Goal: Task Accomplishment & Management: Complete application form

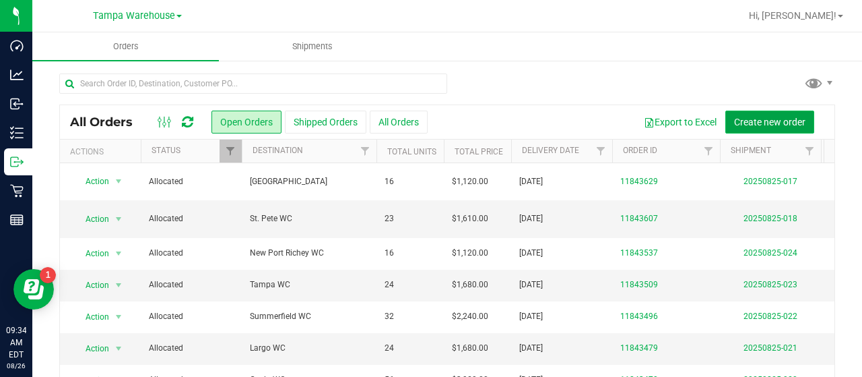
click at [738, 119] on span "Create new order" at bounding box center [769, 122] width 71 height 11
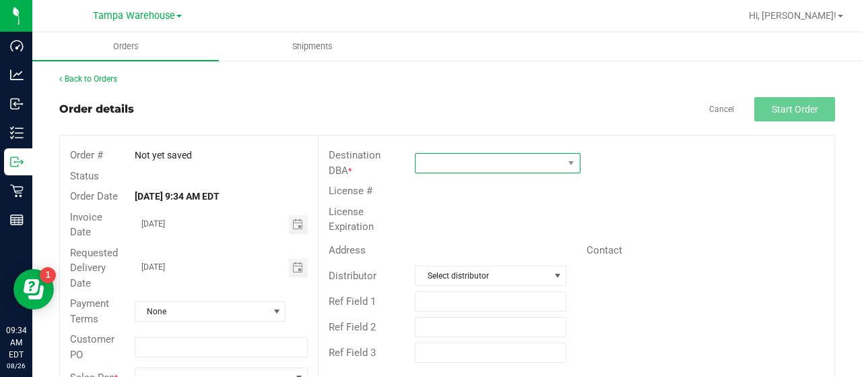
click at [469, 160] on span at bounding box center [490, 163] width 148 height 19
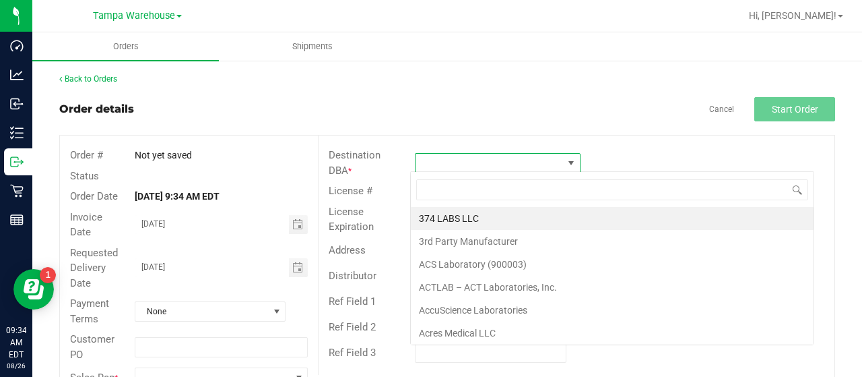
scroll to position [20, 163]
type input "WPB"
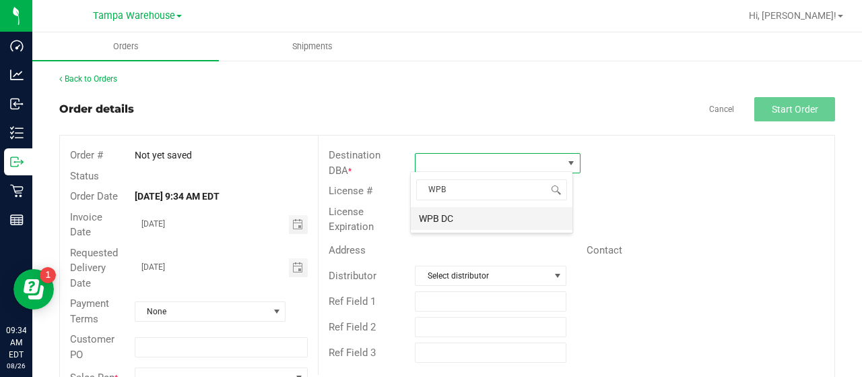
click at [436, 214] on li "WPB DC" at bounding box center [492, 218] width 162 height 23
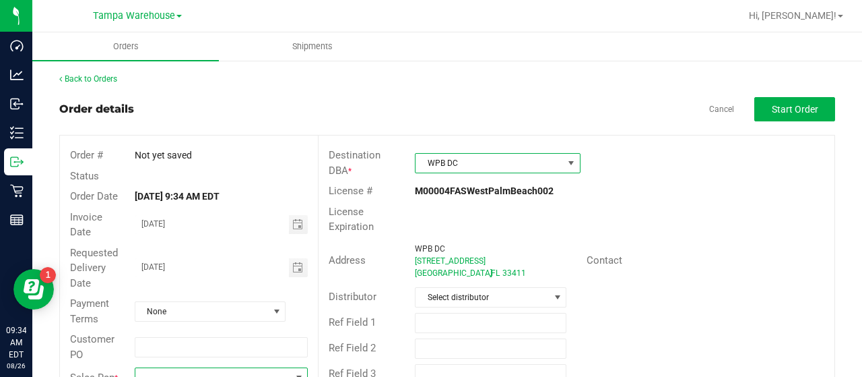
click at [181, 370] on span at bounding box center [212, 377] width 155 height 19
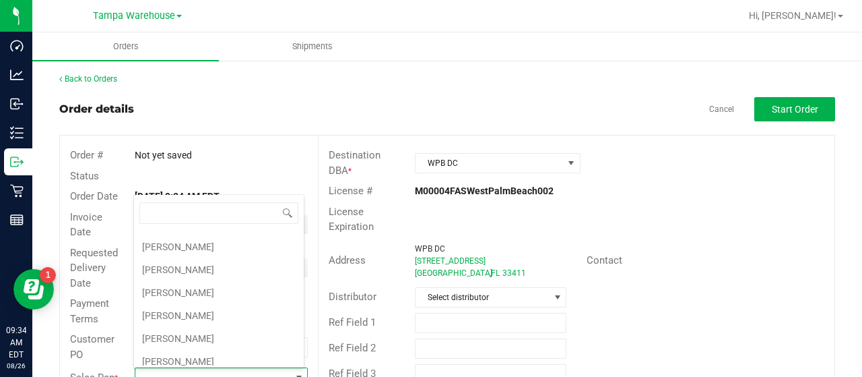
scroll to position [202, 0]
click at [191, 329] on li "Joseph Oxendine" at bounding box center [219, 337] width 170 height 23
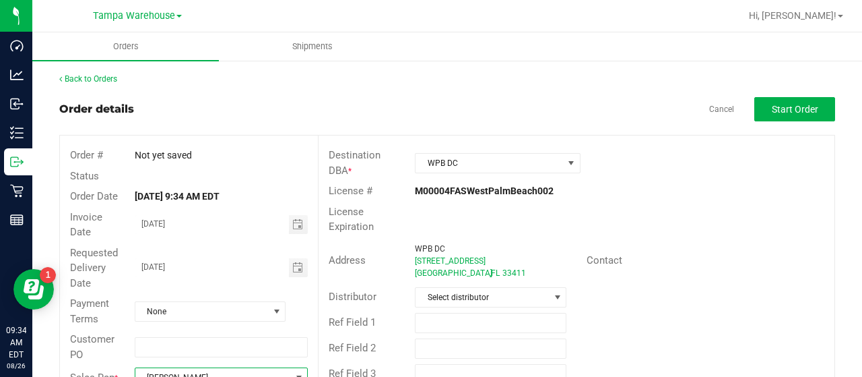
scroll to position [9, 0]
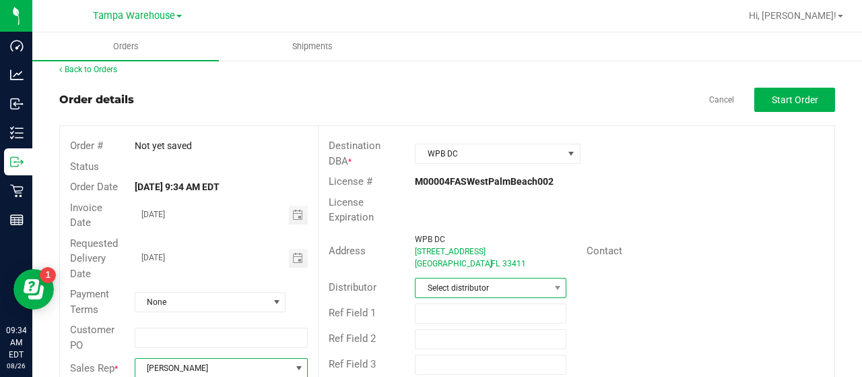
click at [504, 281] on span "Select distributor" at bounding box center [482, 287] width 133 height 19
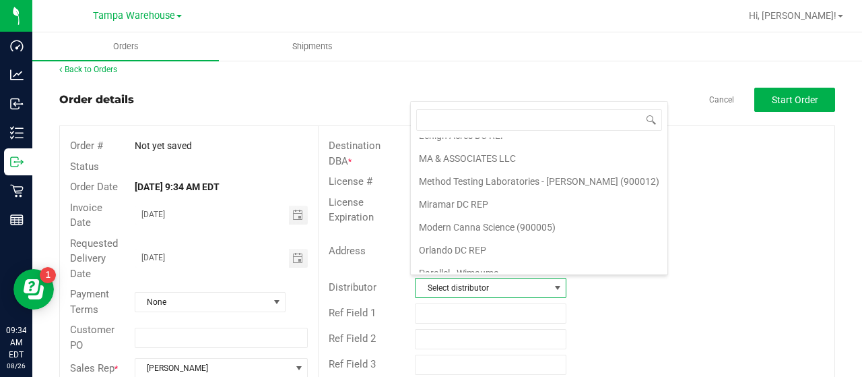
scroll to position [628, 0]
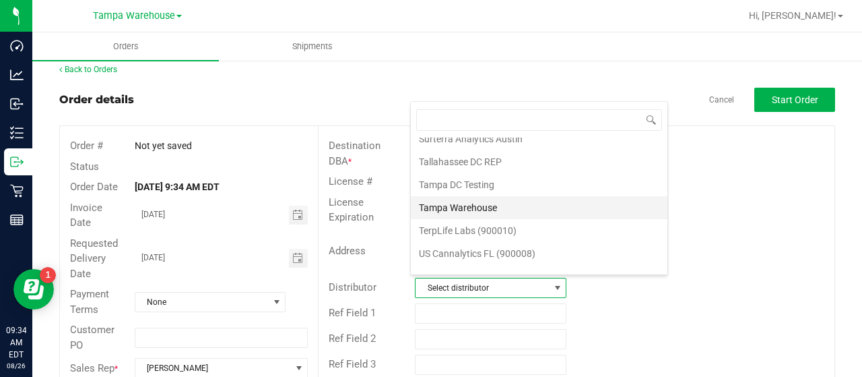
click at [486, 196] on li "Tampa Warehouse" at bounding box center [539, 207] width 257 height 23
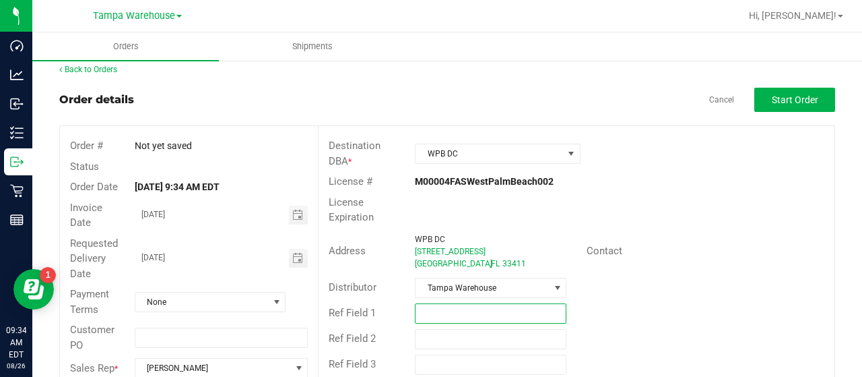
click at [461, 304] on input "text" at bounding box center [491, 313] width 152 height 20
type input "SMALL BAGS 08/26/25"
click at [786, 101] on span "Start Order" at bounding box center [795, 99] width 46 height 11
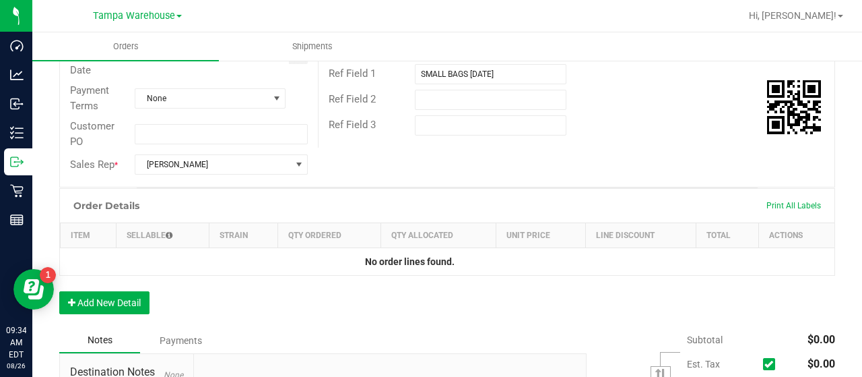
scroll to position [346, 0]
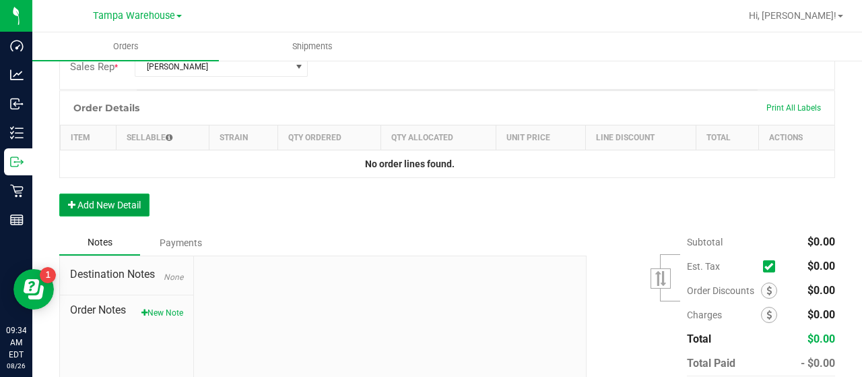
click at [139, 204] on button "Add New Detail" at bounding box center [104, 204] width 90 height 23
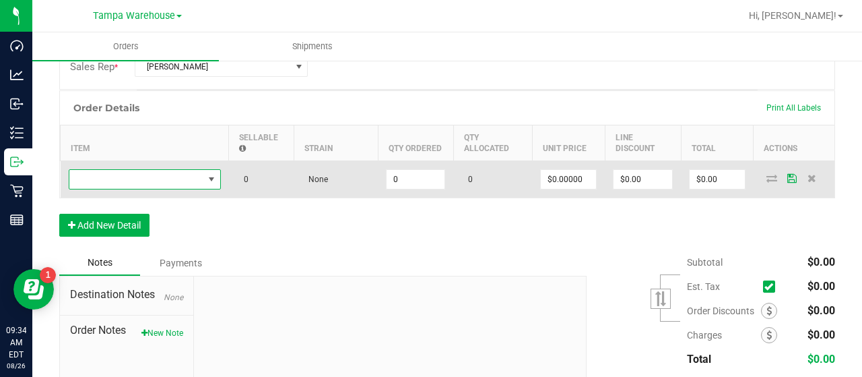
click at [175, 176] on span "NO DATA FOUND" at bounding box center [136, 179] width 134 height 19
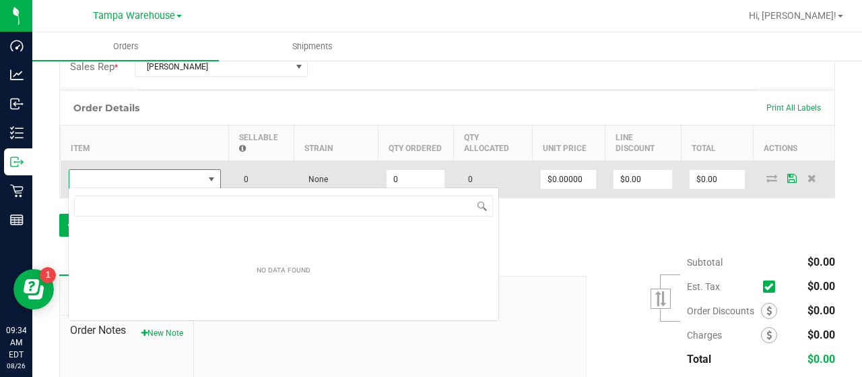
scroll to position [20, 152]
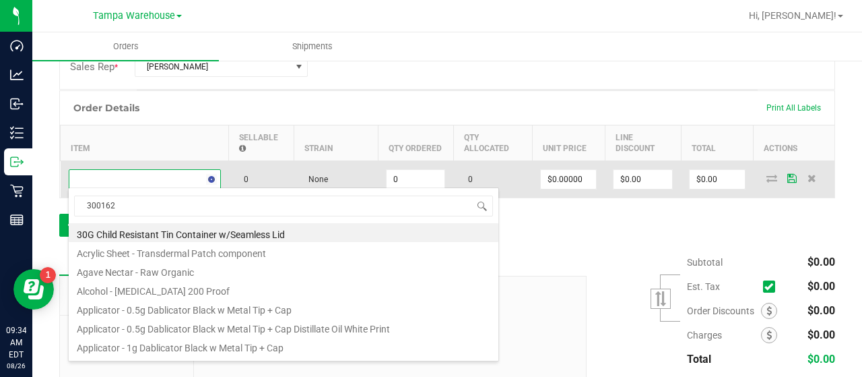
type input "3001626"
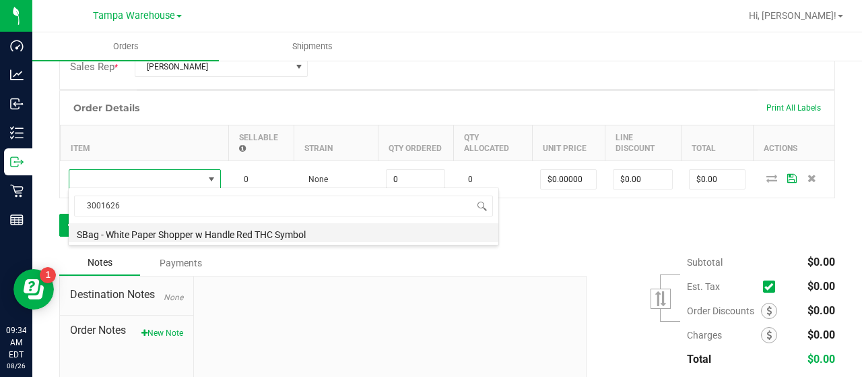
click at [237, 229] on li "SBag - White Paper Shopper w Handle Red THC Symbol" at bounding box center [284, 232] width 430 height 19
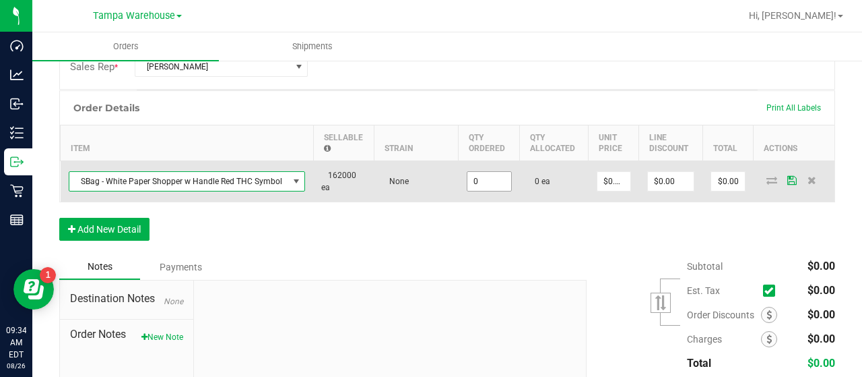
click at [494, 177] on input "0" at bounding box center [489, 181] width 44 height 19
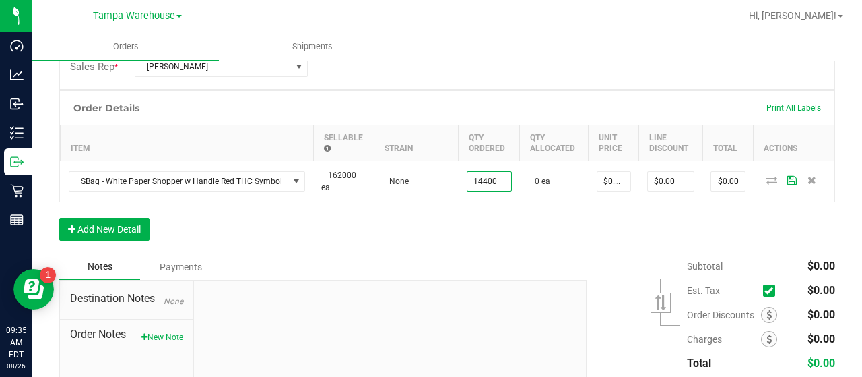
type input "14400 ea"
click at [566, 236] on div "Order Details Print All Labels Item Sellable Strain Qty Ordered Qty Allocated U…" at bounding box center [447, 172] width 776 height 164
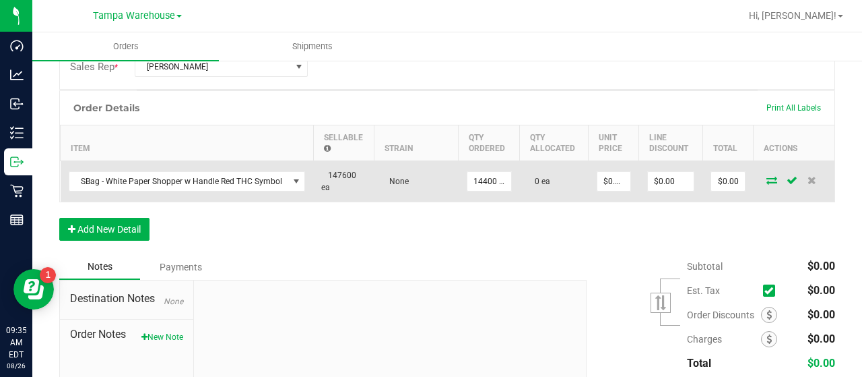
click at [767, 176] on icon at bounding box center [772, 180] width 11 height 8
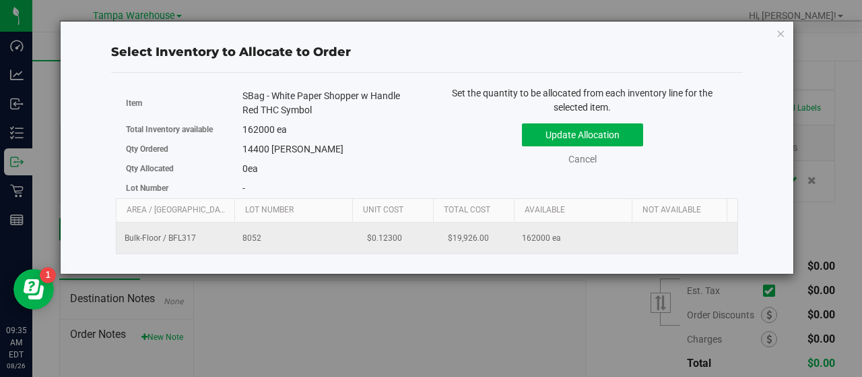
scroll to position [0, 139]
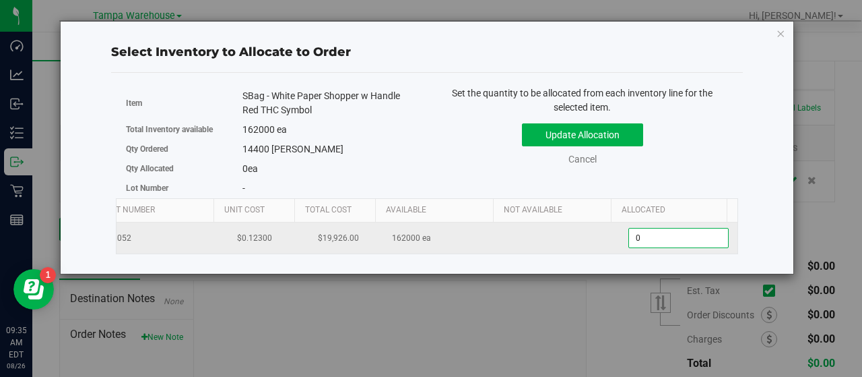
click at [656, 238] on span "0 0" at bounding box center [678, 238] width 100 height 20
type input "014400"
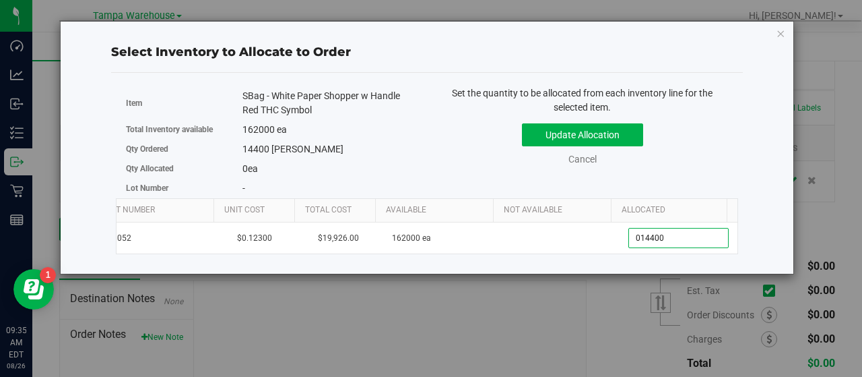
type input "14,400"
click at [705, 145] on div "Update Allocation Cancel" at bounding box center [582, 141] width 291 height 49
click at [626, 133] on button "Update Allocation" at bounding box center [582, 134] width 121 height 23
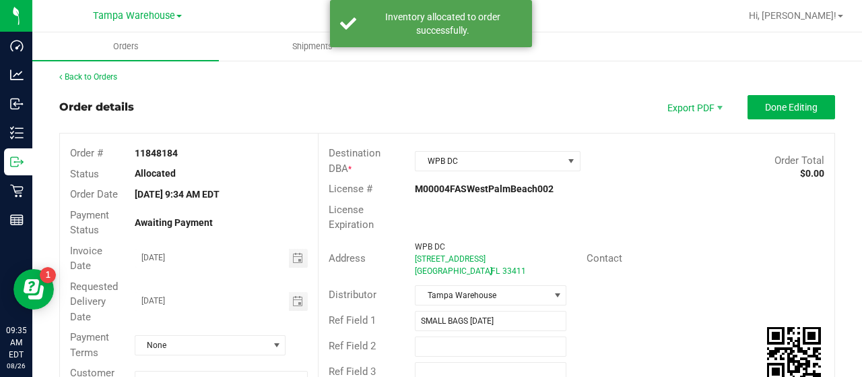
scroll to position [0, 0]
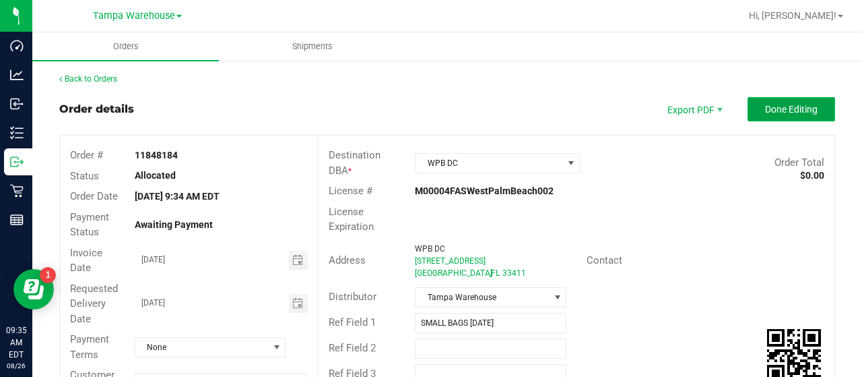
click at [748, 108] on button "Done Editing" at bounding box center [792, 109] width 88 height 24
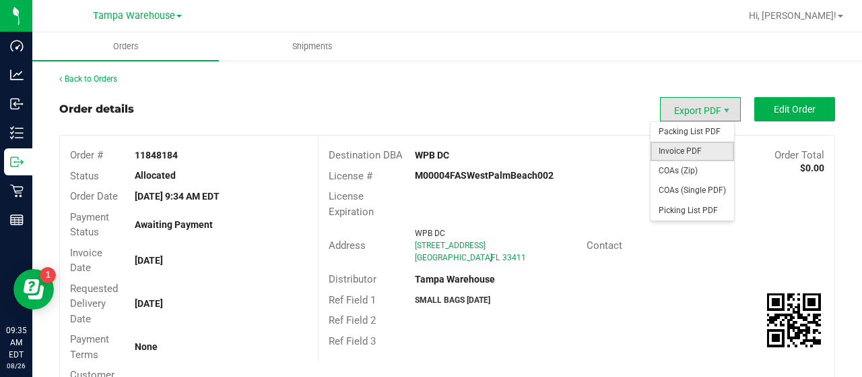
click at [661, 147] on span "Invoice PDF" at bounding box center [693, 151] width 84 height 20
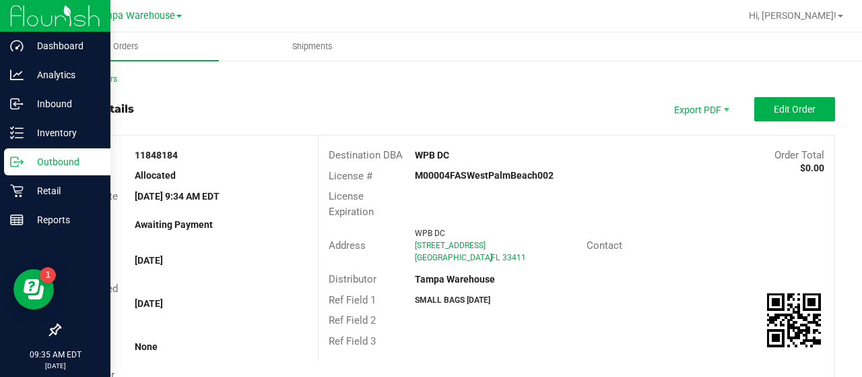
click at [51, 159] on p "Outbound" at bounding box center [64, 162] width 81 height 16
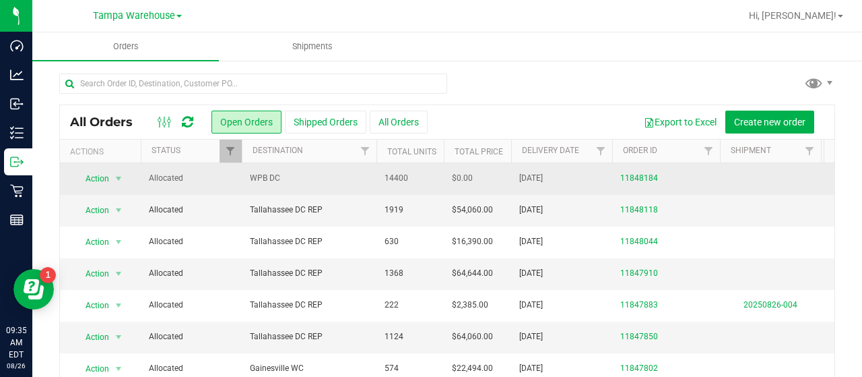
click at [319, 177] on span "WPB DC" at bounding box center [309, 178] width 119 height 13
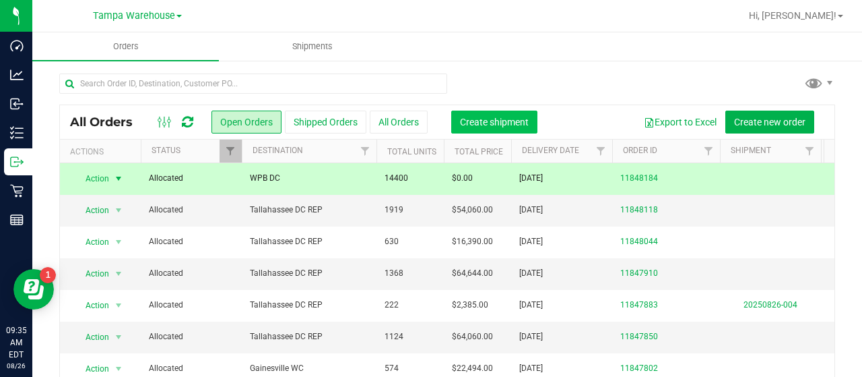
click at [515, 121] on span "Create shipment" at bounding box center [494, 122] width 69 height 11
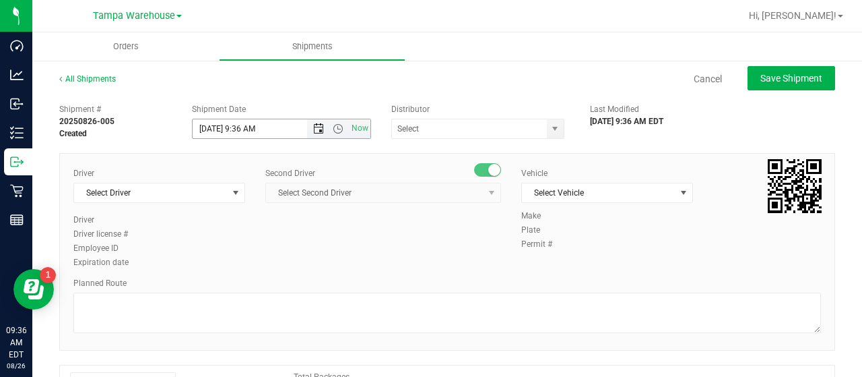
click at [316, 127] on span "Open the date view" at bounding box center [318, 128] width 11 height 11
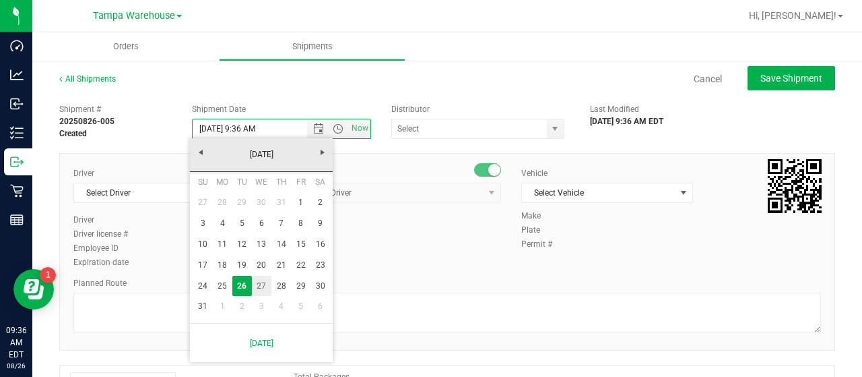
click at [259, 282] on link "27" at bounding box center [262, 285] width 20 height 21
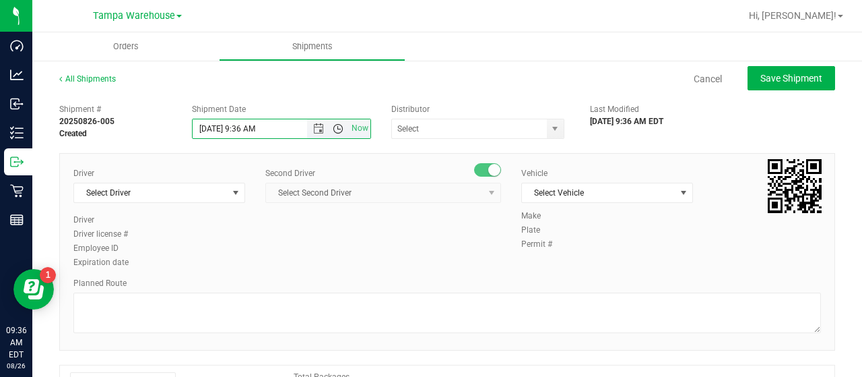
click at [337, 129] on span "Open the time view" at bounding box center [338, 128] width 11 height 11
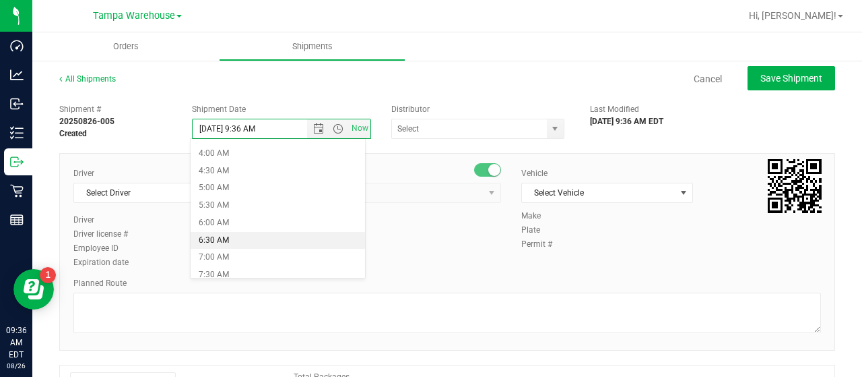
click at [245, 240] on li "6:30 AM" at bounding box center [278, 241] width 174 height 18
type input "8/27/2025 6:30 AM"
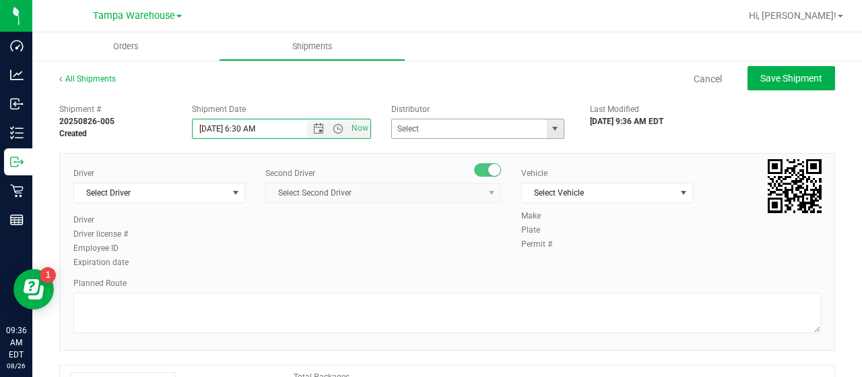
click at [550, 125] on span "select" at bounding box center [555, 128] width 11 height 11
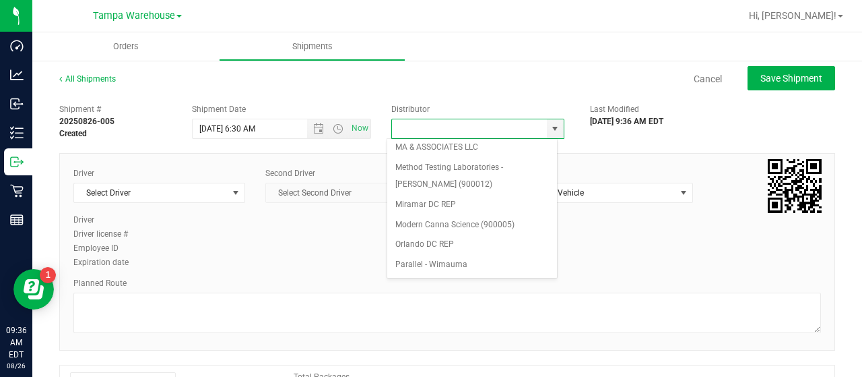
scroll to position [528, 0]
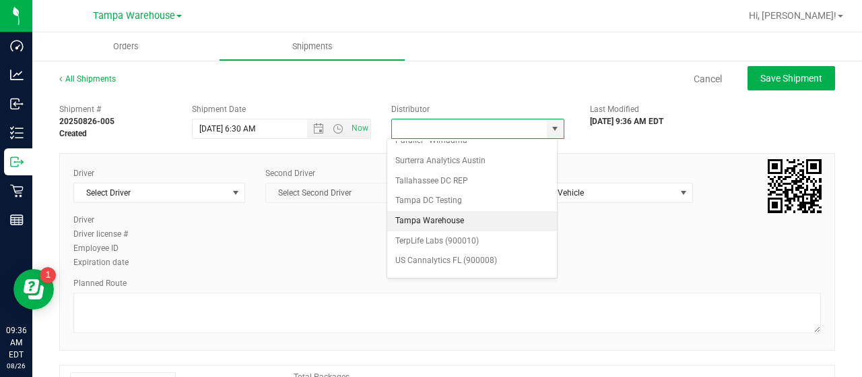
click at [453, 211] on li "Tampa Warehouse" at bounding box center [472, 221] width 170 height 20
type input "Tampa Warehouse"
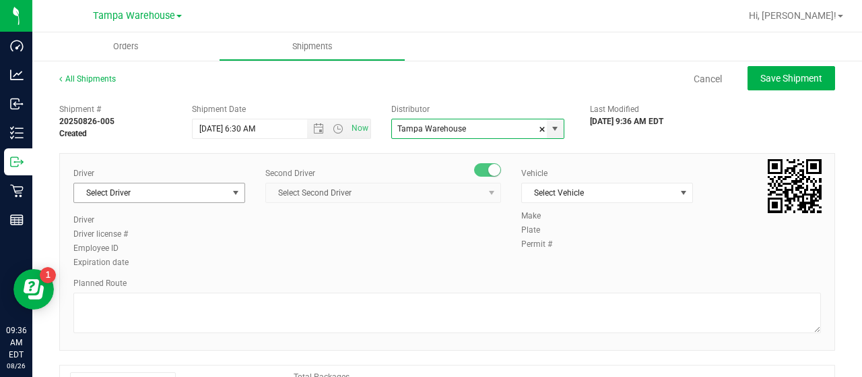
click at [230, 196] on span "select" at bounding box center [235, 192] width 11 height 11
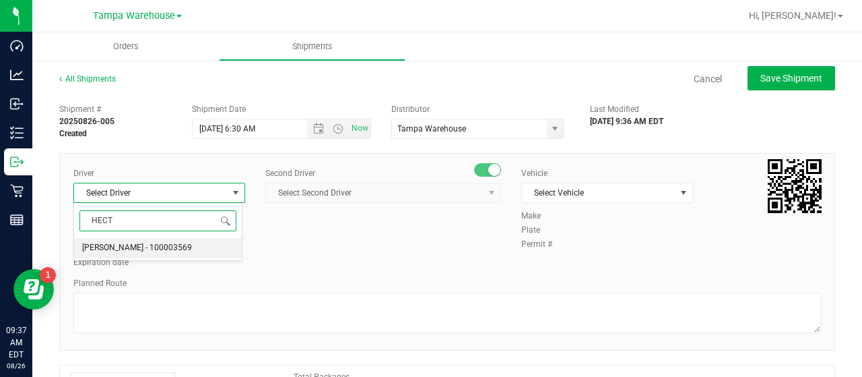
click at [156, 247] on span "Hector Ayala - 100003569" at bounding box center [137, 248] width 110 height 18
type input "HECT"
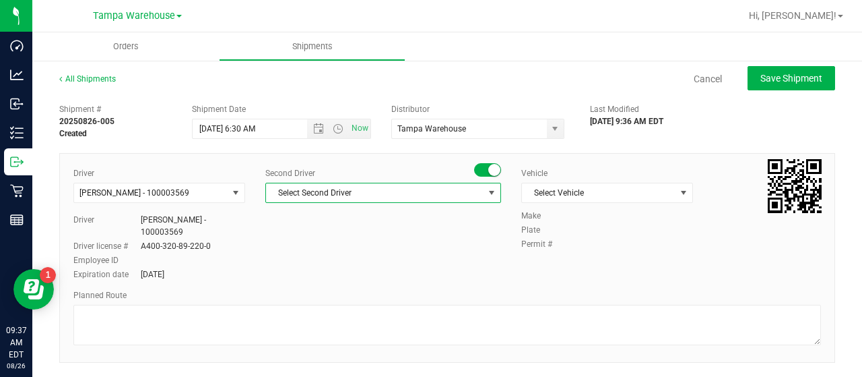
click at [466, 192] on span "Select Second Driver" at bounding box center [375, 192] width 218 height 19
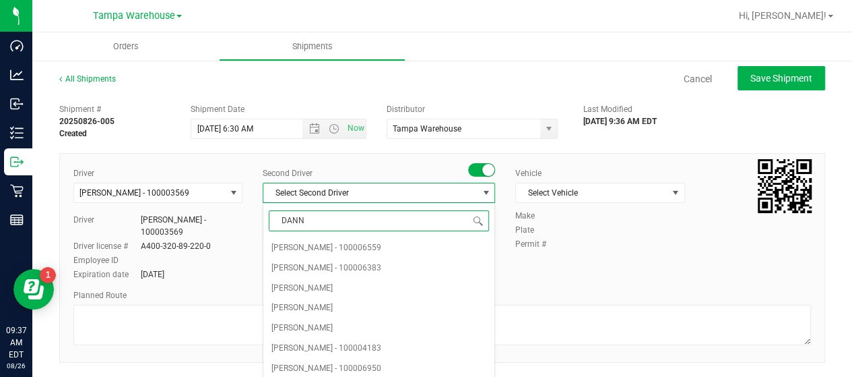
type input "DANNY"
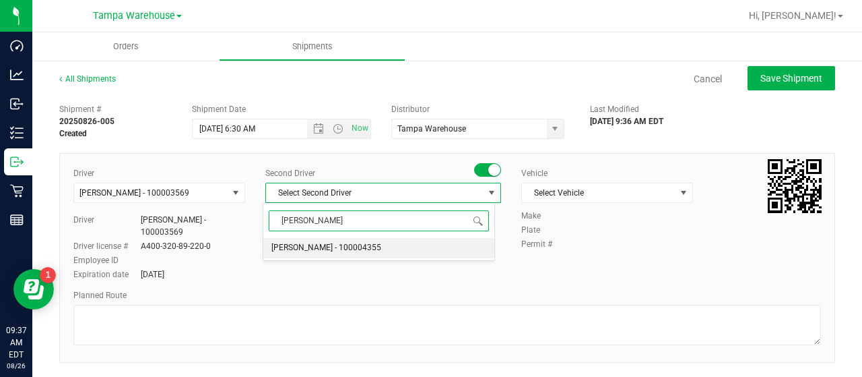
click at [338, 247] on span "Danny Vickers - 100004355" at bounding box center [326, 248] width 110 height 18
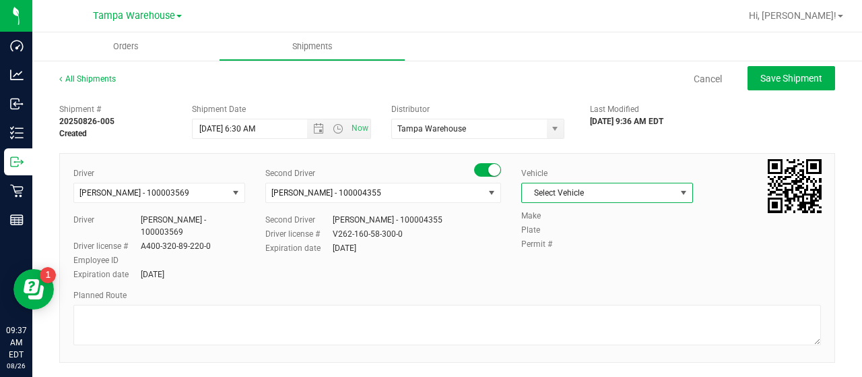
click at [678, 190] on span "select" at bounding box center [683, 192] width 11 height 11
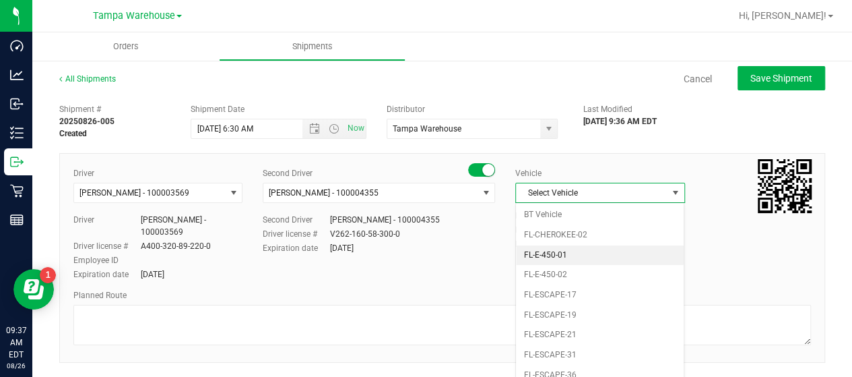
click at [612, 251] on li "FL-E-450-01" at bounding box center [600, 255] width 168 height 20
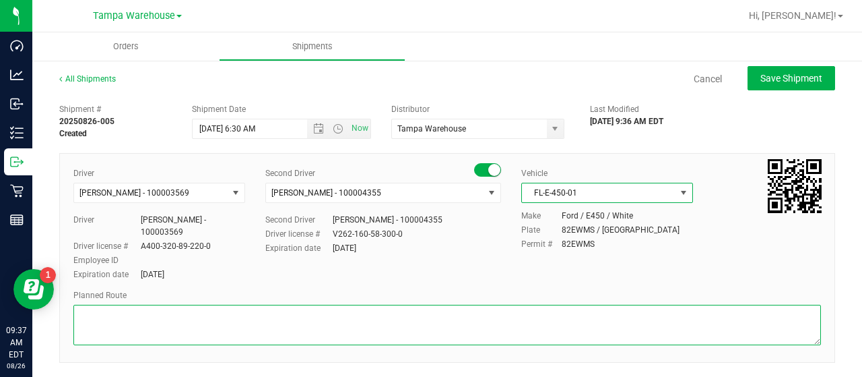
click at [143, 304] on textarea at bounding box center [447, 324] width 748 height 40
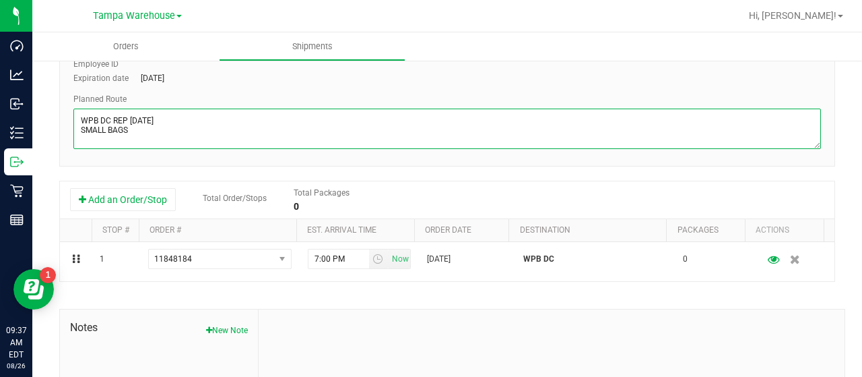
scroll to position [202, 0]
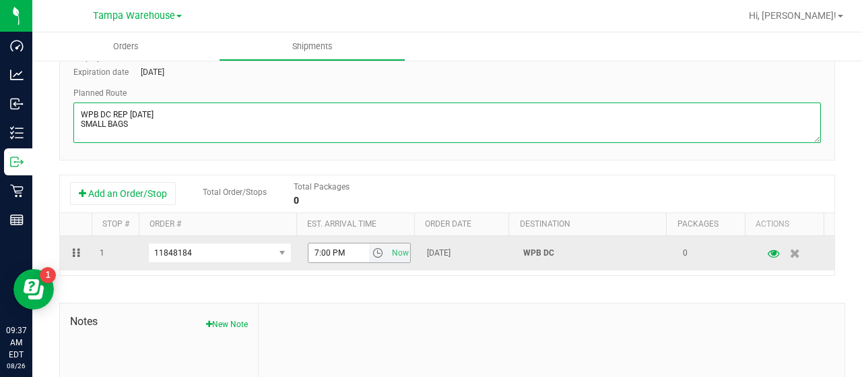
click at [372, 247] on span "select" at bounding box center [377, 252] width 11 height 11
type textarea "WPB DC REP 08/27/25 SMALL BAGS"
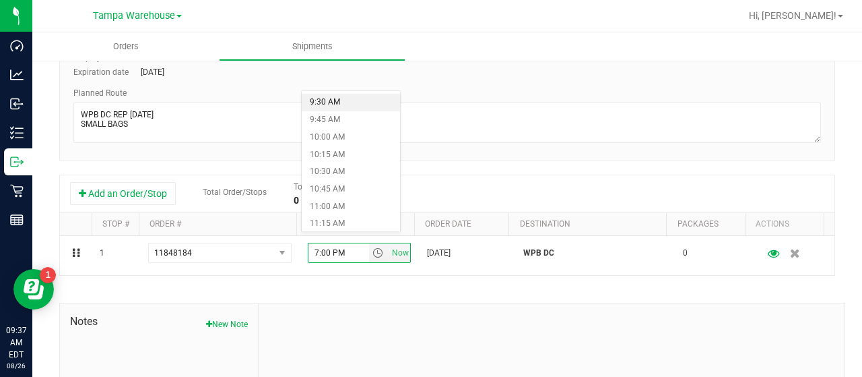
scroll to position [674, 0]
click at [338, 192] on li "11:00 AM" at bounding box center [351, 191] width 98 height 18
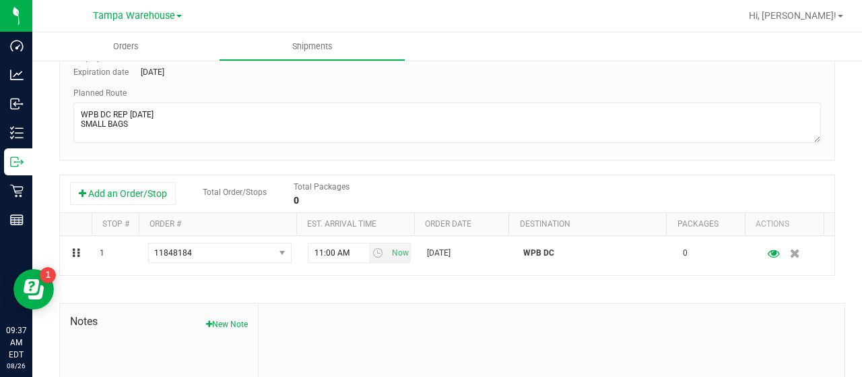
scroll to position [0, 0]
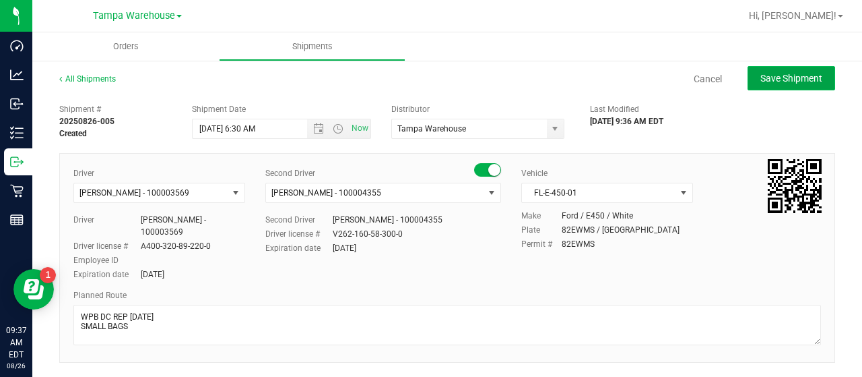
click at [778, 80] on span "Save Shipment" at bounding box center [791, 78] width 62 height 11
type input "8/27/2025 10:30 AM"
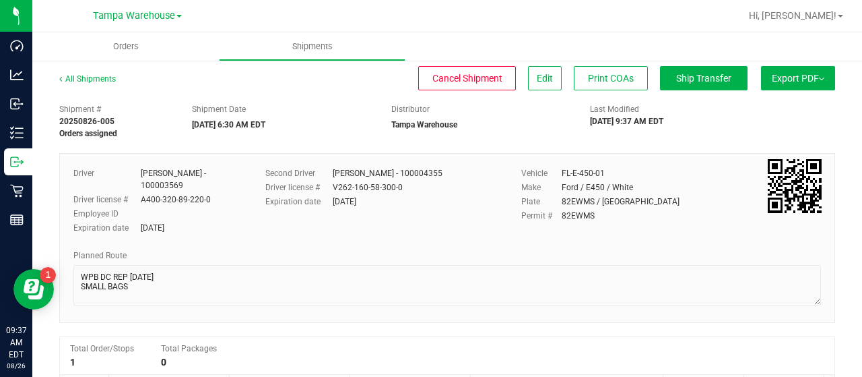
click at [779, 79] on button "Export PDF" at bounding box center [798, 78] width 74 height 24
click at [767, 124] on span "Manifest by Lot" at bounding box center [764, 127] width 56 height 9
click at [748, 129] on span "Manifest by Lot" at bounding box center [764, 127] width 56 height 9
click at [752, 127] on span "Manifest by Lot" at bounding box center [764, 127] width 56 height 9
click at [751, 126] on span "Manifest by Lot" at bounding box center [764, 127] width 56 height 9
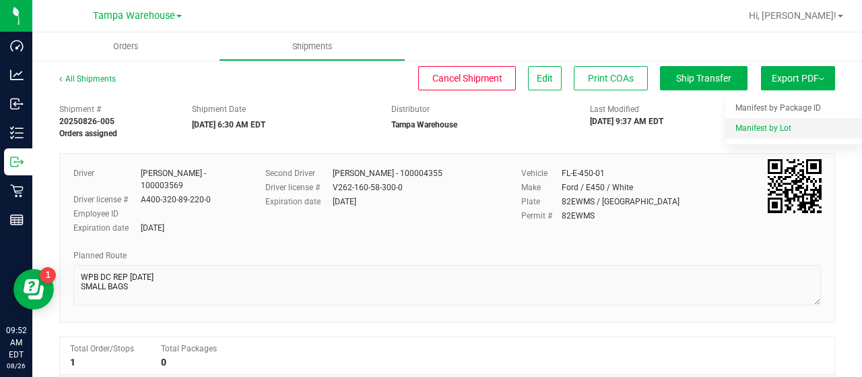
click at [755, 125] on span "Manifest by Lot" at bounding box center [764, 127] width 56 height 9
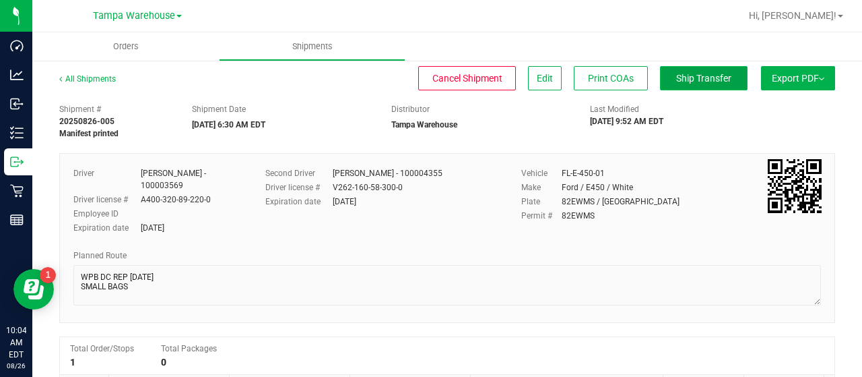
click at [696, 77] on span "Ship Transfer" at bounding box center [703, 78] width 55 height 11
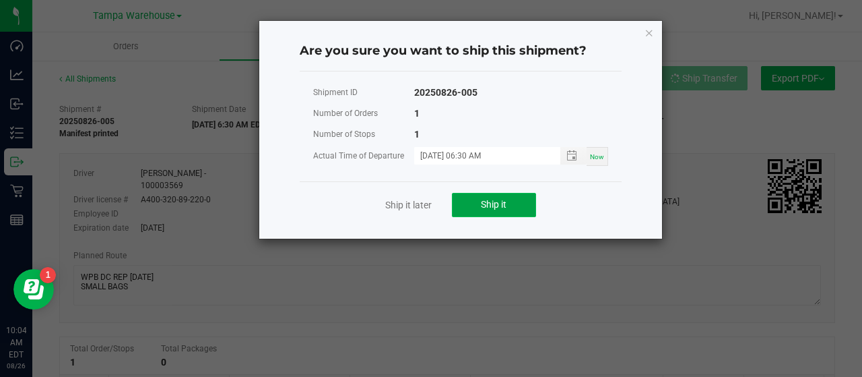
click at [497, 203] on span "Ship it" at bounding box center [494, 204] width 26 height 11
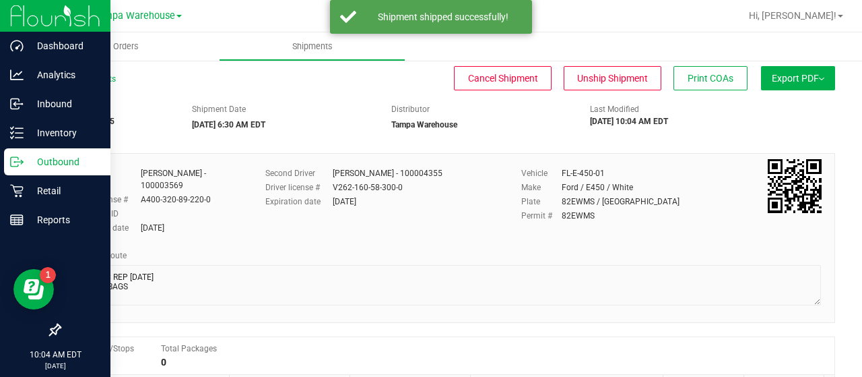
click at [47, 160] on p "Outbound" at bounding box center [64, 162] width 81 height 16
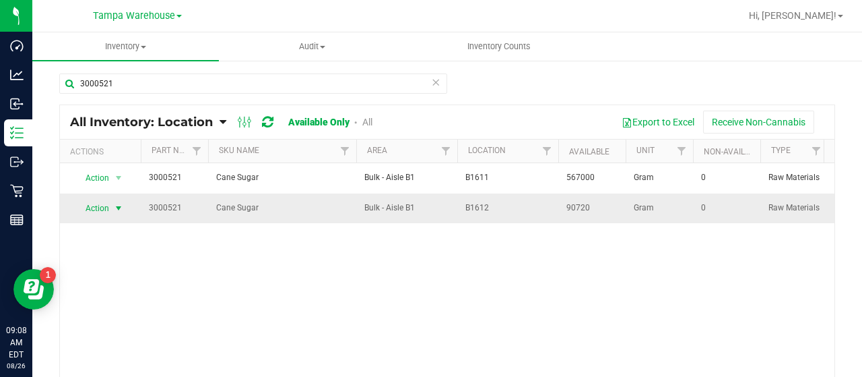
type input "3000521"
click at [95, 206] on span "Action" at bounding box center [91, 208] width 36 height 19
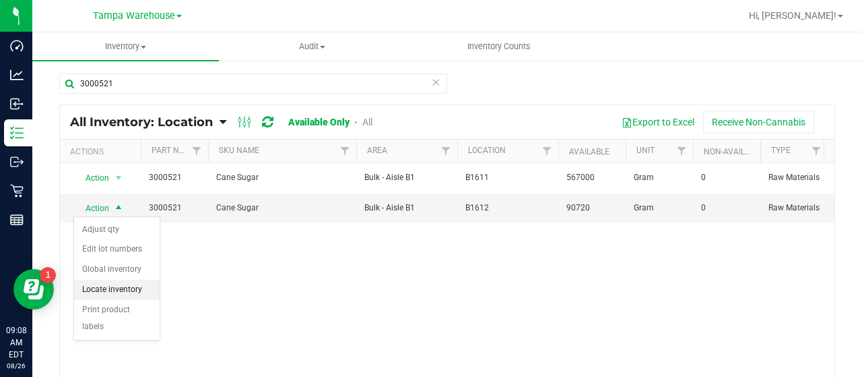
click at [112, 285] on li "Locate inventory" at bounding box center [117, 290] width 86 height 20
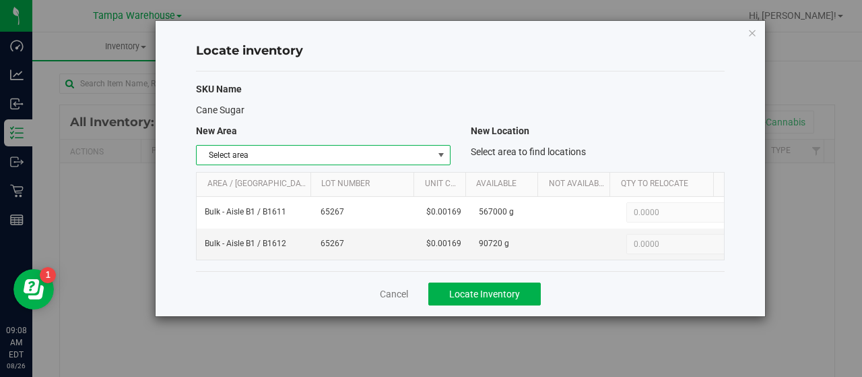
click at [436, 154] on span "select" at bounding box center [441, 155] width 11 height 11
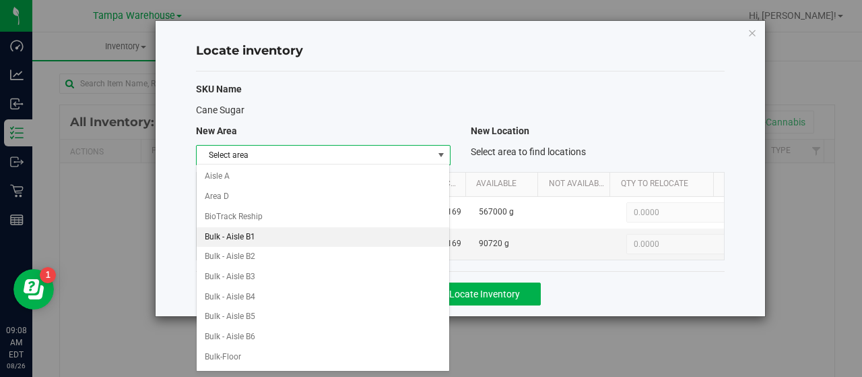
click at [298, 239] on li "Bulk - Aisle B1" at bounding box center [323, 237] width 253 height 20
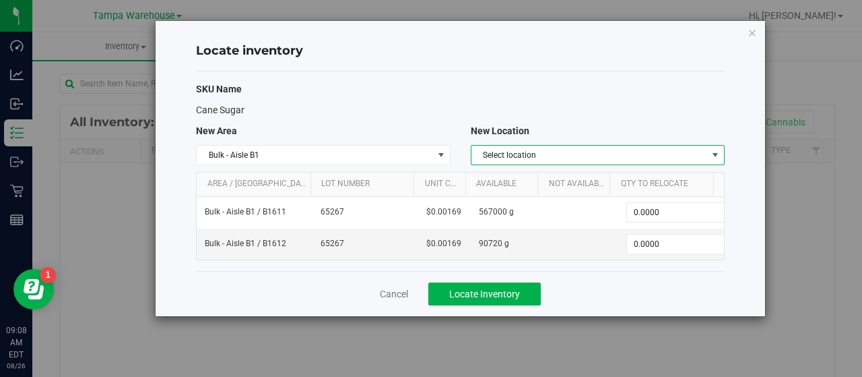
click at [628, 157] on span "Select location" at bounding box center [590, 154] width 236 height 19
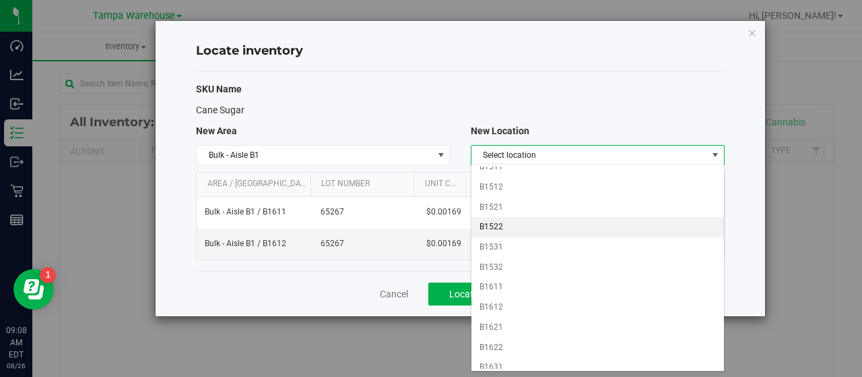
scroll to position [253, 0]
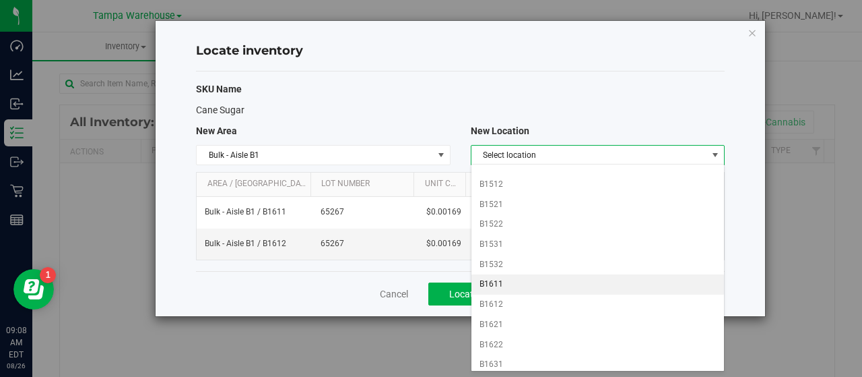
click at [529, 281] on li "B1611" at bounding box center [598, 284] width 253 height 20
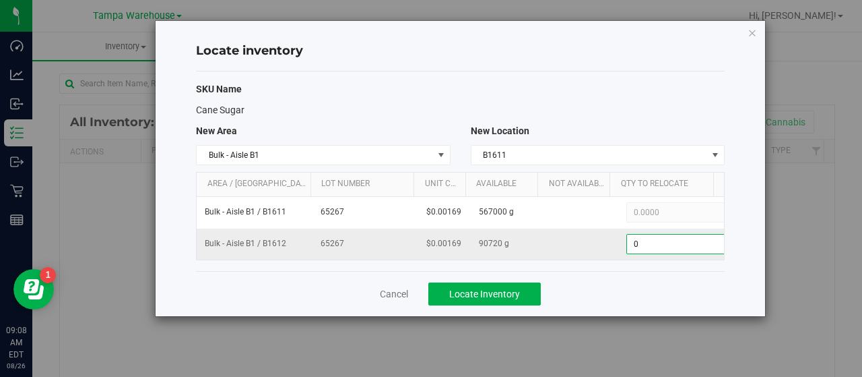
scroll to position [0, 4]
click at [665, 237] on span "0.0000 0" at bounding box center [674, 244] width 100 height 20
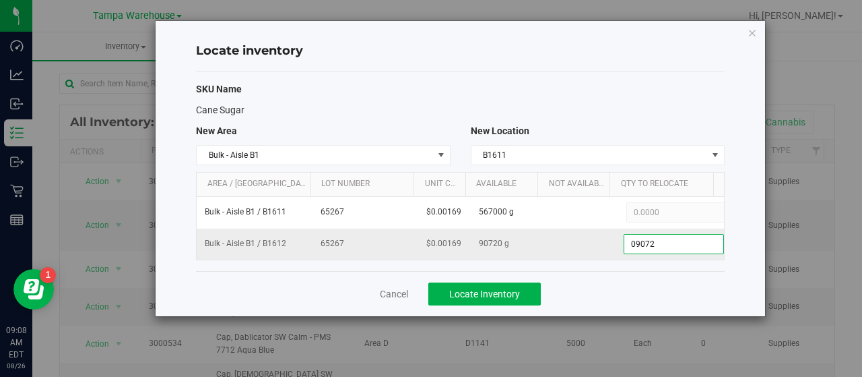
type input "090720"
type input "90,720.0000"
click at [659, 271] on div "Cancel Locate Inventory" at bounding box center [460, 293] width 529 height 45
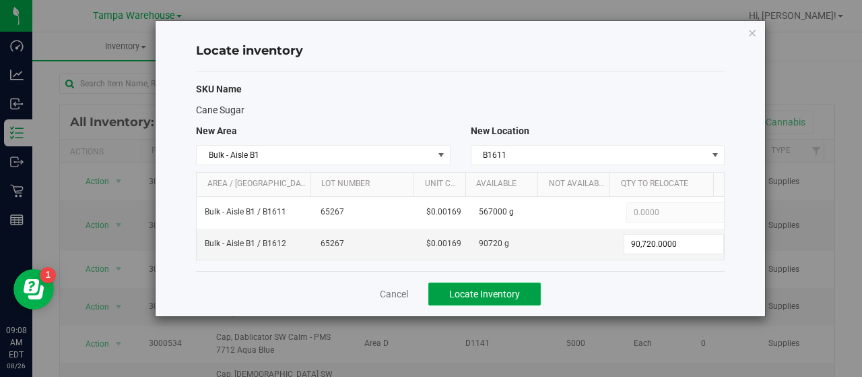
click at [517, 288] on span "Locate Inventory" at bounding box center [484, 293] width 71 height 11
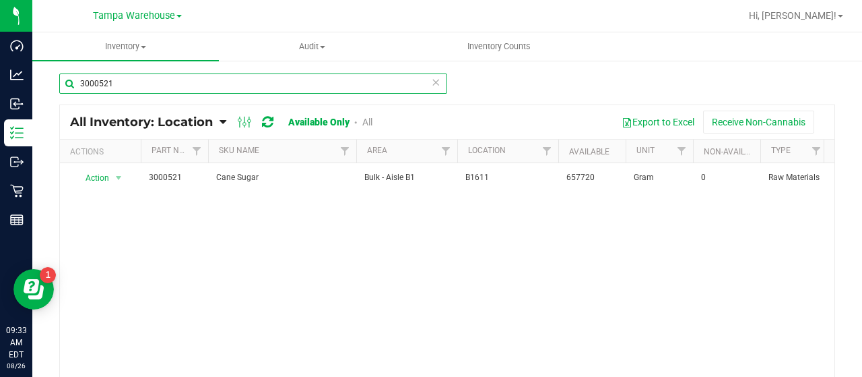
click at [155, 79] on input "3000521" at bounding box center [253, 83] width 388 height 20
type input "3"
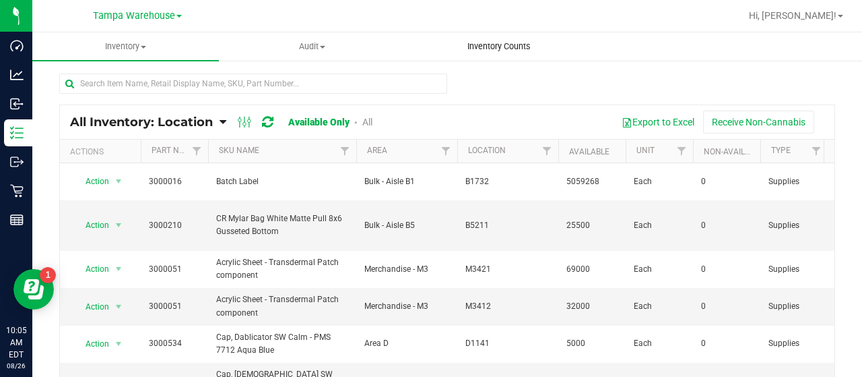
click at [492, 46] on span "Inventory Counts" at bounding box center [499, 46] width 100 height 12
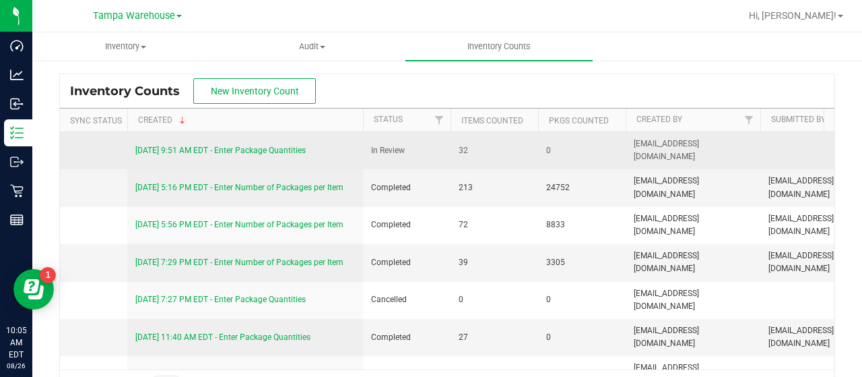
click at [230, 147] on link "8/26/25 9:51 AM EDT - Enter Package Quantities" at bounding box center [220, 149] width 170 height 9
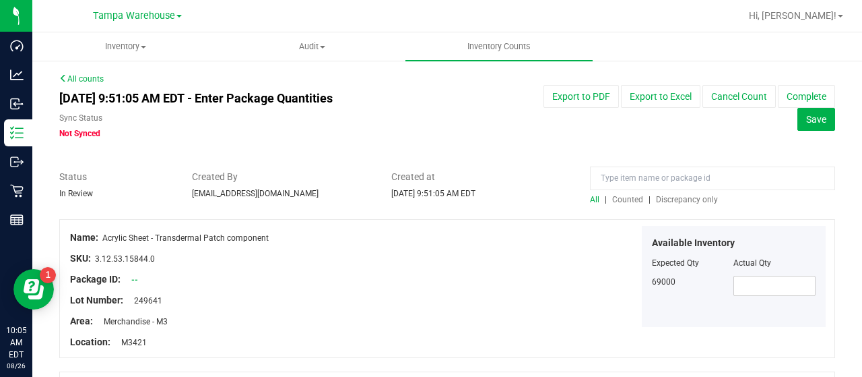
click at [683, 196] on span "Discrepancy only" at bounding box center [687, 199] width 62 height 9
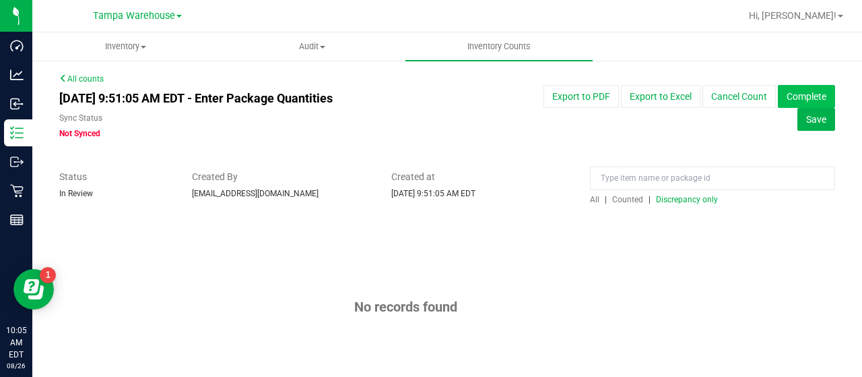
click at [778, 98] on button "Complete" at bounding box center [806, 96] width 57 height 23
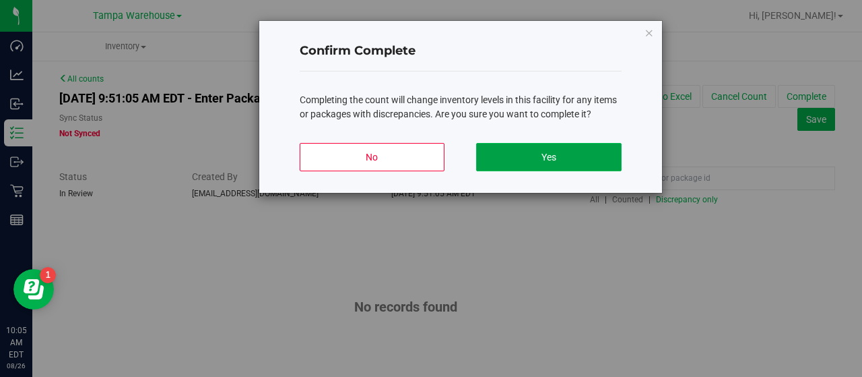
click at [576, 150] on button "Yes" at bounding box center [548, 157] width 145 height 28
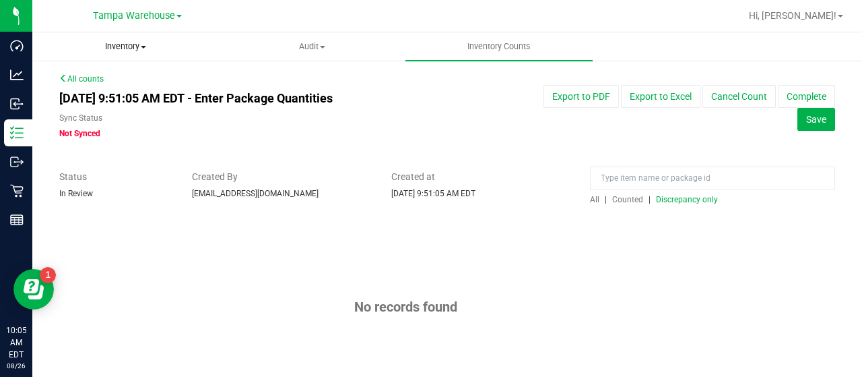
click at [145, 46] on span at bounding box center [143, 47] width 5 height 3
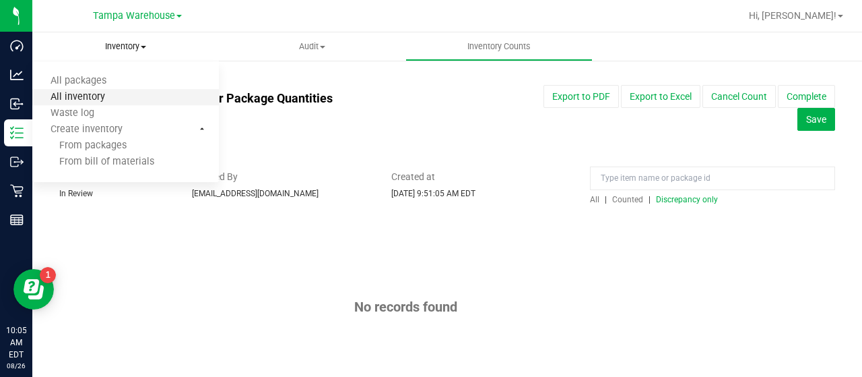
click at [114, 96] on span "All inventory" at bounding box center [77, 97] width 91 height 11
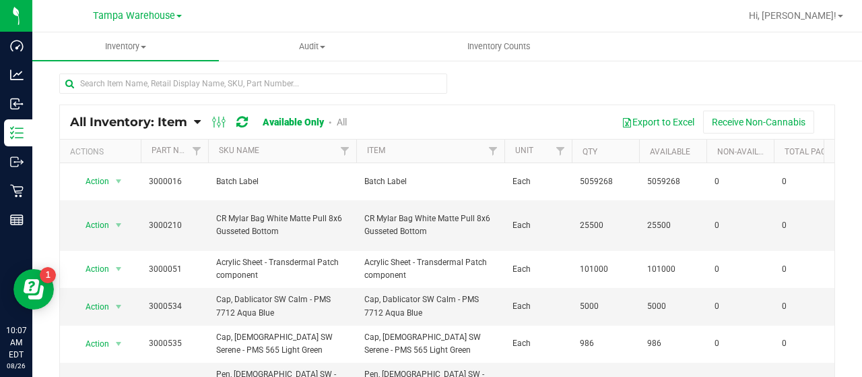
click at [195, 120] on icon at bounding box center [197, 122] width 7 height 12
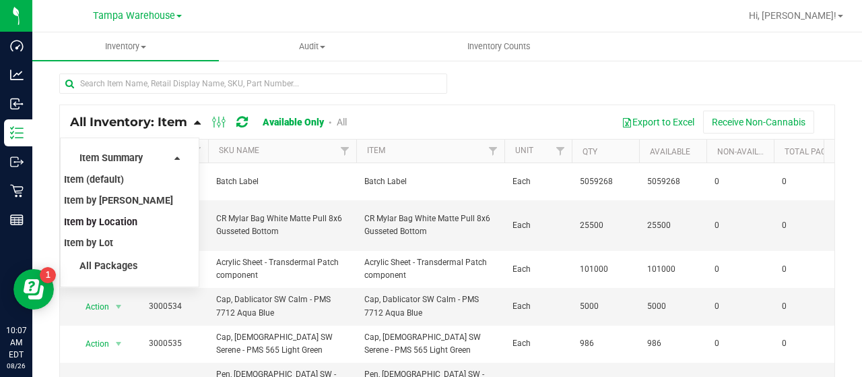
click at [124, 222] on span "Item by Location" at bounding box center [100, 221] width 73 height 11
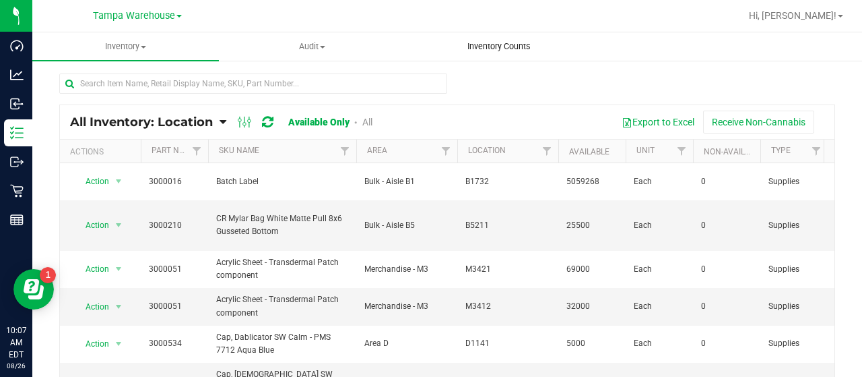
click at [510, 44] on span "Inventory Counts" at bounding box center [499, 46] width 100 height 12
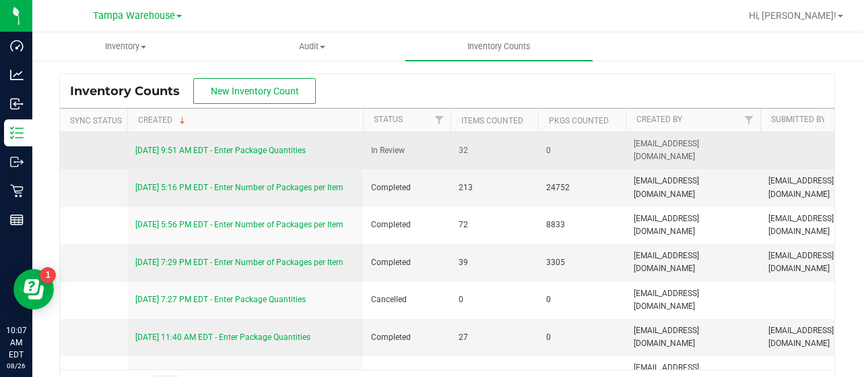
click at [254, 147] on link "8/26/25 9:51 AM EDT - Enter Package Quantities" at bounding box center [220, 149] width 170 height 9
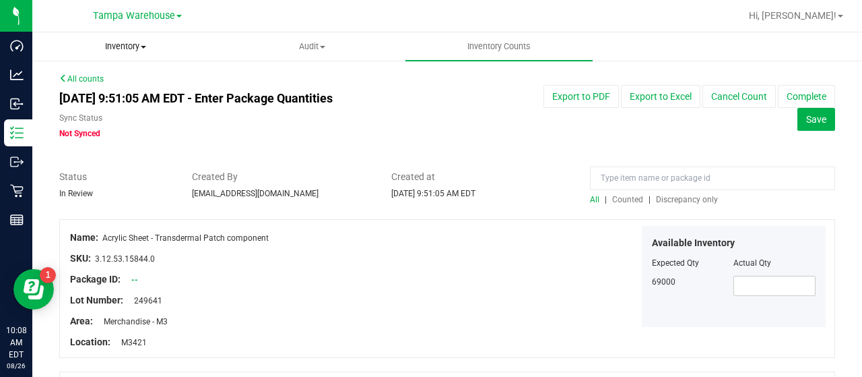
click at [131, 45] on span "Inventory" at bounding box center [125, 46] width 185 height 12
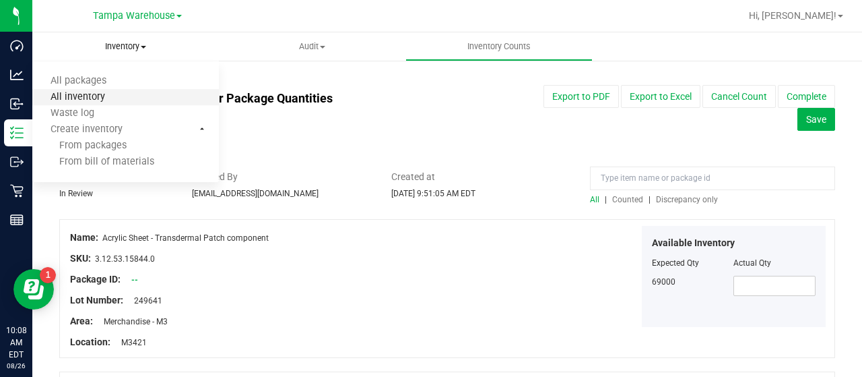
click at [92, 94] on span "All inventory" at bounding box center [77, 97] width 91 height 11
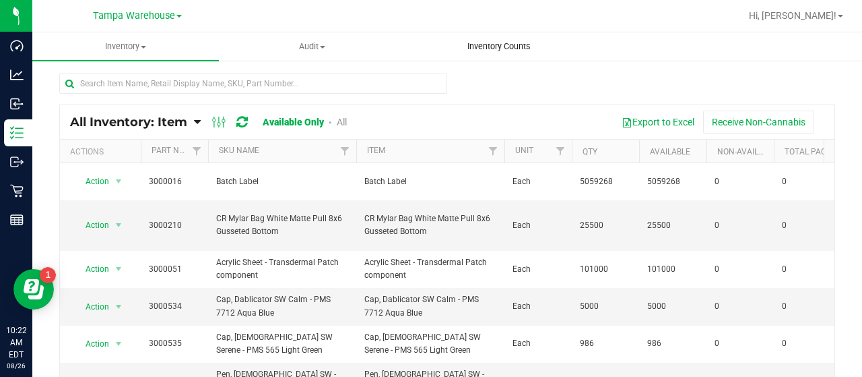
click at [492, 46] on span "Inventory Counts" at bounding box center [499, 46] width 100 height 12
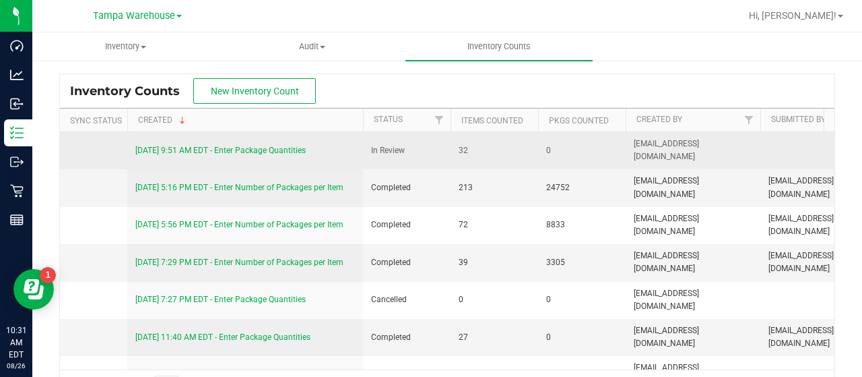
click at [257, 151] on link "8/26/25 9:51 AM EDT - Enter Package Quantities" at bounding box center [220, 149] width 170 height 9
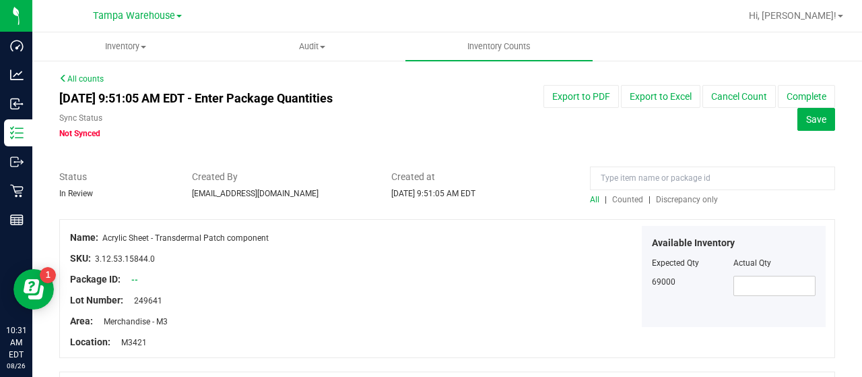
click at [679, 195] on span "Discrepancy only" at bounding box center [687, 199] width 62 height 9
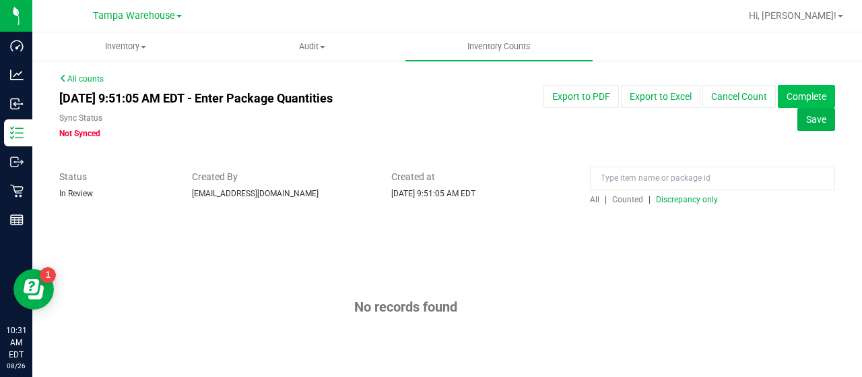
click at [778, 100] on button "Complete" at bounding box center [806, 96] width 57 height 23
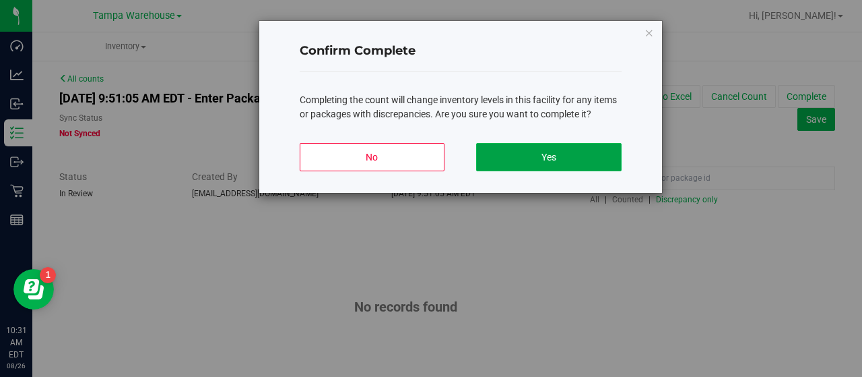
click at [577, 154] on button "Yes" at bounding box center [548, 157] width 145 height 28
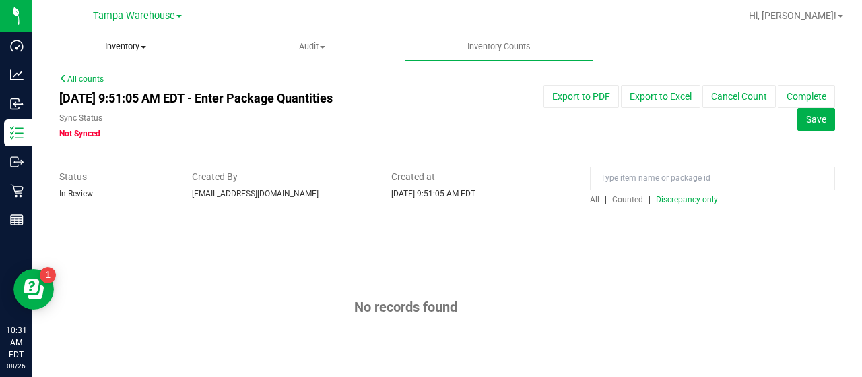
click at [141, 46] on span "Inventory" at bounding box center [125, 46] width 185 height 12
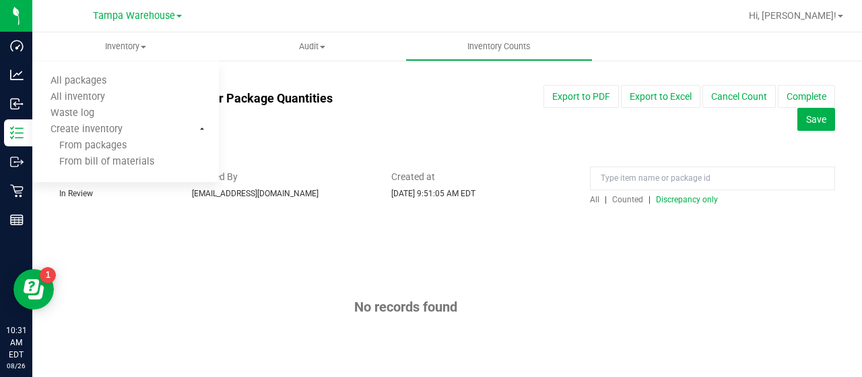
click at [299, 77] on div "All counts Aug 26, 2025 9:51:05 AM EDT - Enter Package Quantities Sync Status N…" at bounding box center [447, 240] width 776 height 335
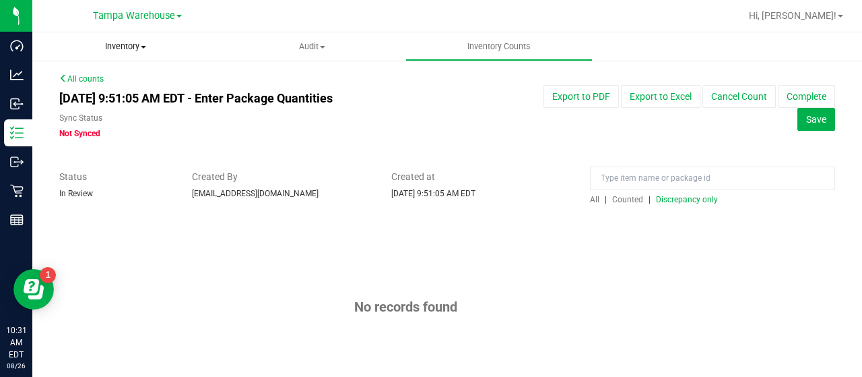
click at [130, 46] on span "Inventory" at bounding box center [125, 46] width 187 height 12
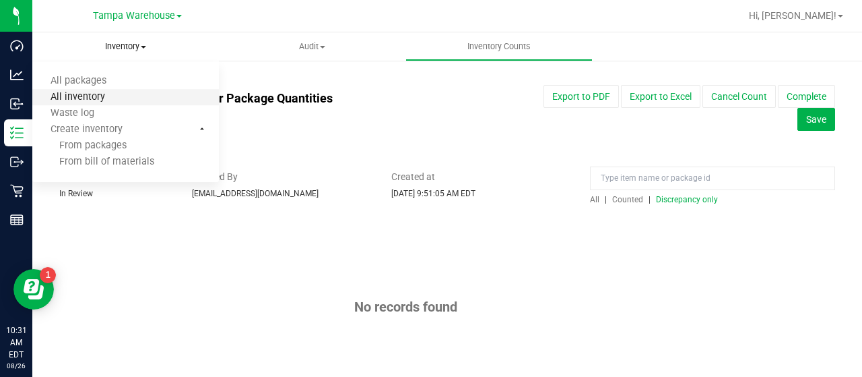
click at [104, 96] on span "All inventory" at bounding box center [77, 97] width 91 height 11
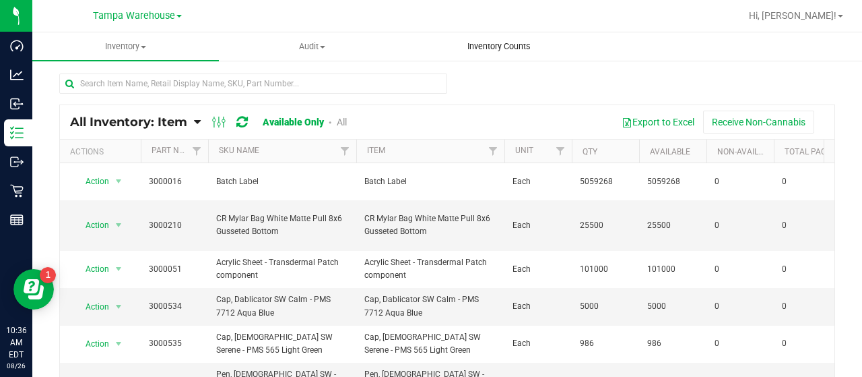
click at [498, 46] on span "Inventory Counts" at bounding box center [499, 46] width 100 height 12
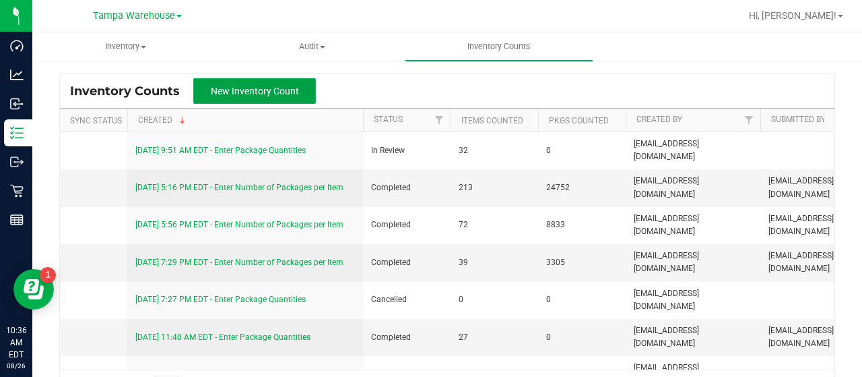
click at [275, 86] on span "New Inventory Count" at bounding box center [255, 91] width 88 height 11
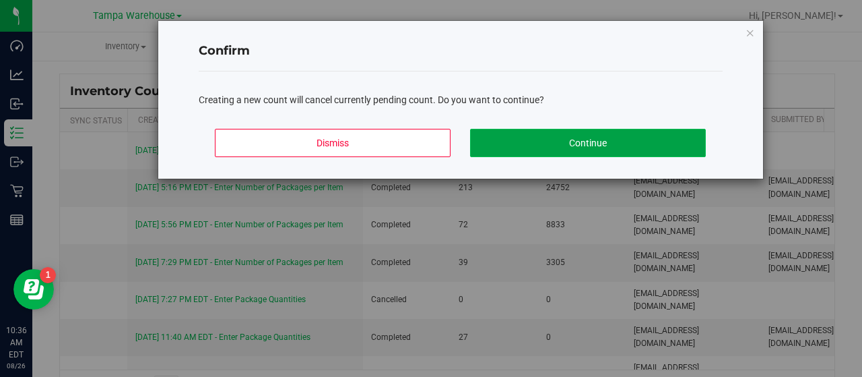
click at [527, 131] on button "Continue" at bounding box center [588, 143] width 236 height 28
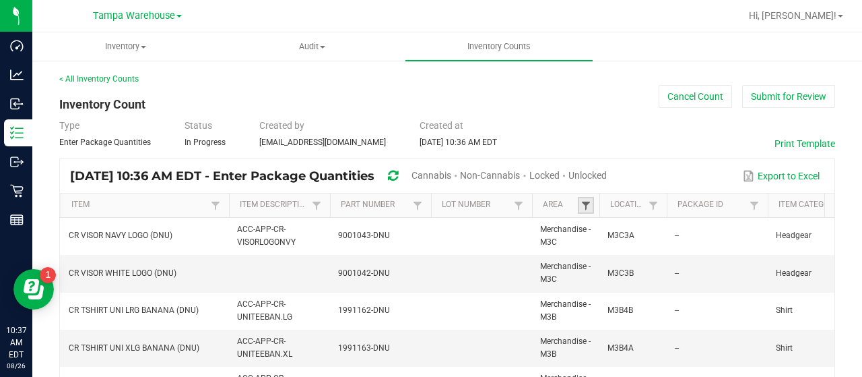
click at [585, 200] on span at bounding box center [586, 205] width 11 height 11
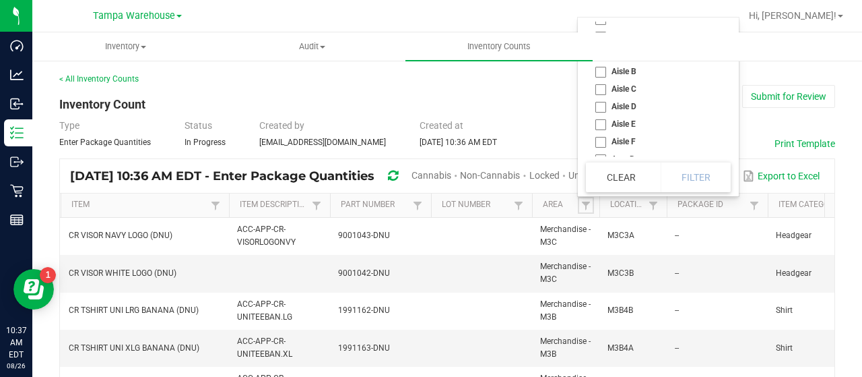
scroll to position [67, 0]
click at [599, 84] on li "Aisle D" at bounding box center [654, 85] width 137 height 18
checkbox D "true"
click at [599, 104] on li "Bulk - Aisle B1" at bounding box center [654, 105] width 137 height 18
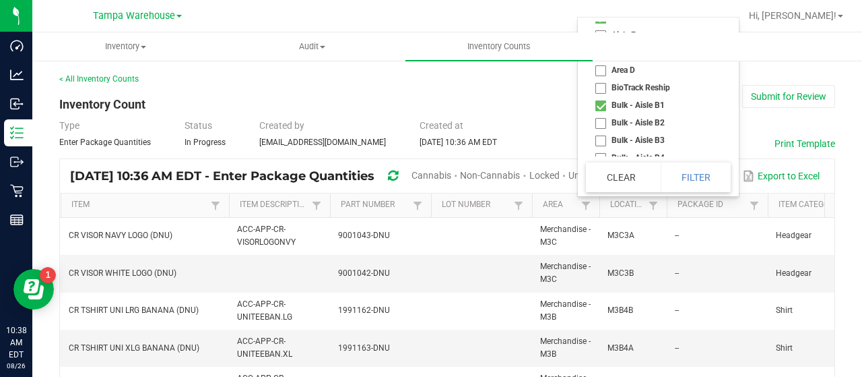
checkbox B1 "true"
click at [699, 176] on button "Filter" at bounding box center [696, 177] width 70 height 30
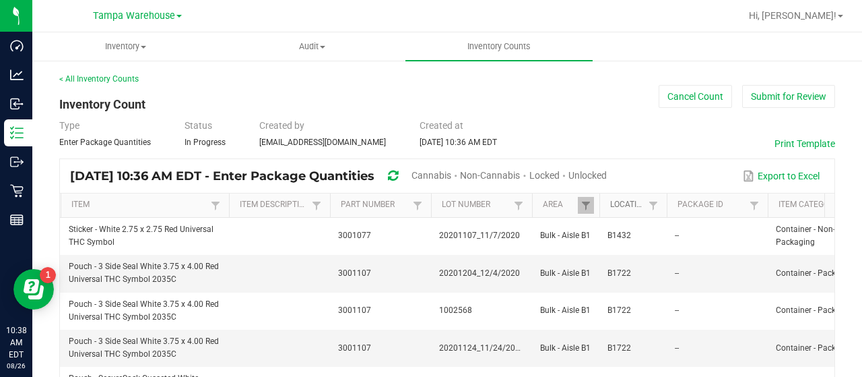
click at [626, 201] on link "Location" at bounding box center [627, 204] width 34 height 11
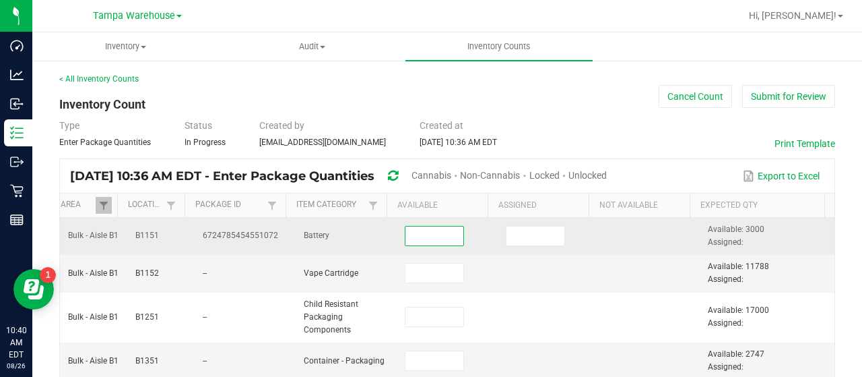
click at [408, 235] on input at bounding box center [434, 235] width 58 height 19
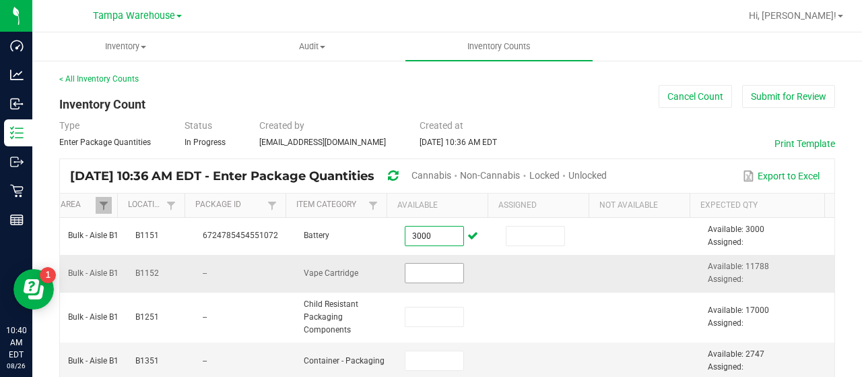
type input "3,000"
click at [412, 274] on input at bounding box center [434, 272] width 58 height 19
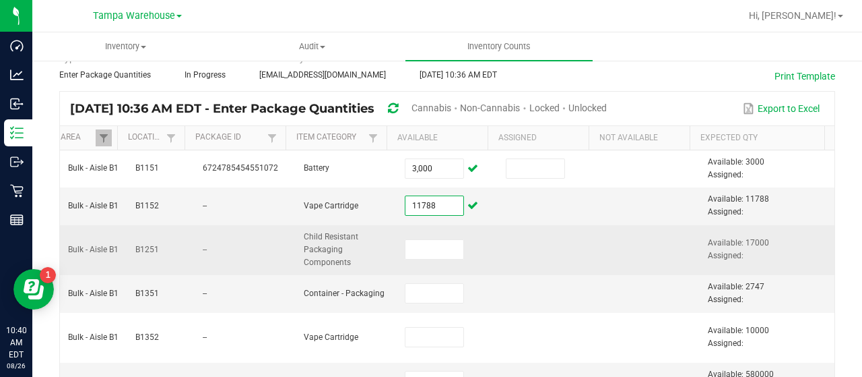
scroll to position [135, 0]
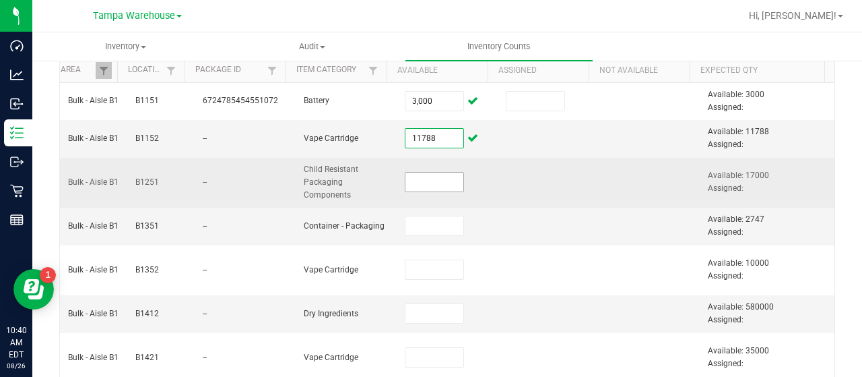
type input "11,788"
click at [417, 185] on input at bounding box center [434, 181] width 58 height 19
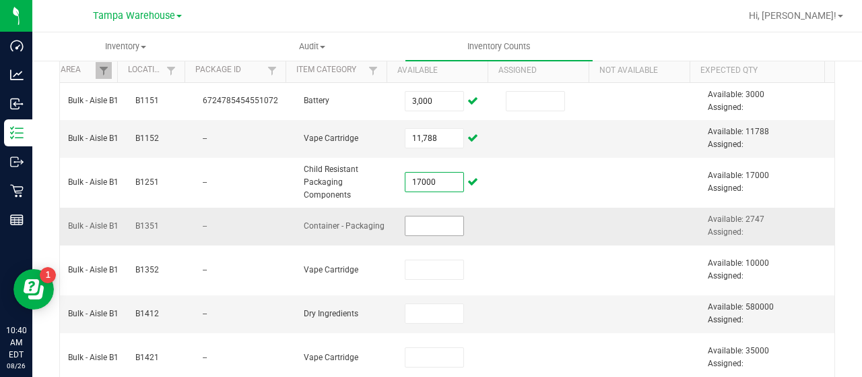
type input "17,000"
click at [405, 226] on input at bounding box center [434, 225] width 58 height 19
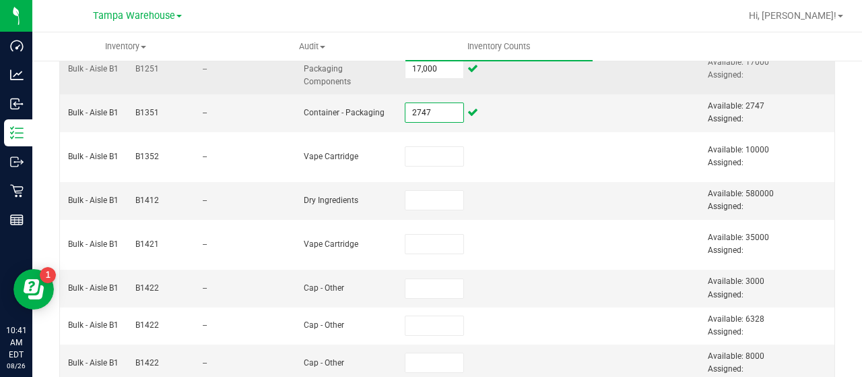
scroll to position [269, 0]
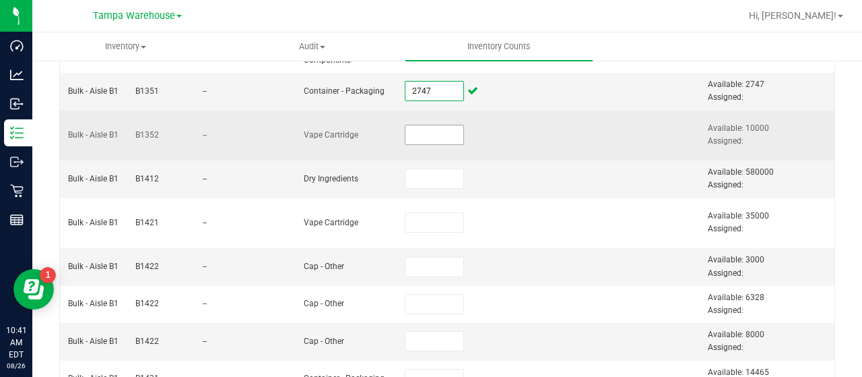
type input "2,747"
click at [405, 137] on input at bounding box center [434, 134] width 58 height 19
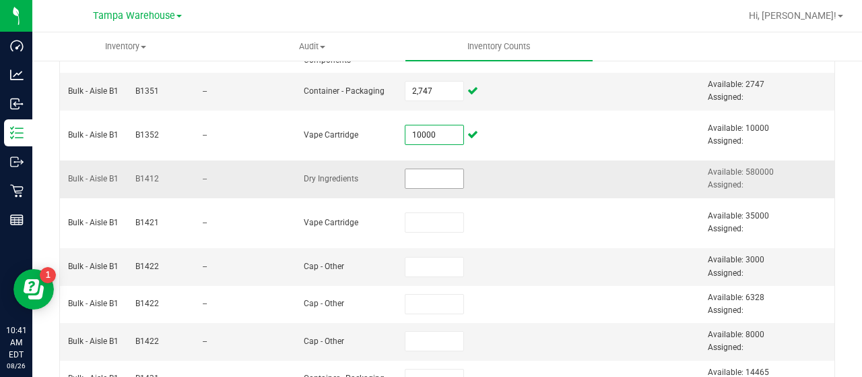
type input "10,000"
click at [416, 178] on input at bounding box center [434, 178] width 58 height 19
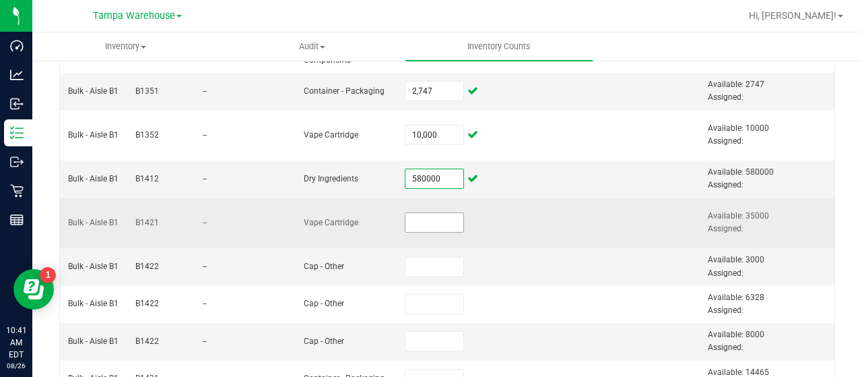
type input "580,000.0000"
click at [405, 222] on input at bounding box center [434, 222] width 58 height 19
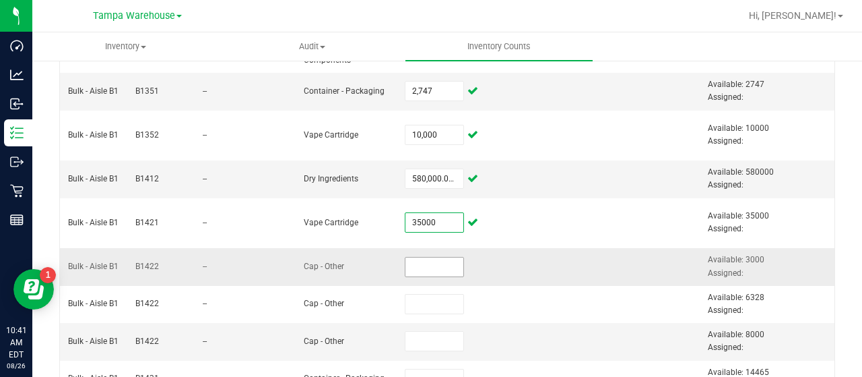
type input "35,000"
click at [405, 265] on input at bounding box center [434, 266] width 58 height 19
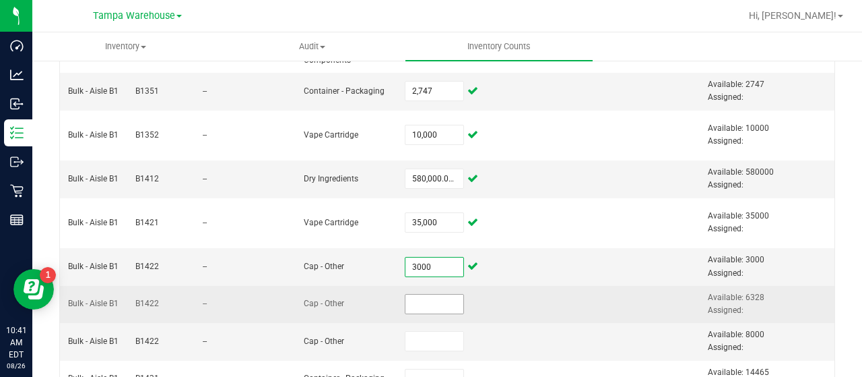
type input "3,000"
click at [411, 301] on input at bounding box center [434, 303] width 58 height 19
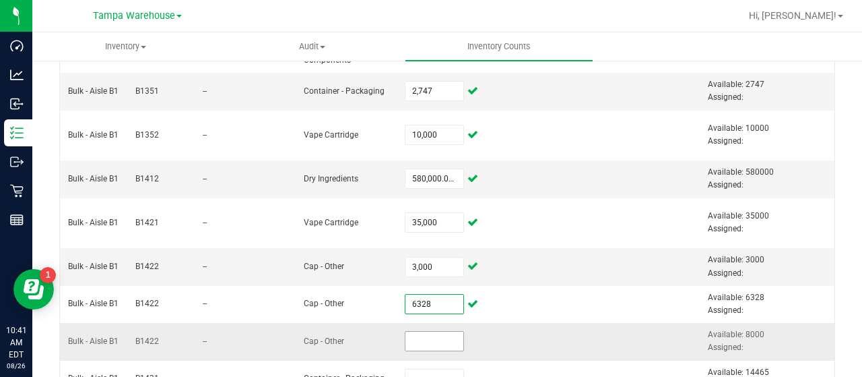
type input "6,328"
click at [411, 344] on input at bounding box center [434, 340] width 58 height 19
type input "8,000"
click at [531, 323] on td at bounding box center [548, 341] width 101 height 37
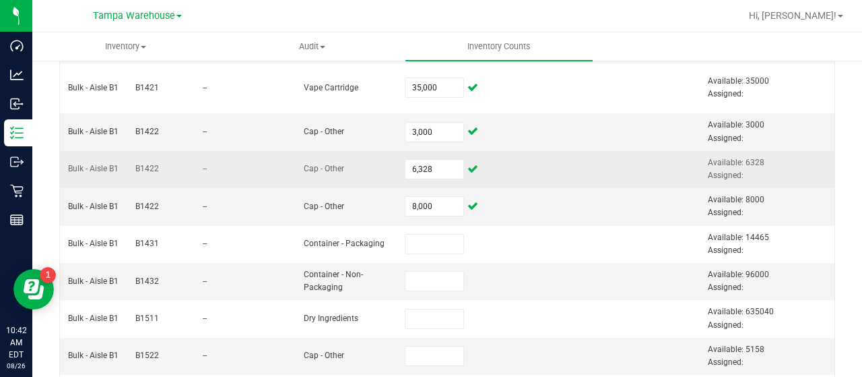
scroll to position [472, 0]
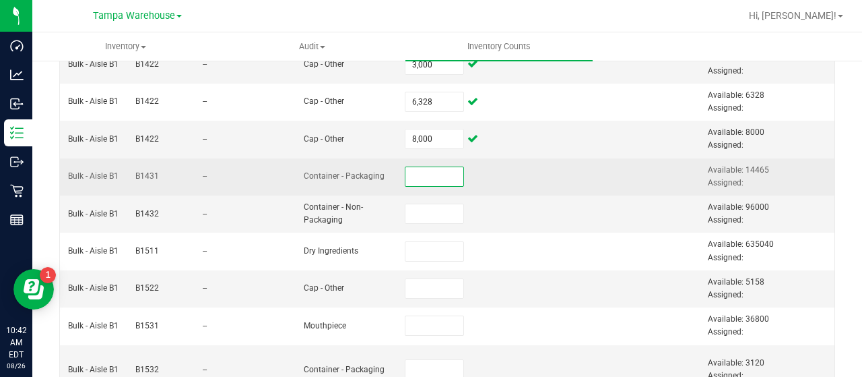
click at [424, 174] on input at bounding box center [434, 176] width 58 height 19
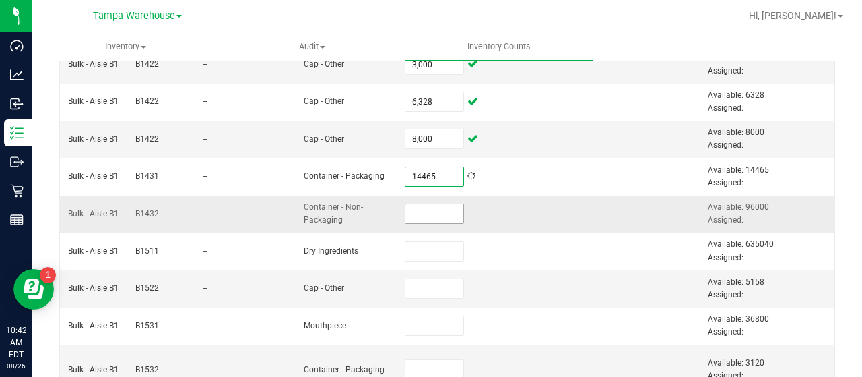
type input "14,465"
click at [414, 212] on input at bounding box center [434, 213] width 58 height 19
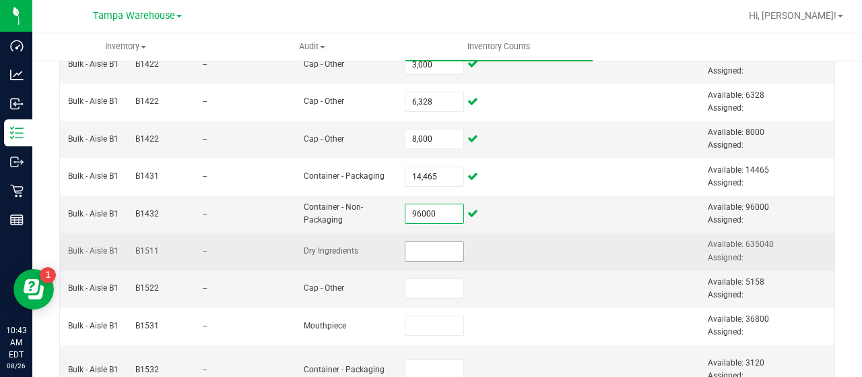
type input "96,000"
click at [412, 250] on input at bounding box center [434, 251] width 58 height 19
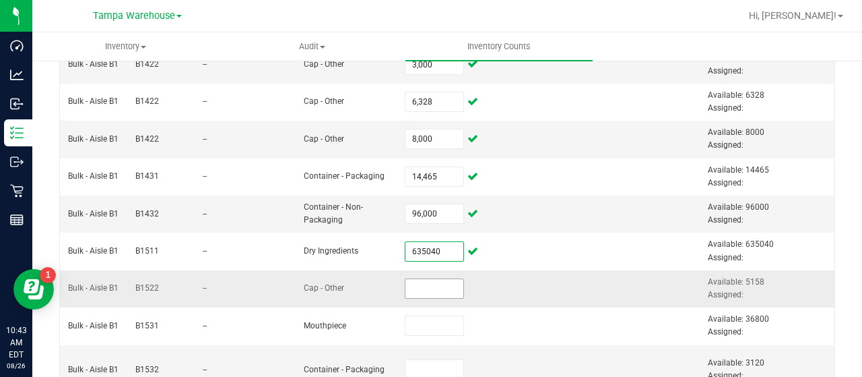
type input "635,040.0000"
click at [406, 286] on input at bounding box center [434, 288] width 58 height 19
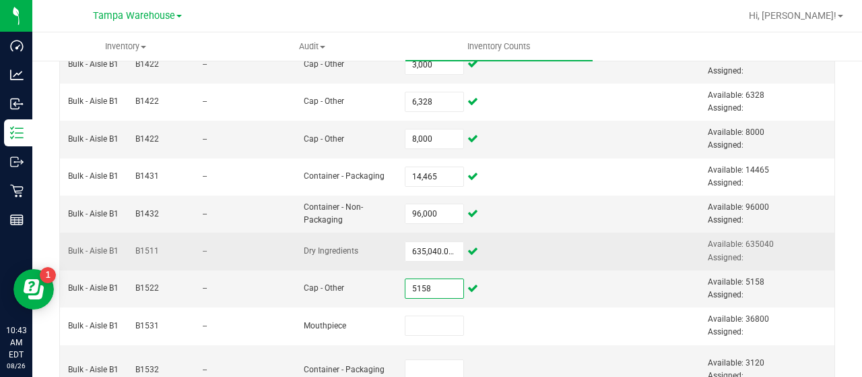
type input "5,158"
click at [560, 259] on td at bounding box center [548, 250] width 101 height 37
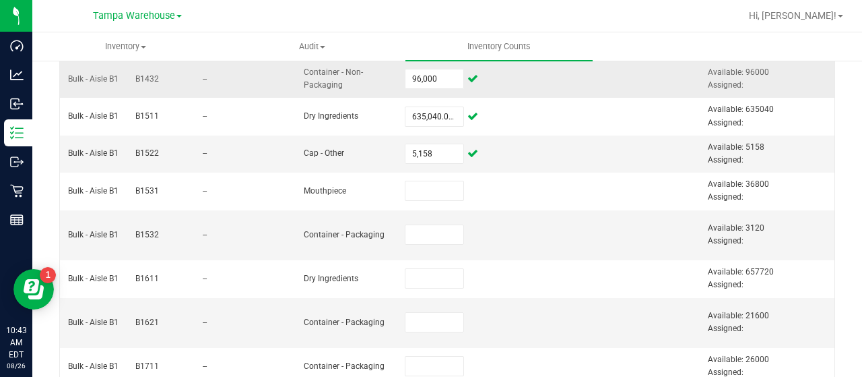
scroll to position [674, 0]
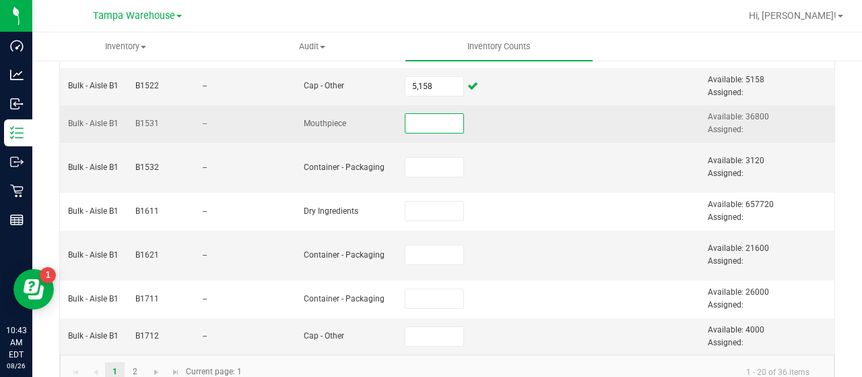
click at [405, 116] on input at bounding box center [434, 123] width 58 height 19
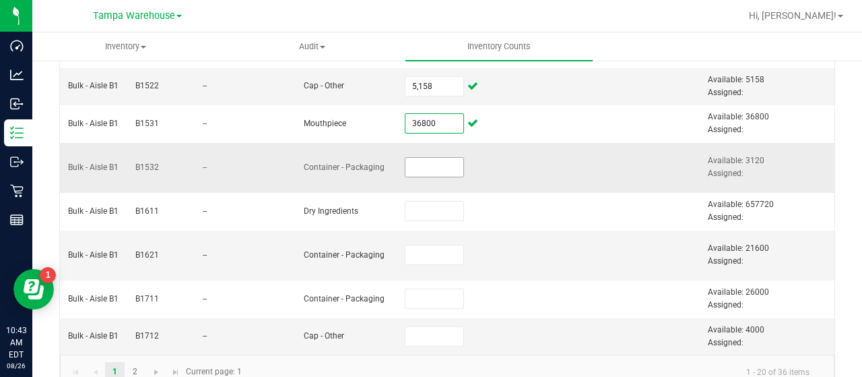
type input "36,800"
click at [405, 160] on input at bounding box center [434, 167] width 58 height 19
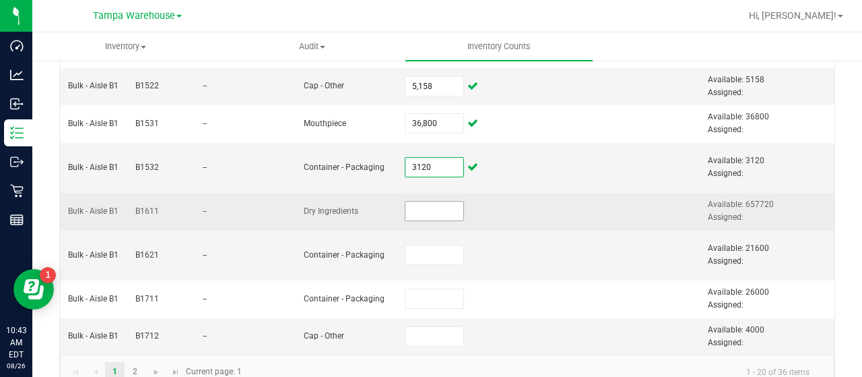
type input "3,120"
click at [424, 210] on input at bounding box center [434, 210] width 58 height 19
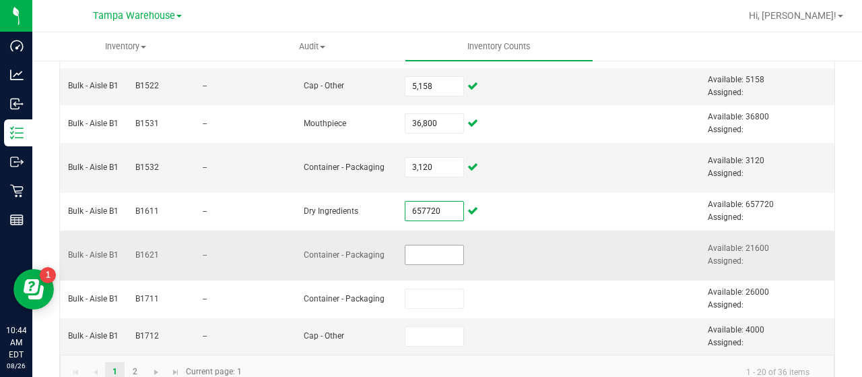
type input "657,720.0000"
click at [408, 245] on input at bounding box center [434, 254] width 58 height 19
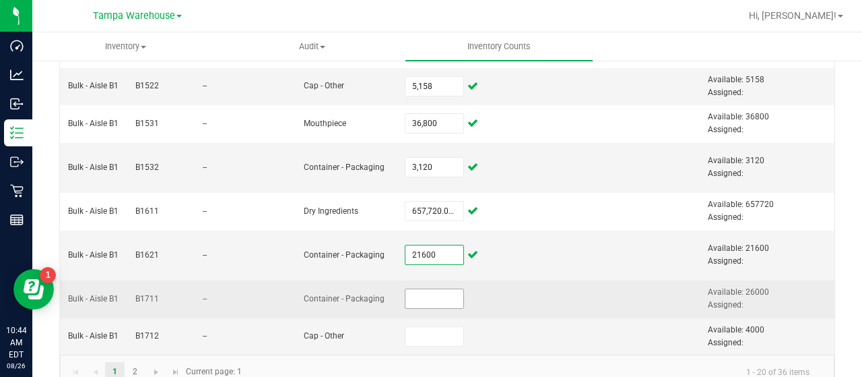
type input "21,600"
click at [414, 289] on input at bounding box center [434, 298] width 58 height 19
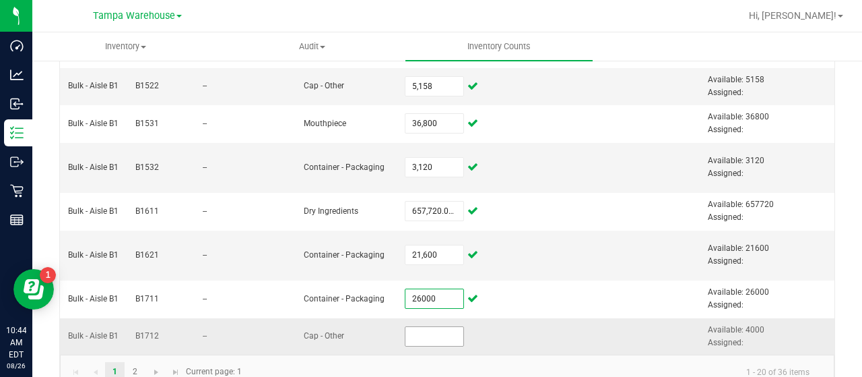
type input "26,000"
click at [405, 335] on input at bounding box center [434, 336] width 58 height 19
type input "4,000"
click at [498, 324] on td at bounding box center [548, 336] width 101 height 36
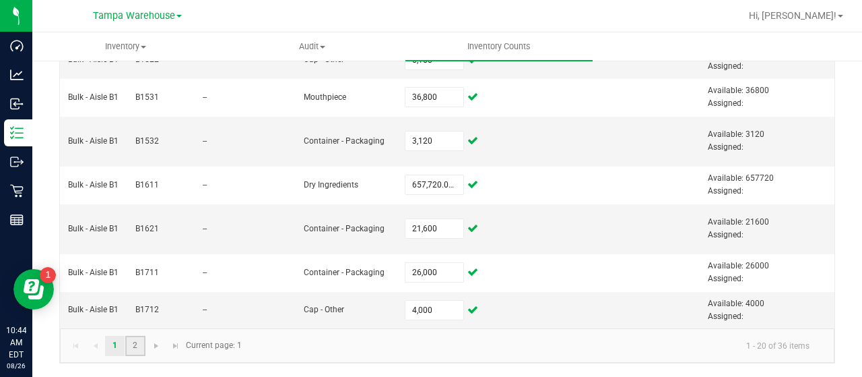
click at [132, 346] on link "2" at bounding box center [135, 345] width 20 height 20
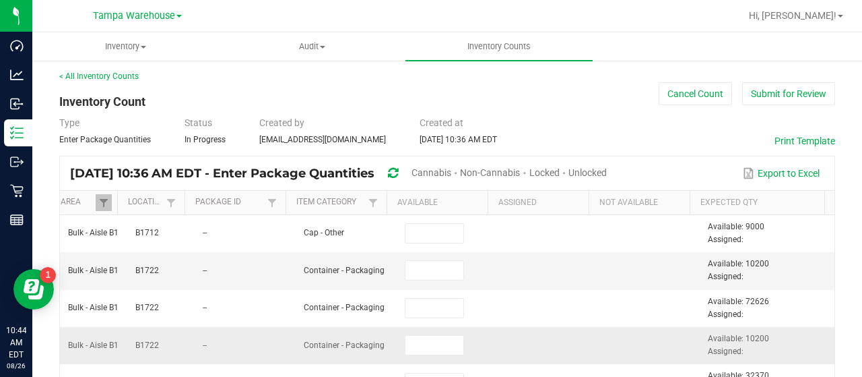
scroll to position [0, 0]
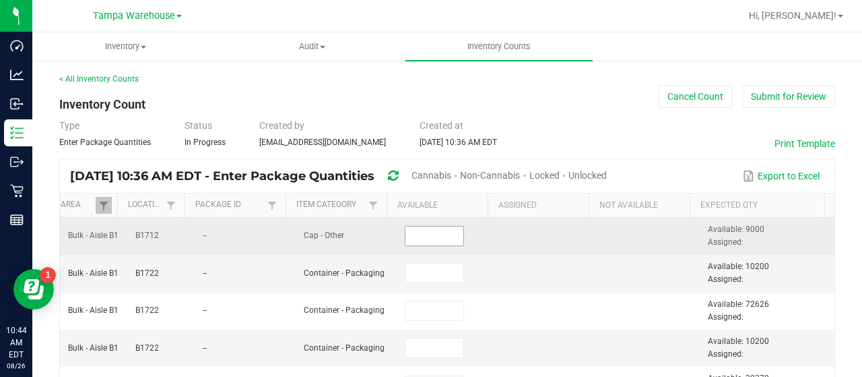
click at [414, 235] on input at bounding box center [434, 235] width 58 height 19
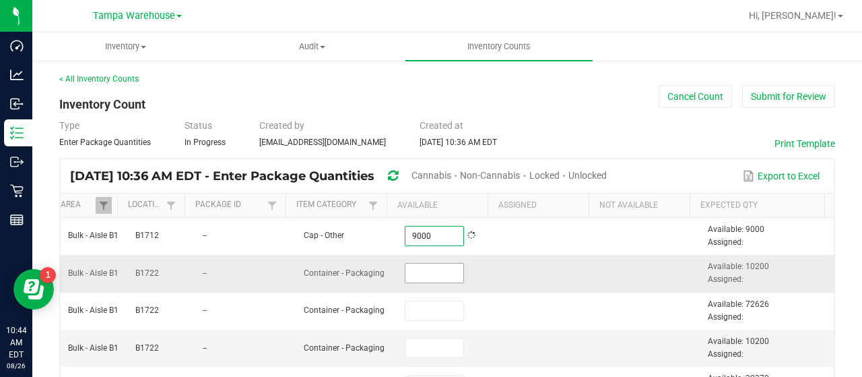
type input "9,000"
click at [419, 272] on input at bounding box center [434, 272] width 58 height 19
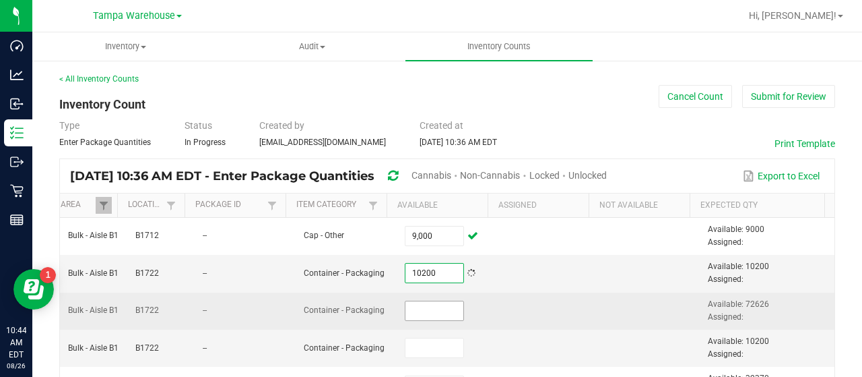
type input "10,200"
click at [407, 305] on input at bounding box center [434, 310] width 58 height 19
type input "72,626"
click at [517, 302] on td at bounding box center [548, 310] width 101 height 37
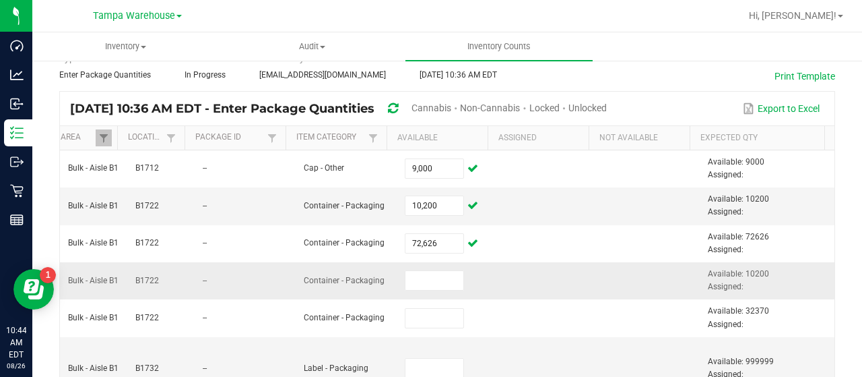
scroll to position [135, 0]
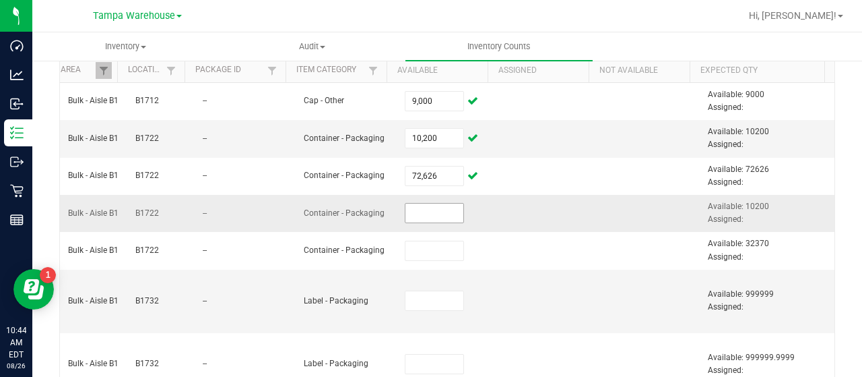
click at [415, 208] on input at bounding box center [434, 212] width 58 height 19
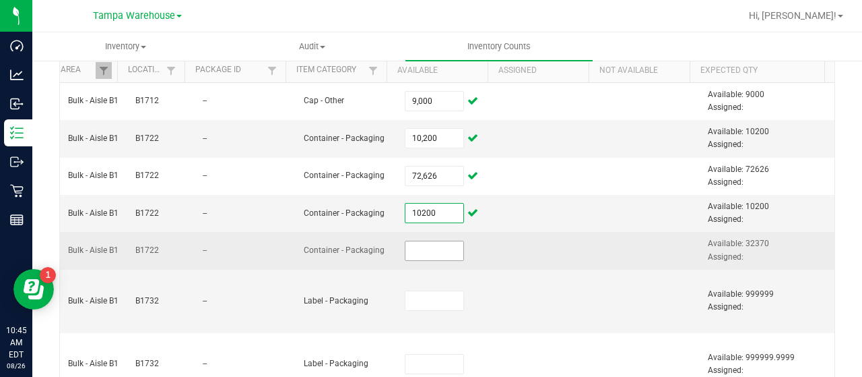
type input "10,200"
click at [413, 251] on input at bounding box center [434, 250] width 58 height 19
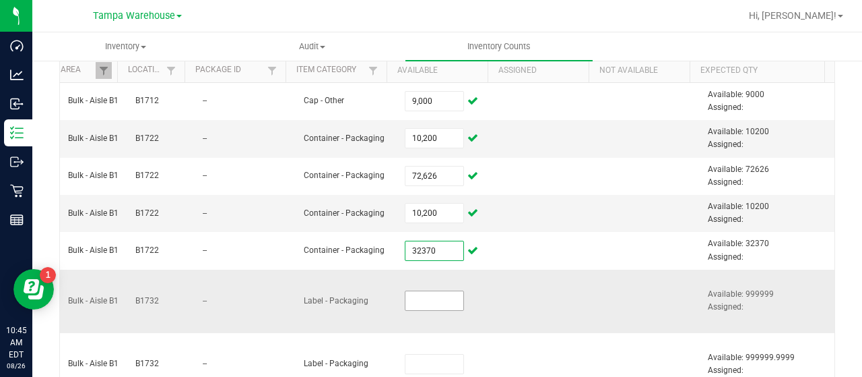
type input "32,370"
click at [417, 301] on input at bounding box center [434, 300] width 58 height 19
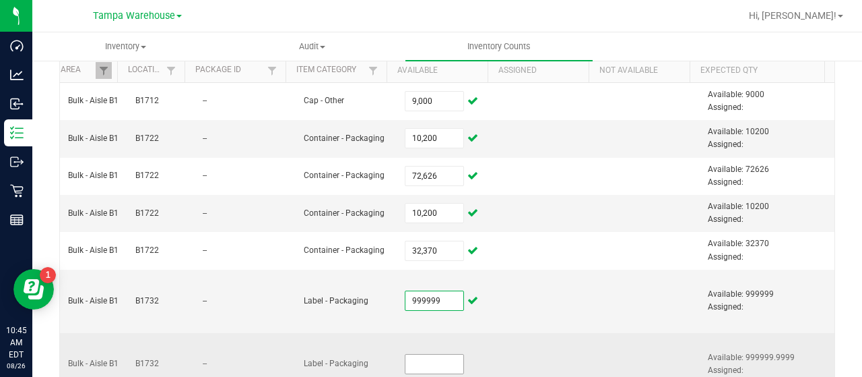
type input "999,999"
click at [411, 364] on input at bounding box center [434, 363] width 58 height 19
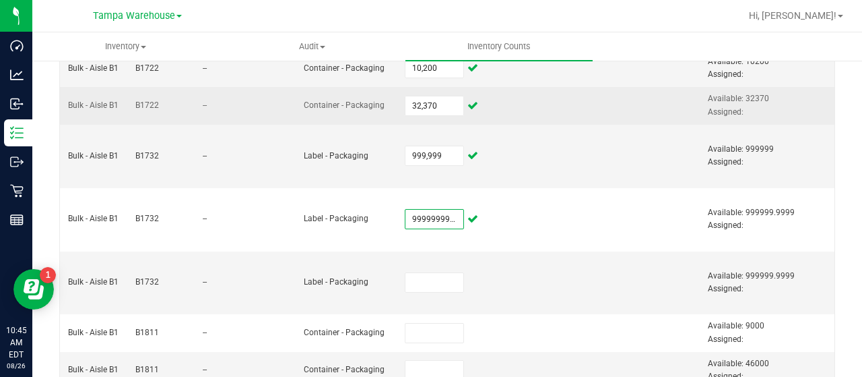
scroll to position [337, 0]
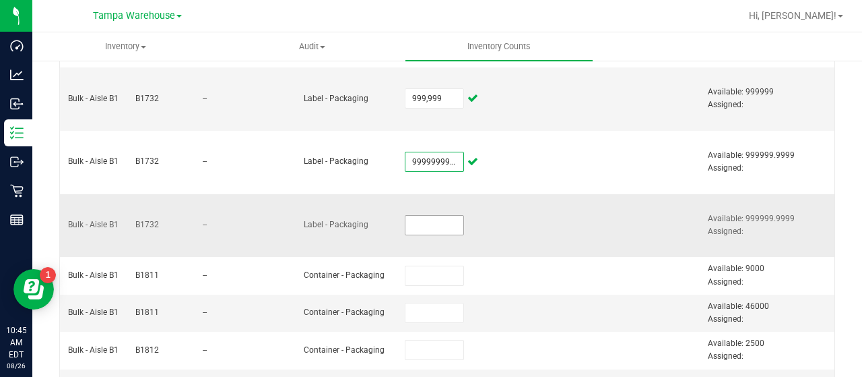
type input "9,999,999,999"
click at [424, 225] on input at bounding box center [434, 225] width 58 height 19
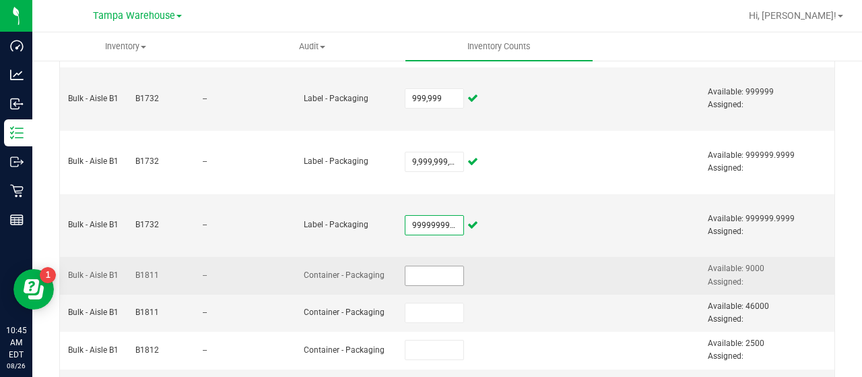
type input "9,999,999,999"
click at [430, 270] on input at bounding box center [434, 275] width 58 height 19
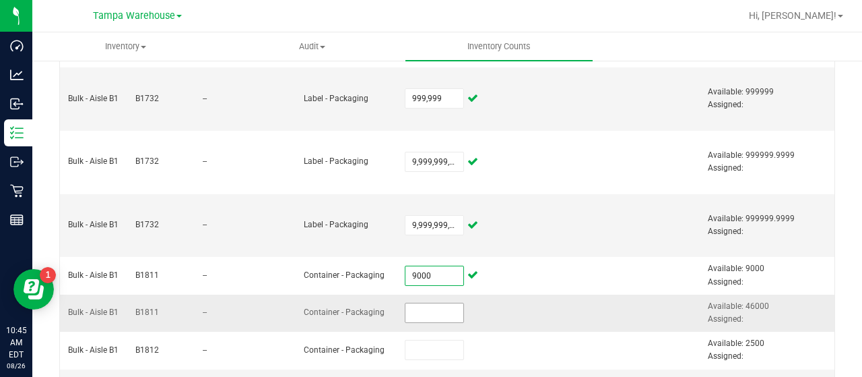
type input "9,000"
click at [417, 310] on input at bounding box center [434, 312] width 58 height 19
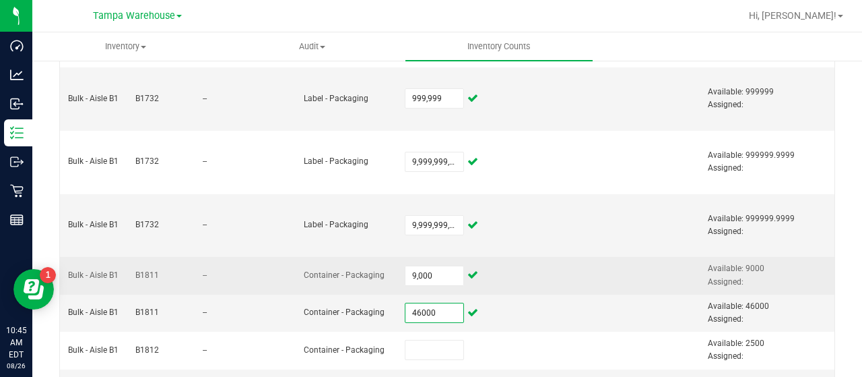
type input "46,000"
click at [536, 269] on td at bounding box center [548, 275] width 101 height 37
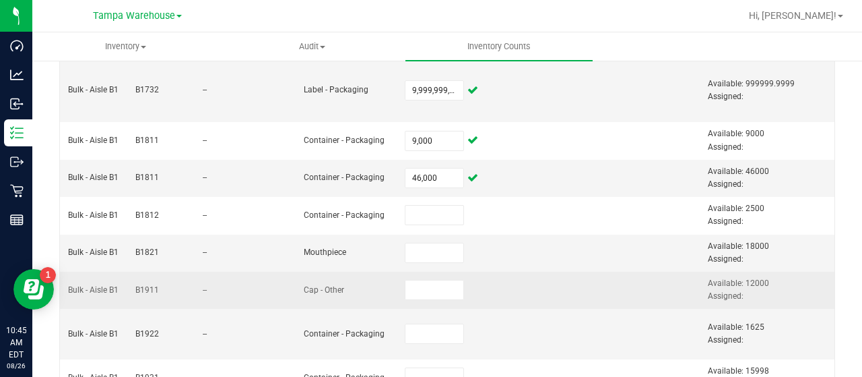
scroll to position [539, 0]
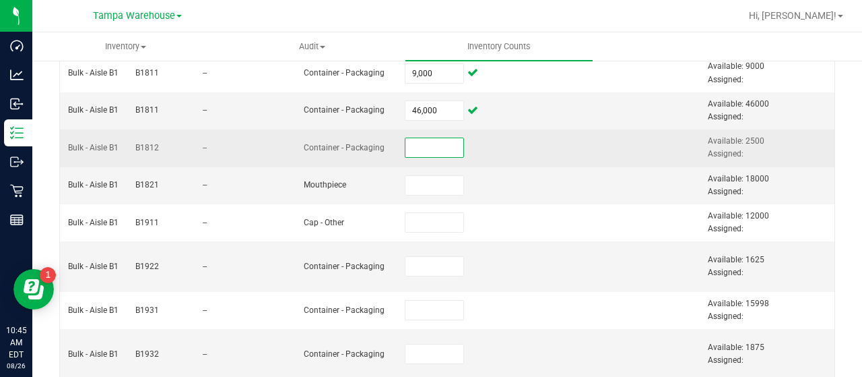
click at [407, 143] on input at bounding box center [434, 147] width 58 height 19
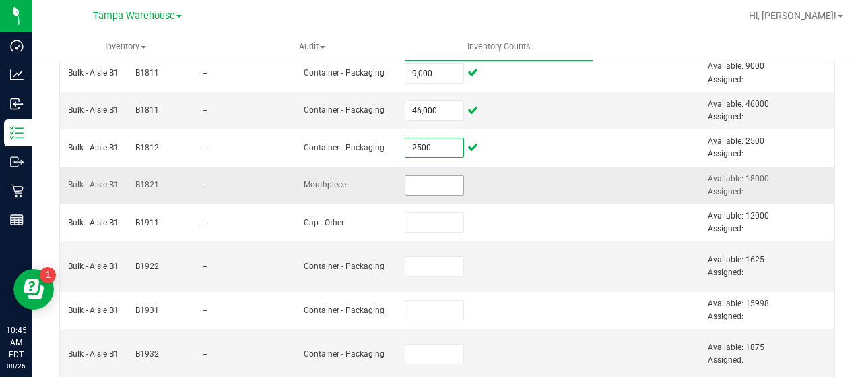
type input "2,500"
click at [412, 186] on input at bounding box center [434, 185] width 58 height 19
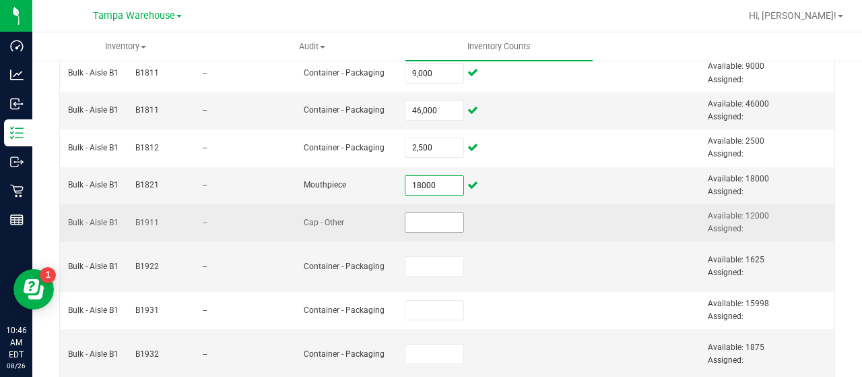
type input "18,000"
click at [405, 220] on input at bounding box center [434, 222] width 58 height 19
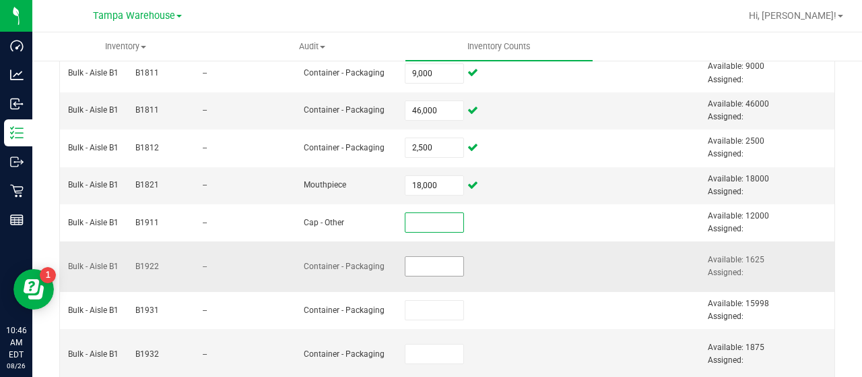
click at [405, 261] on input at bounding box center [434, 266] width 58 height 19
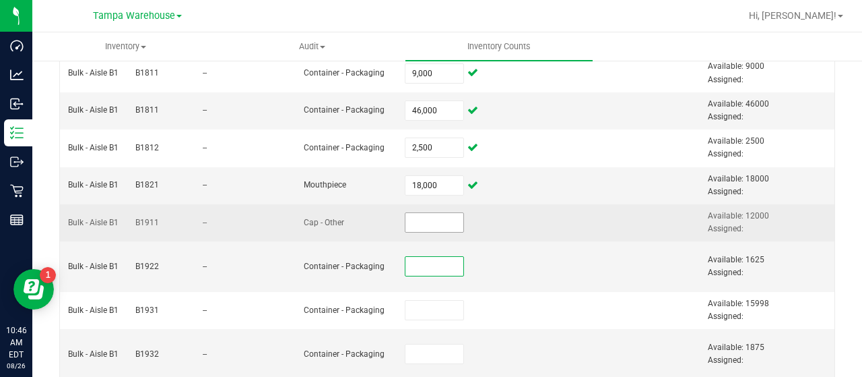
click at [405, 220] on input at bounding box center [434, 222] width 58 height 19
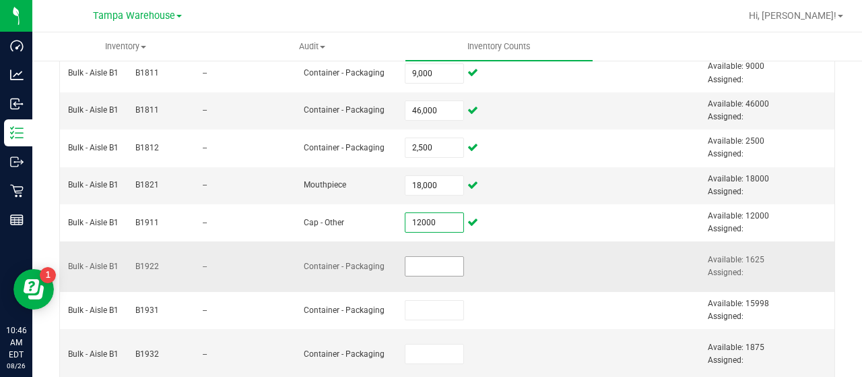
type input "12,000"
click at [418, 259] on input at bounding box center [434, 266] width 58 height 19
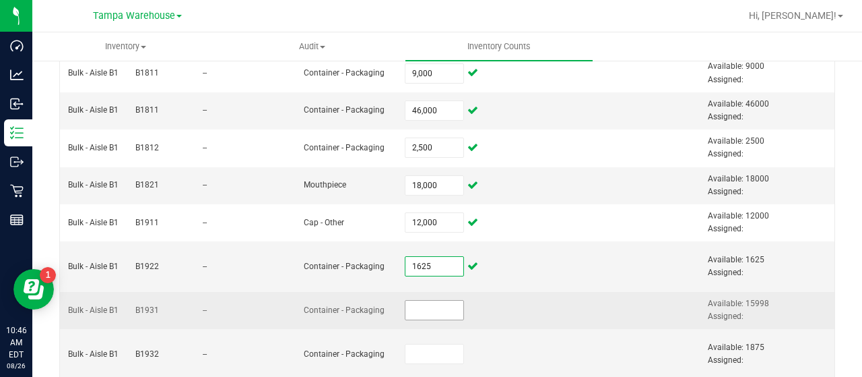
type input "1,625"
click at [414, 305] on input at bounding box center [434, 309] width 58 height 19
type input "15,998"
click at [505, 298] on td at bounding box center [548, 310] width 101 height 37
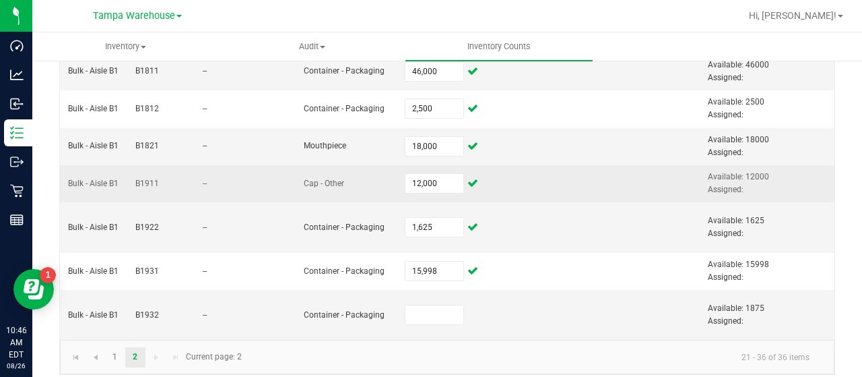
scroll to position [594, 0]
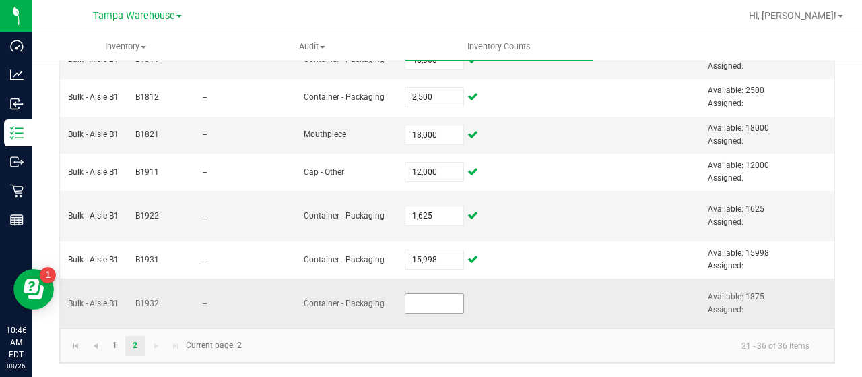
click at [410, 294] on input at bounding box center [434, 303] width 58 height 19
type input "1,875"
click at [546, 289] on td at bounding box center [548, 303] width 101 height 50
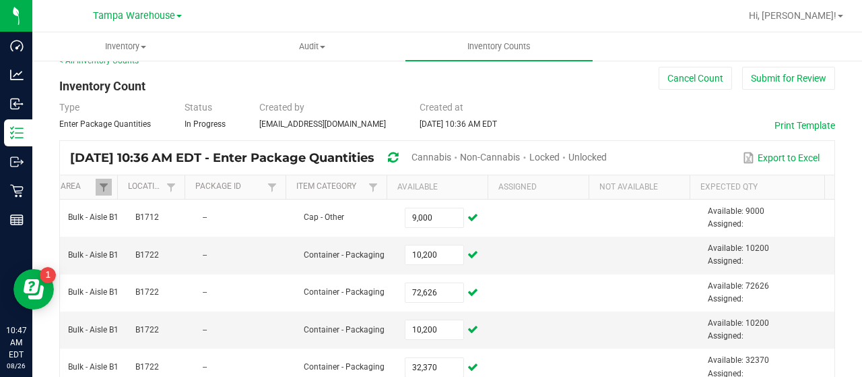
scroll to position [0, 0]
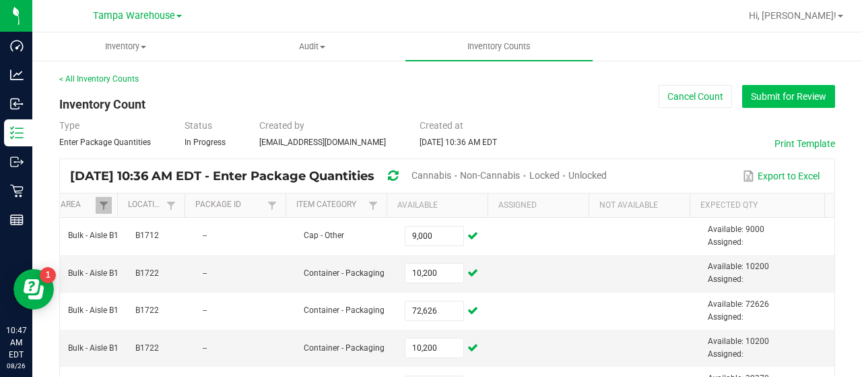
click at [771, 94] on button "Submit for Review" at bounding box center [788, 96] width 93 height 23
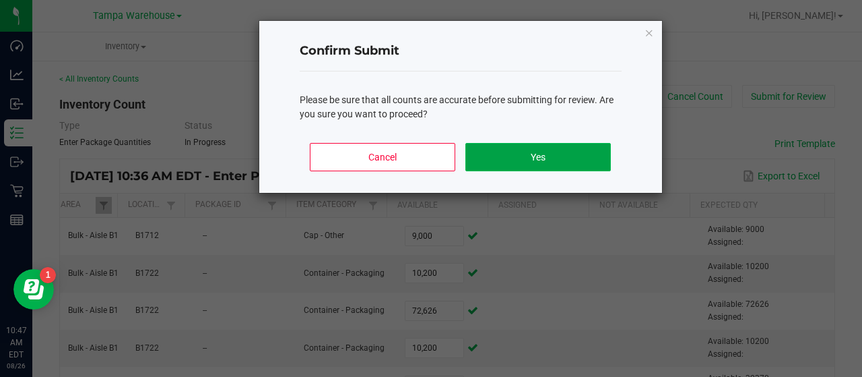
click at [571, 156] on button "Yes" at bounding box center [537, 157] width 145 height 28
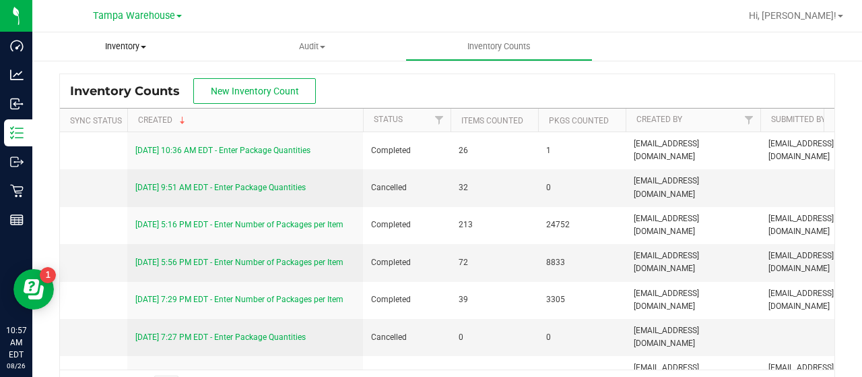
click at [146, 48] on span at bounding box center [143, 47] width 5 height 3
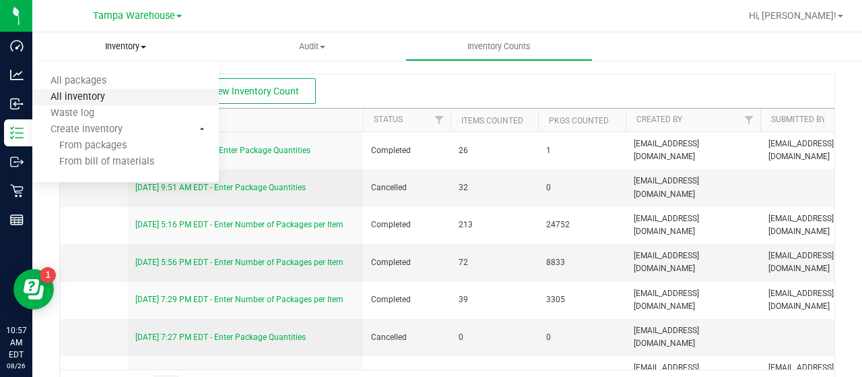
click at [93, 98] on span "All inventory" at bounding box center [77, 97] width 91 height 11
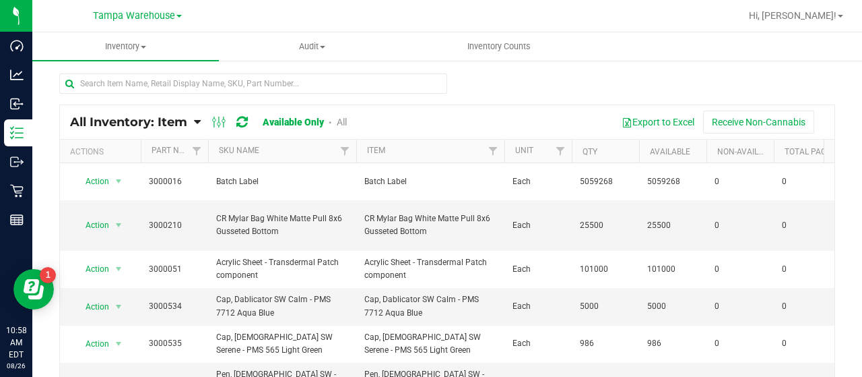
click at [195, 119] on icon at bounding box center [197, 122] width 7 height 12
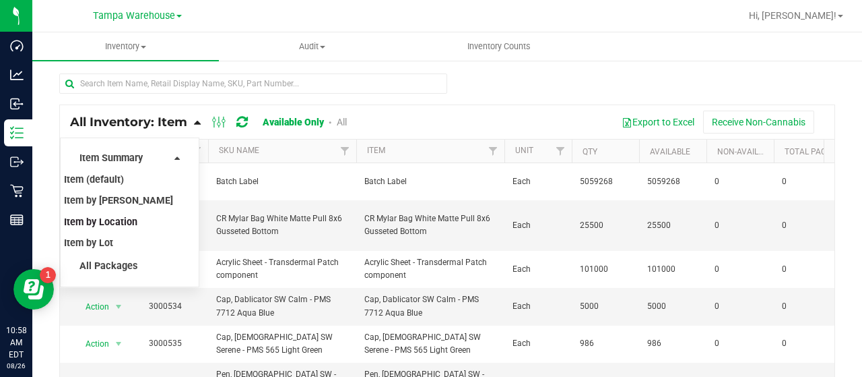
click at [132, 223] on span "Item by Location" at bounding box center [100, 221] width 73 height 11
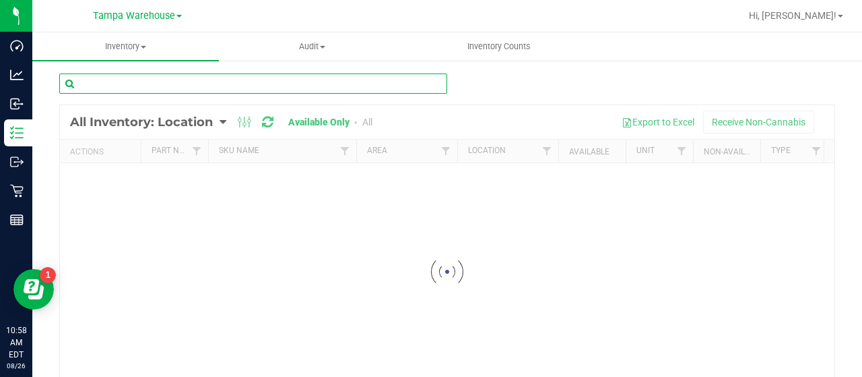
click at [220, 86] on input "text" at bounding box center [253, 83] width 388 height 20
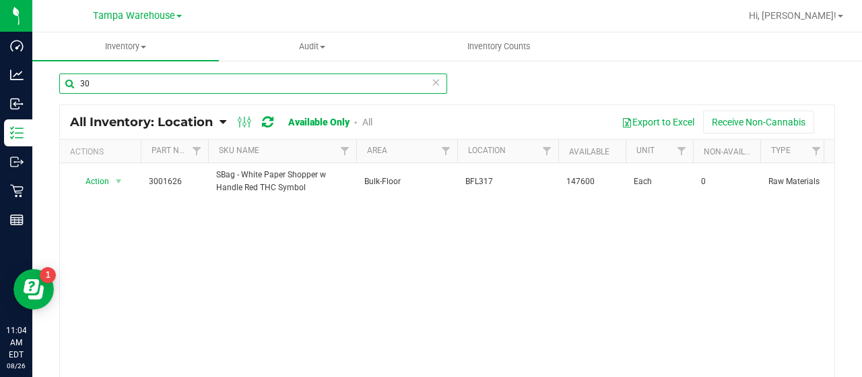
type input "3"
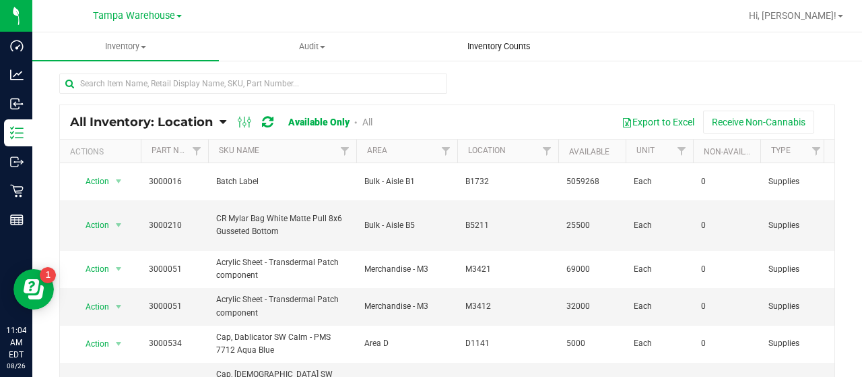
click at [498, 42] on span "Inventory Counts" at bounding box center [499, 46] width 100 height 12
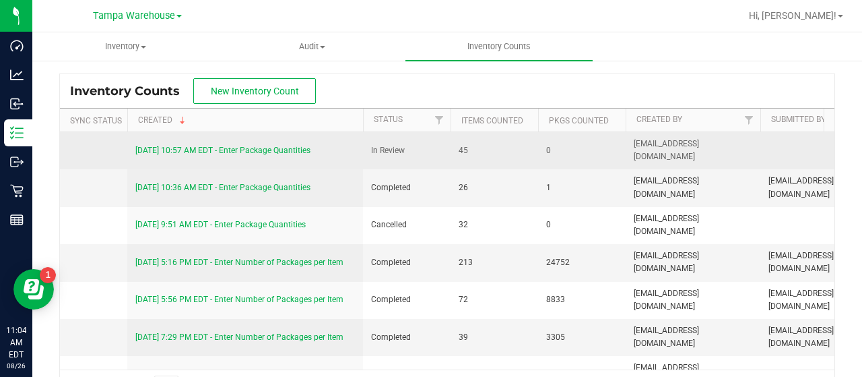
click at [241, 146] on link "8/26/25 10:57 AM EDT - Enter Package Quantities" at bounding box center [222, 149] width 175 height 9
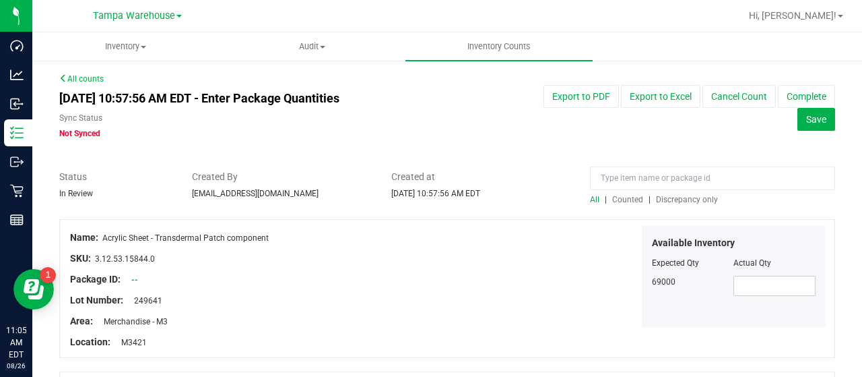
click at [676, 198] on span "Discrepancy only" at bounding box center [687, 199] width 62 height 9
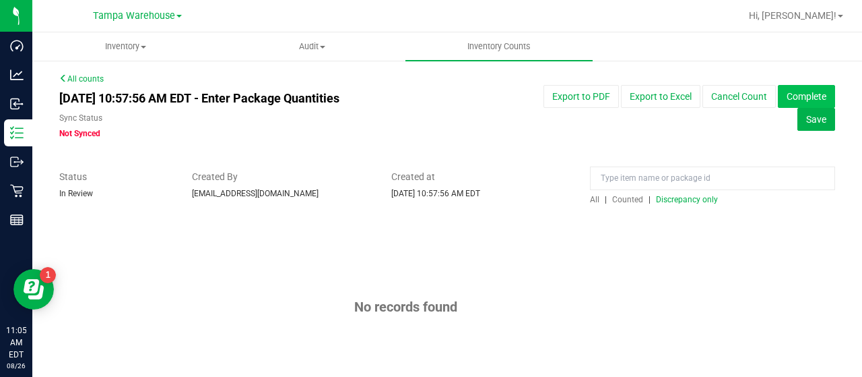
click at [778, 96] on button "Complete" at bounding box center [806, 96] width 57 height 23
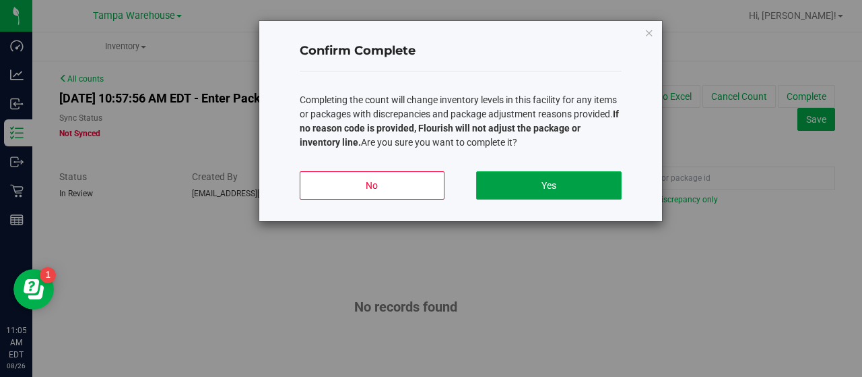
click at [562, 178] on button "Yes" at bounding box center [548, 185] width 145 height 28
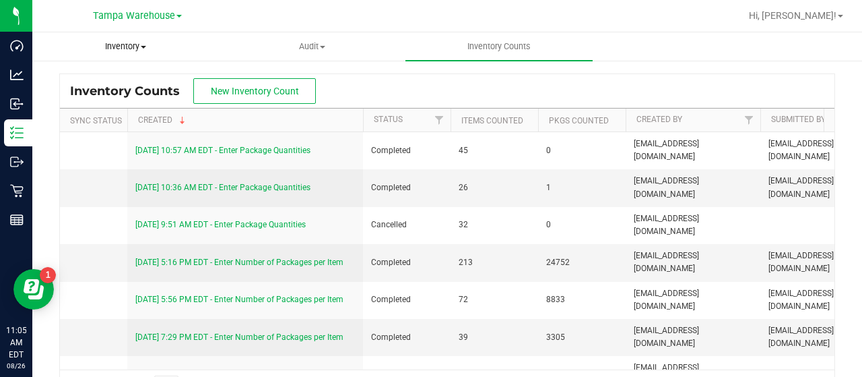
click at [144, 46] on span at bounding box center [143, 47] width 5 height 3
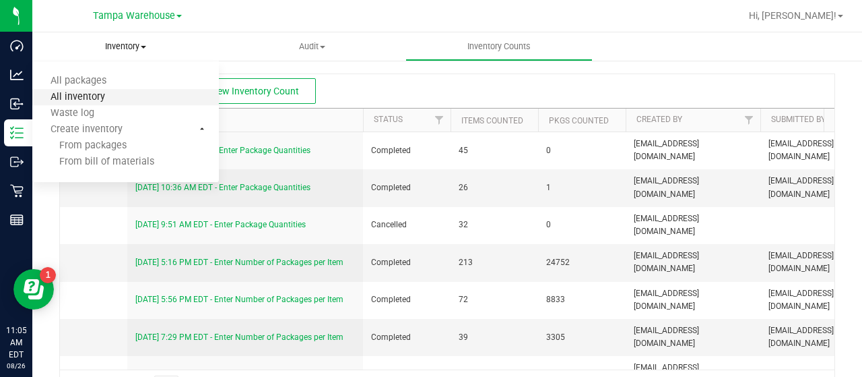
click at [94, 94] on span "All inventory" at bounding box center [77, 97] width 91 height 11
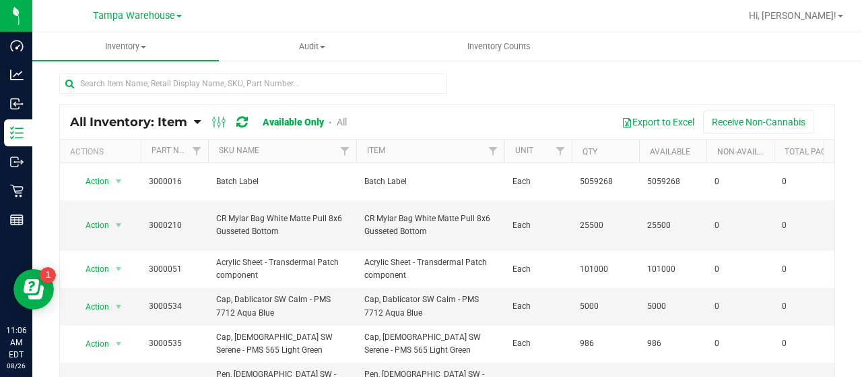
click at [197, 121] on icon at bounding box center [197, 122] width 7 height 12
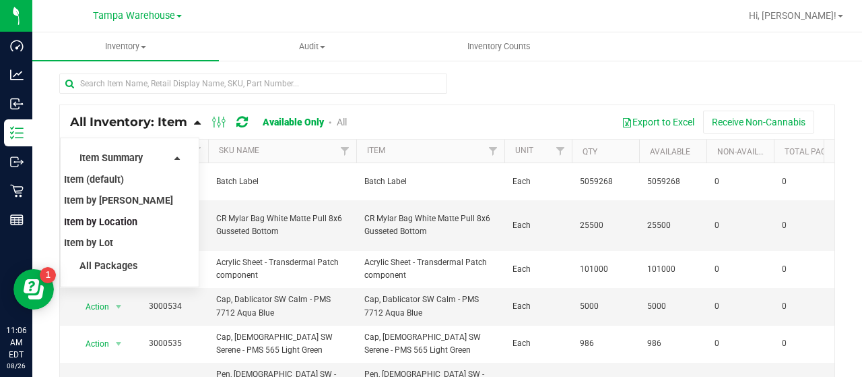
click at [132, 221] on span "Item by Location" at bounding box center [100, 221] width 73 height 11
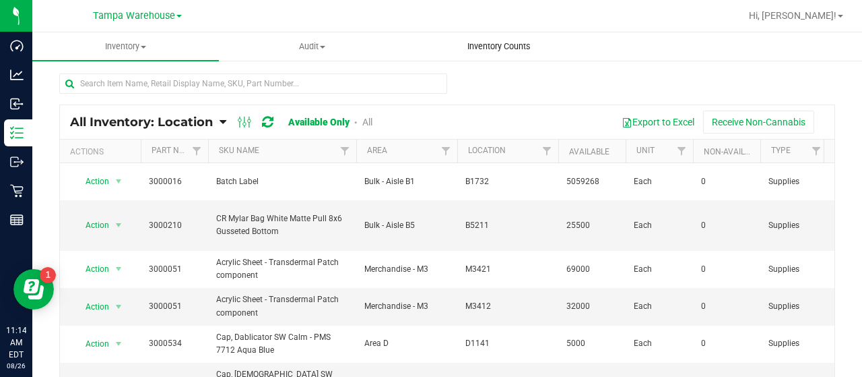
click at [503, 43] on span "Inventory Counts" at bounding box center [499, 46] width 100 height 12
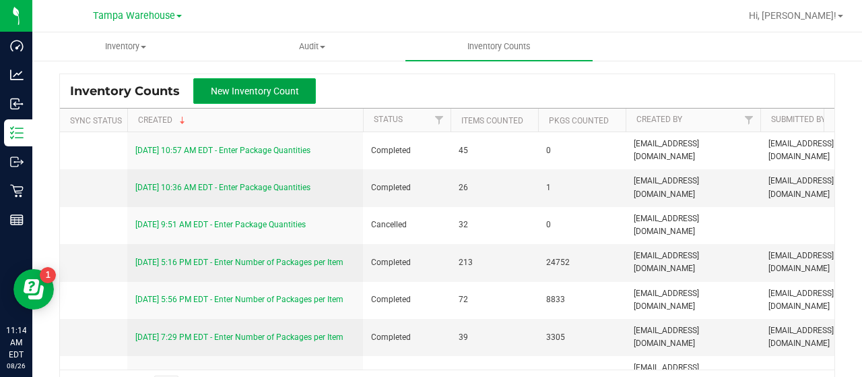
click at [261, 87] on span "New Inventory Count" at bounding box center [255, 91] width 88 height 11
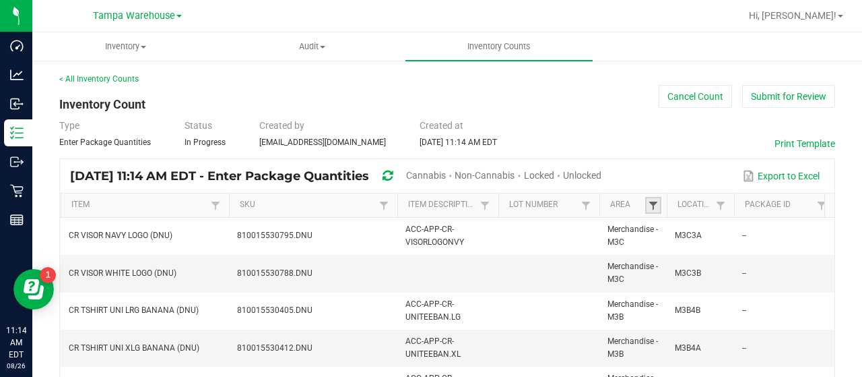
click at [651, 201] on span at bounding box center [653, 205] width 11 height 11
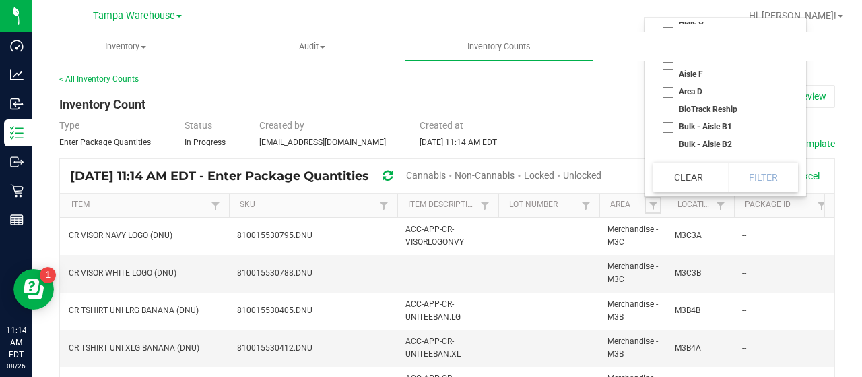
scroll to position [135, 0]
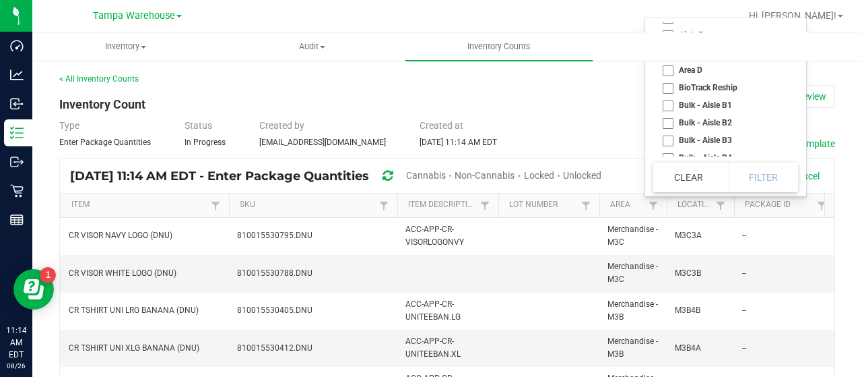
click at [668, 69] on li "Area D" at bounding box center [721, 70] width 137 height 18
checkbox D "true"
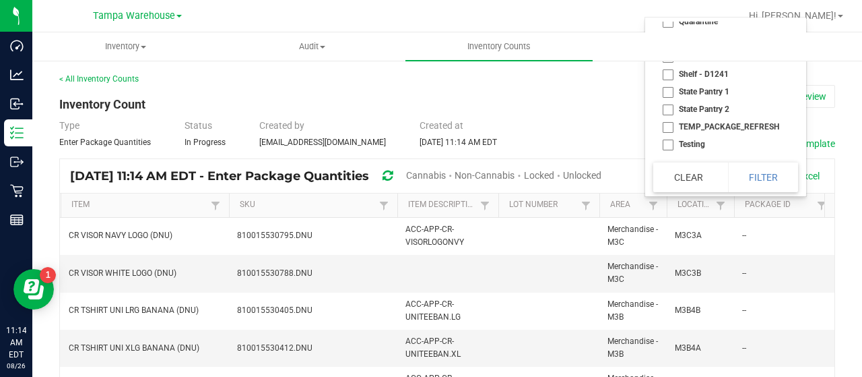
scroll to position [1563, 0]
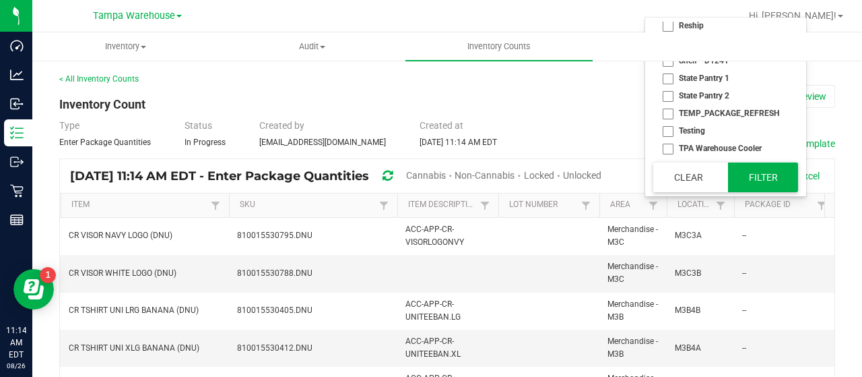
click at [772, 169] on button "Filter" at bounding box center [763, 177] width 70 height 30
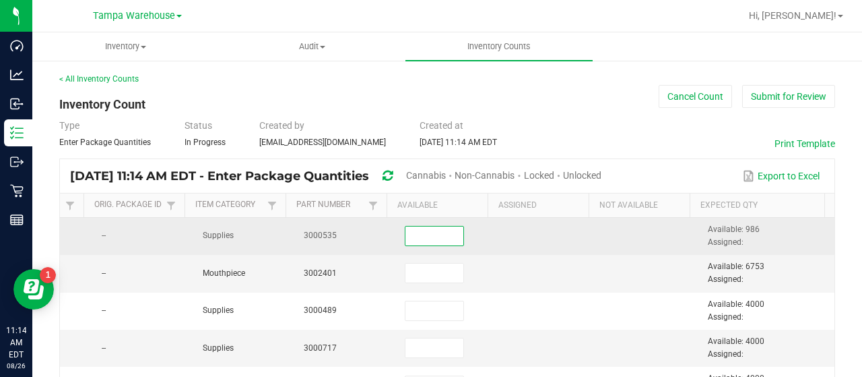
click at [405, 238] on input at bounding box center [434, 235] width 58 height 19
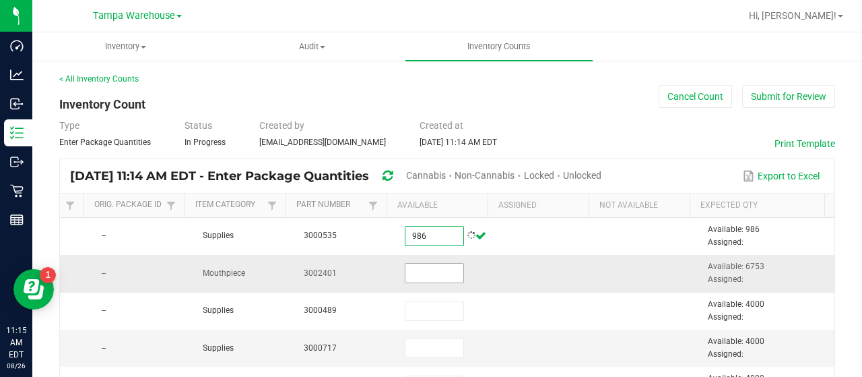
type input "986"
click at [405, 272] on input at bounding box center [434, 272] width 58 height 19
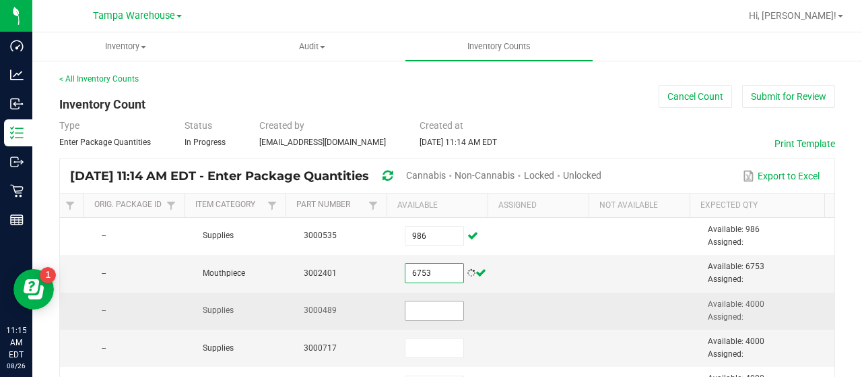
type input "6,753"
click at [418, 311] on input at bounding box center [434, 310] width 58 height 19
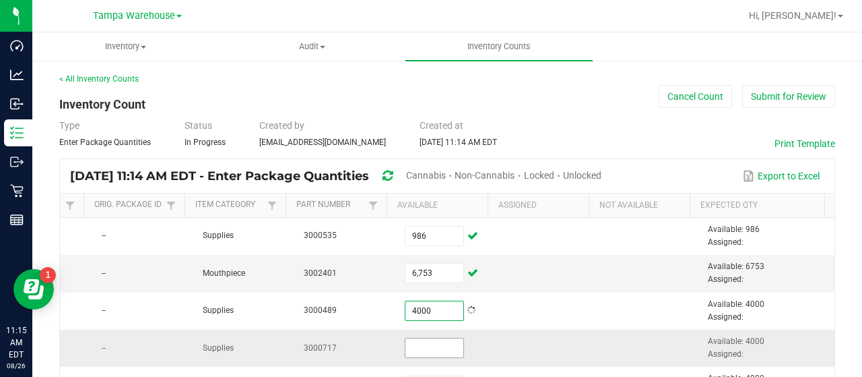
type input "4,000"
click at [422, 346] on input at bounding box center [434, 347] width 58 height 19
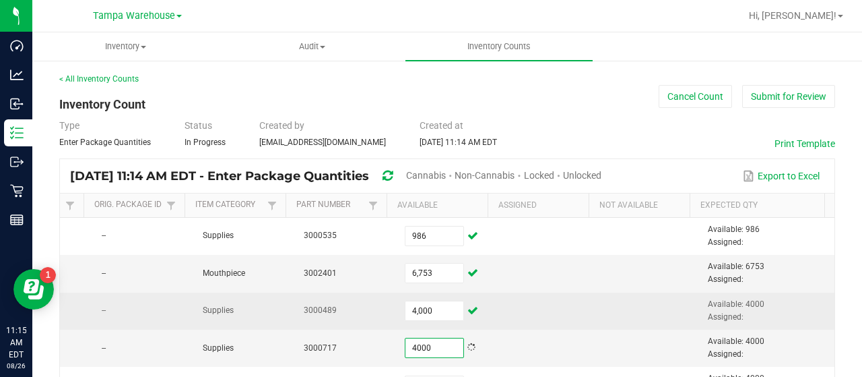
type input "4,000"
click at [562, 301] on td at bounding box center [548, 310] width 101 height 37
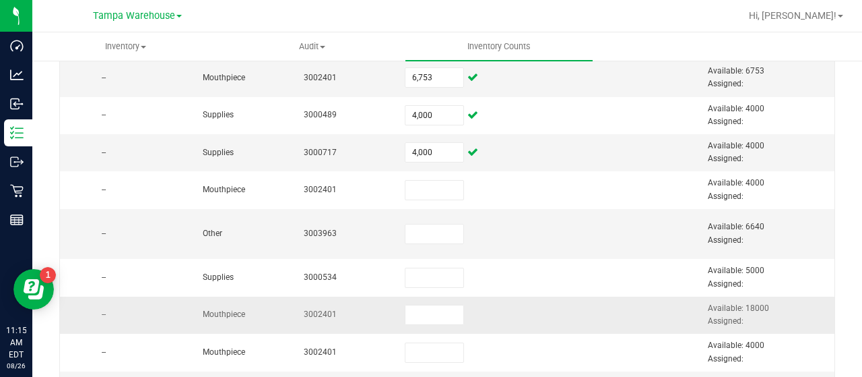
scroll to position [269, 0]
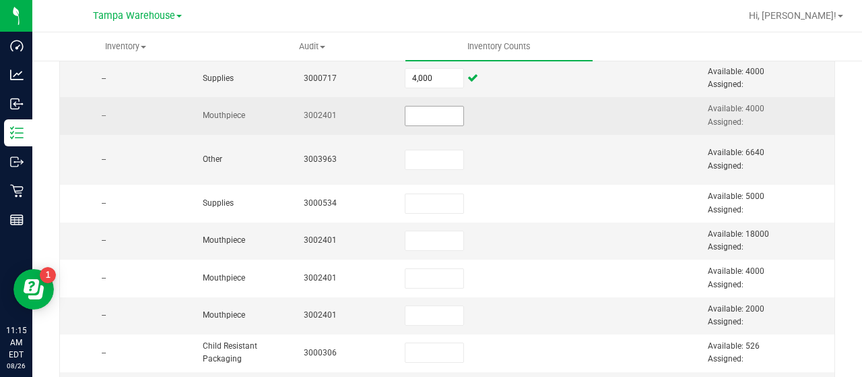
click at [412, 114] on input at bounding box center [434, 115] width 58 height 19
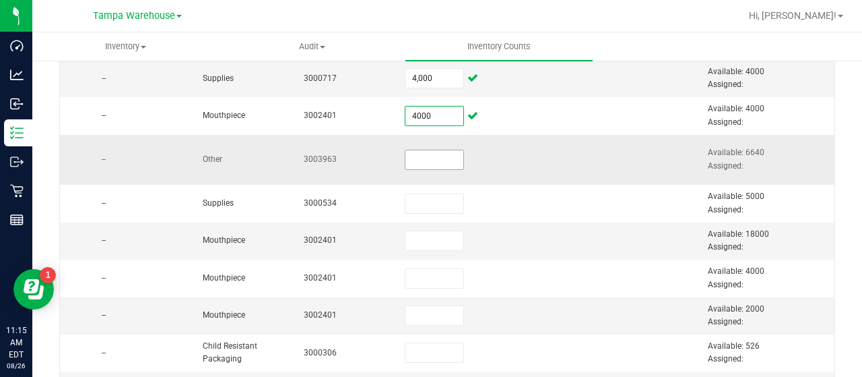
type input "4,000"
click at [420, 160] on input at bounding box center [434, 159] width 58 height 19
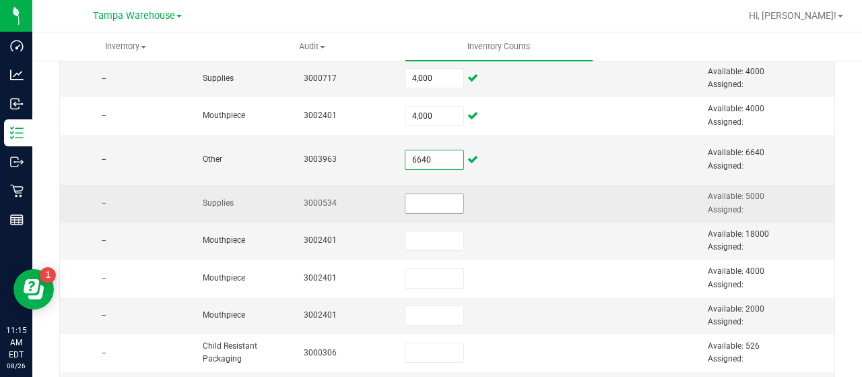
type input "6,640"
click at [416, 202] on input at bounding box center [434, 203] width 58 height 19
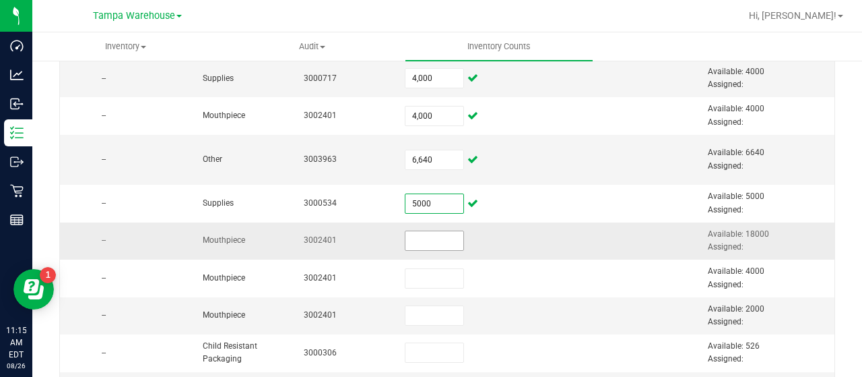
type input "5,000"
click at [412, 238] on input at bounding box center [434, 240] width 58 height 19
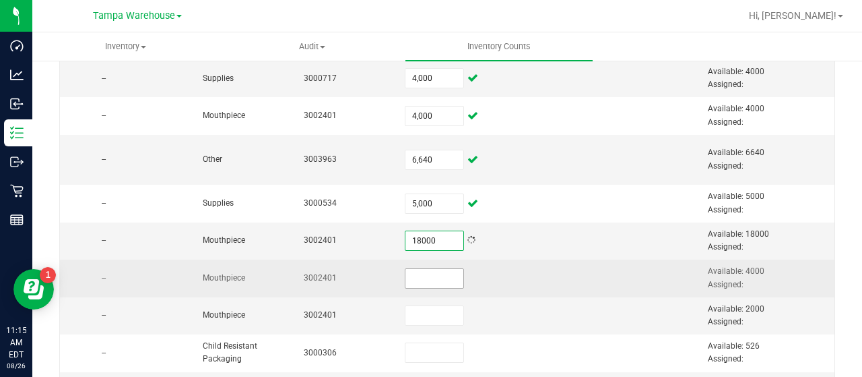
type input "18,000"
click at [410, 280] on input at bounding box center [434, 278] width 58 height 19
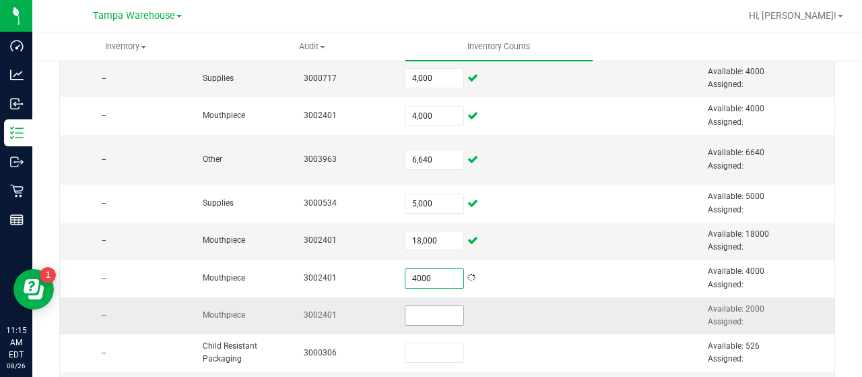
type input "4,000"
click at [405, 310] on input at bounding box center [434, 315] width 58 height 19
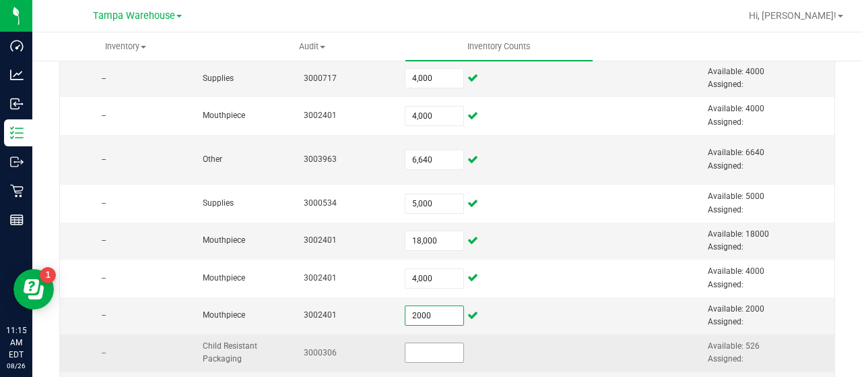
type input "2,000"
click at [415, 348] on input at bounding box center [434, 352] width 58 height 19
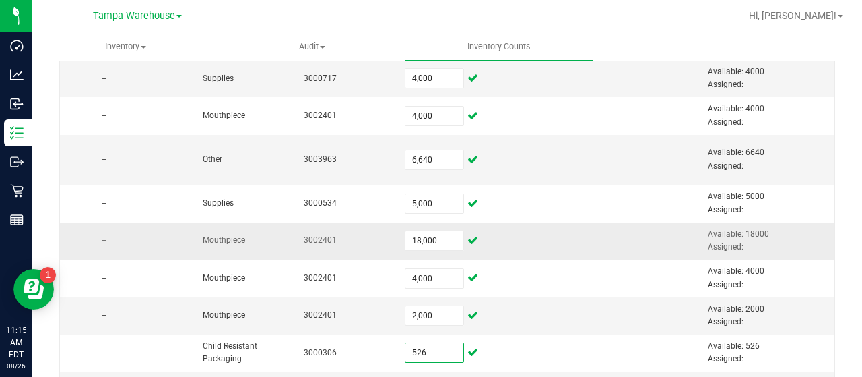
type input "526"
click at [515, 256] on td at bounding box center [548, 240] width 101 height 37
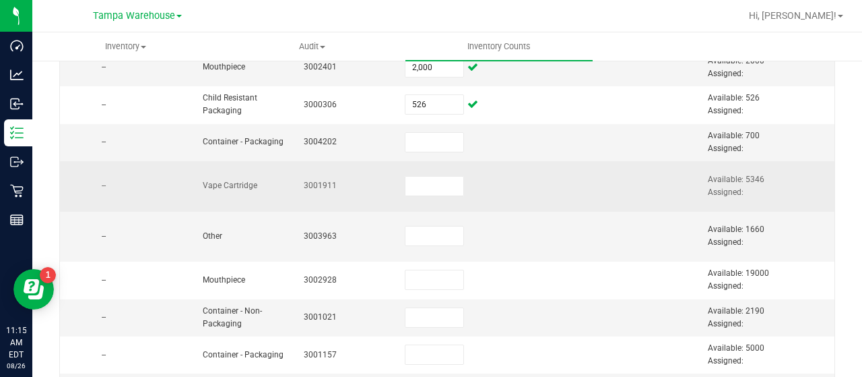
scroll to position [539, 0]
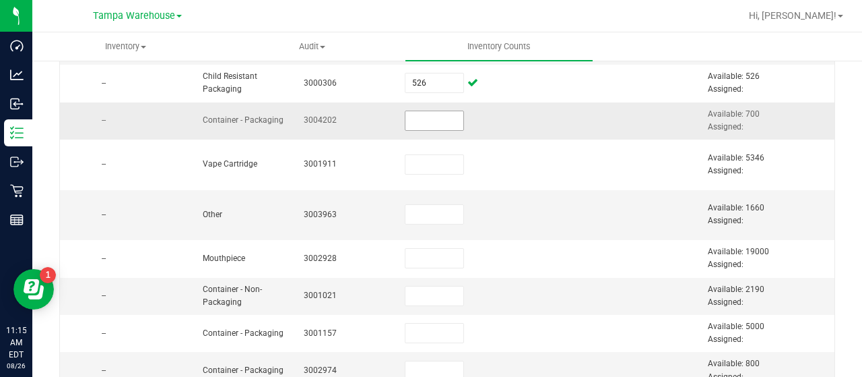
click at [405, 115] on input at bounding box center [434, 120] width 58 height 19
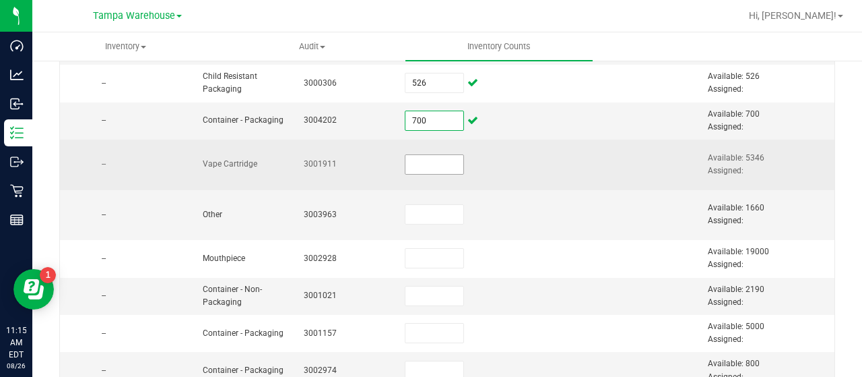
type input "700"
click at [427, 162] on input at bounding box center [434, 164] width 58 height 19
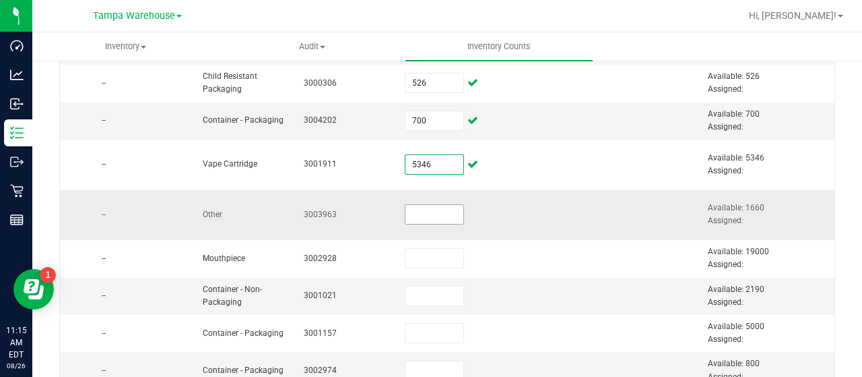
type input "5,346"
click at [407, 211] on input at bounding box center [434, 214] width 58 height 19
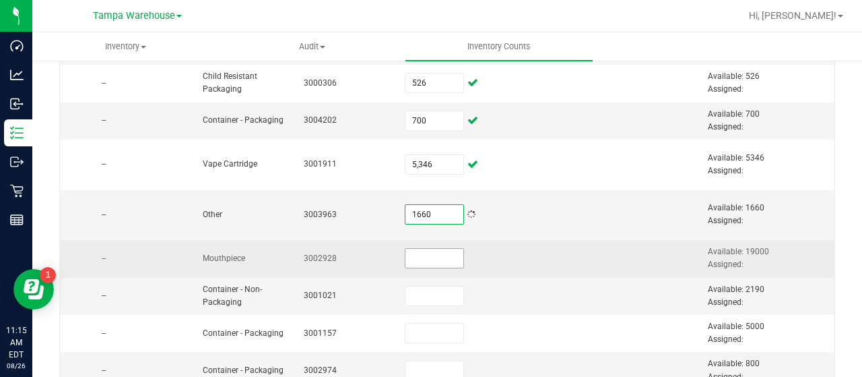
type input "1,660"
drag, startPoint x: 418, startPoint y: 255, endPoint x: 430, endPoint y: 258, distance: 12.4
click at [419, 257] on input at bounding box center [434, 258] width 58 height 19
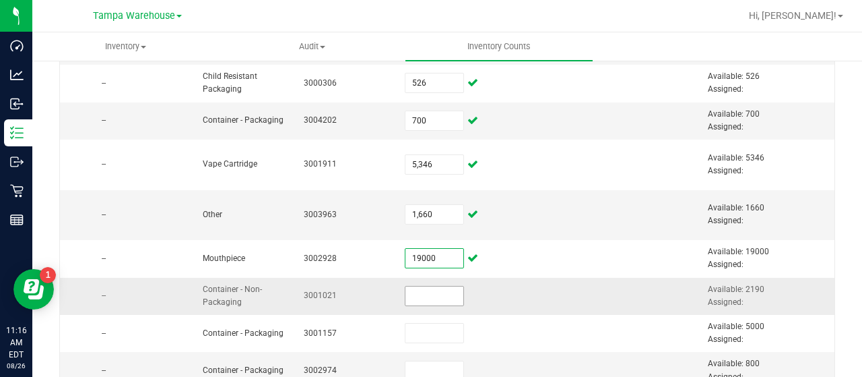
type input "19,000"
click at [414, 293] on input at bounding box center [434, 295] width 58 height 19
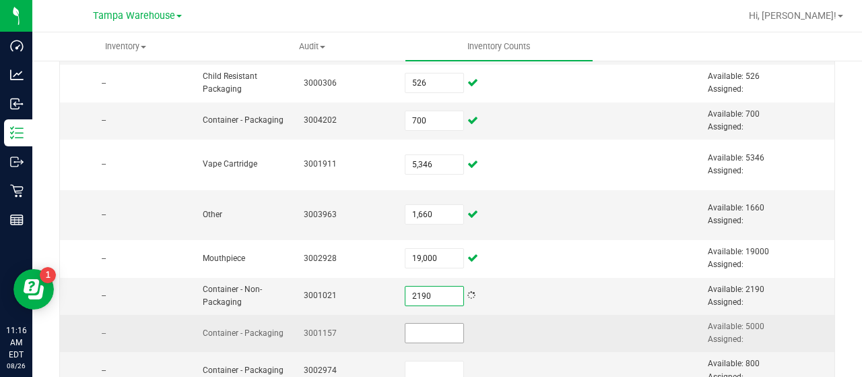
type input "2,190"
drag, startPoint x: 417, startPoint y: 329, endPoint x: 439, endPoint y: 321, distance: 23.7
click at [420, 329] on input at bounding box center [434, 332] width 58 height 19
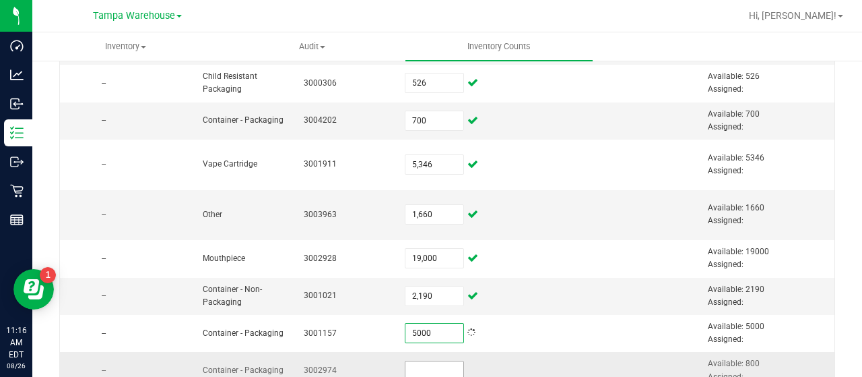
type input "5,000"
click at [417, 362] on input at bounding box center [434, 370] width 58 height 19
type input "800"
click at [511, 286] on td at bounding box center [548, 296] width 101 height 37
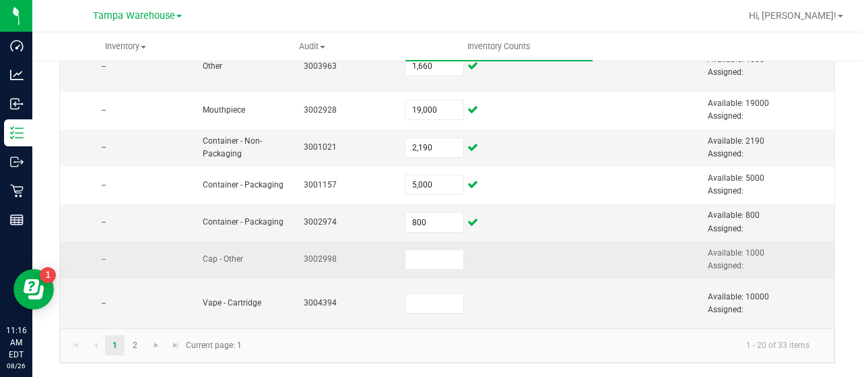
scroll to position [691, 0]
click at [412, 250] on input at bounding box center [434, 259] width 58 height 19
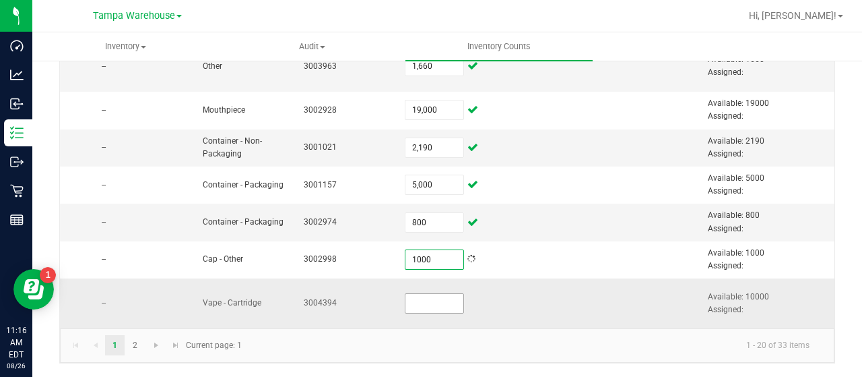
type input "1,000"
click at [405, 295] on input at bounding box center [434, 303] width 58 height 19
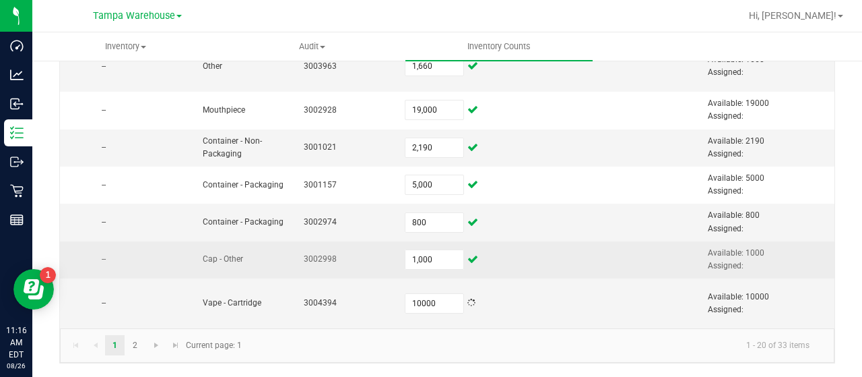
type input "10,000"
click at [502, 241] on td at bounding box center [548, 259] width 101 height 37
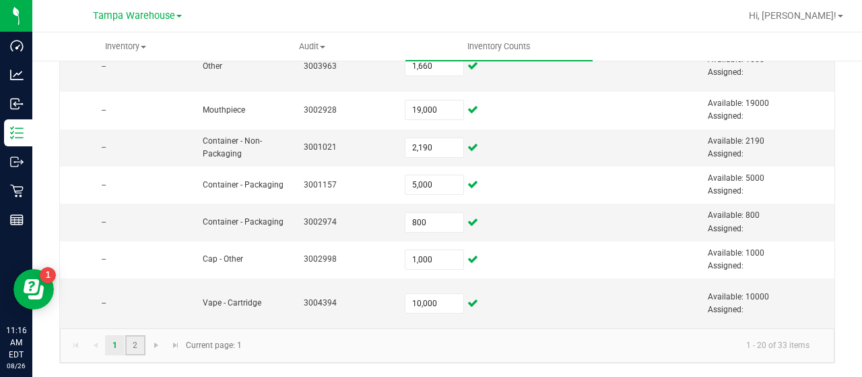
click at [136, 347] on link "2" at bounding box center [135, 345] width 20 height 20
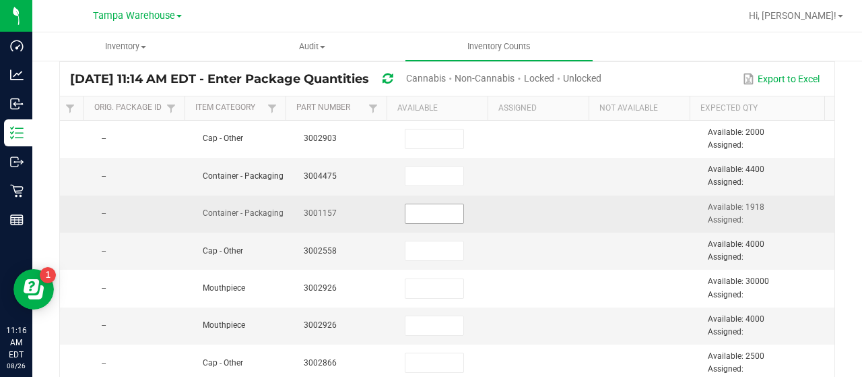
scroll to position [123, 0]
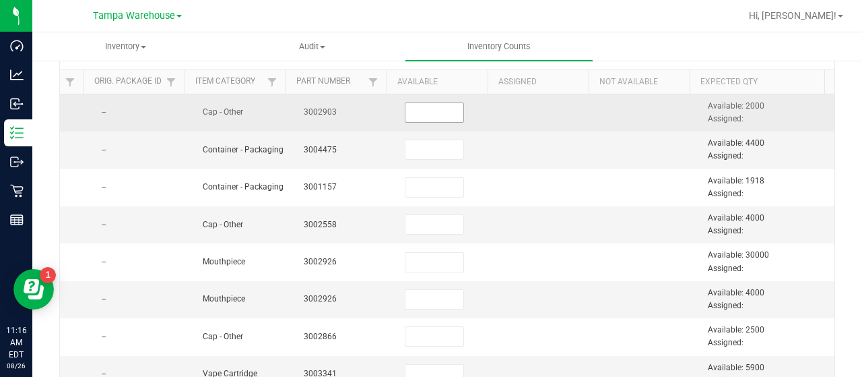
click at [412, 114] on input at bounding box center [434, 112] width 58 height 19
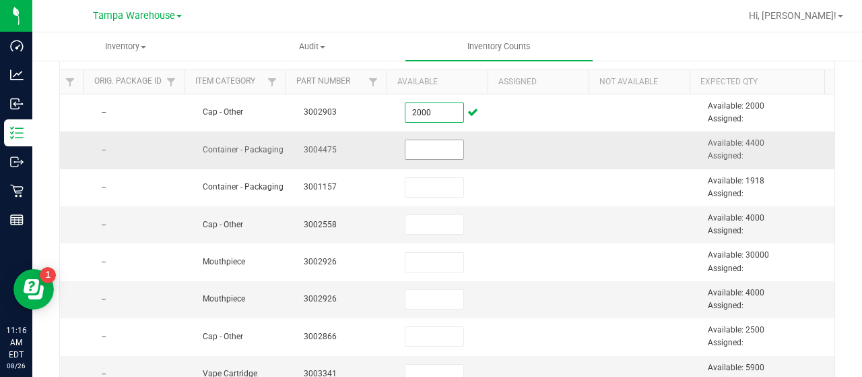
type input "2,000"
click at [415, 147] on input at bounding box center [434, 149] width 58 height 19
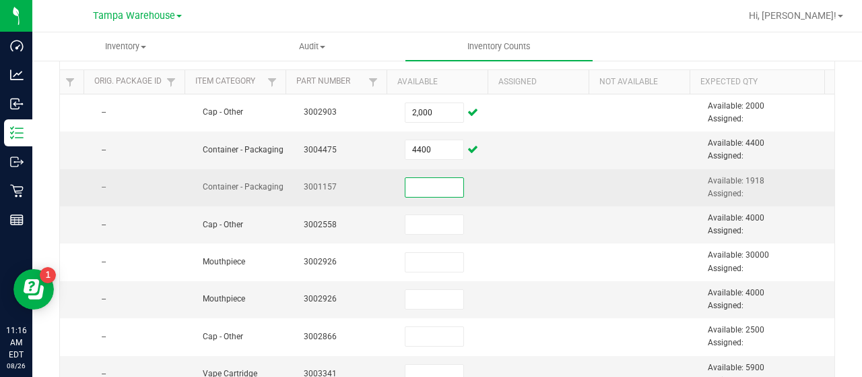
type input "4,400"
click at [405, 191] on input at bounding box center [434, 187] width 58 height 19
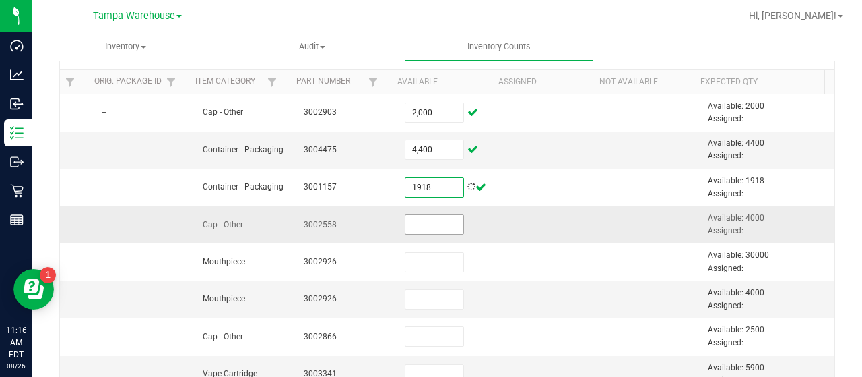
type input "1,918"
click at [428, 224] on input at bounding box center [434, 224] width 58 height 19
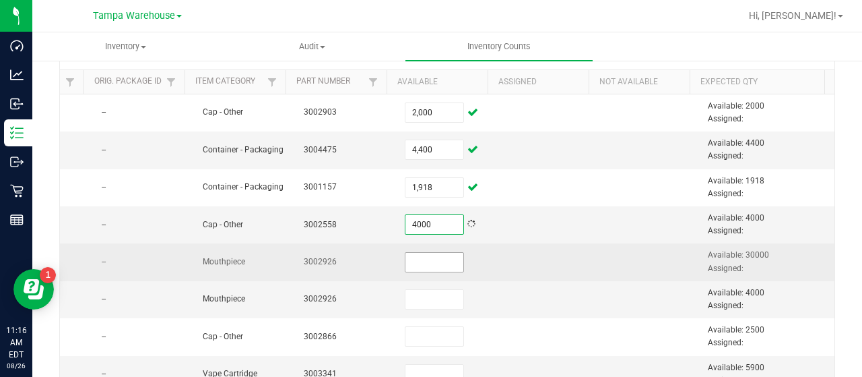
type input "4,000"
click at [418, 261] on input at bounding box center [434, 262] width 58 height 19
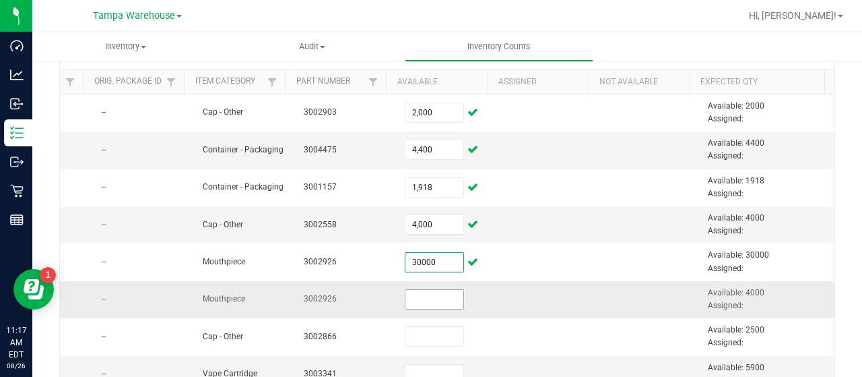
type input "30,000"
click at [411, 294] on input at bounding box center [434, 299] width 58 height 19
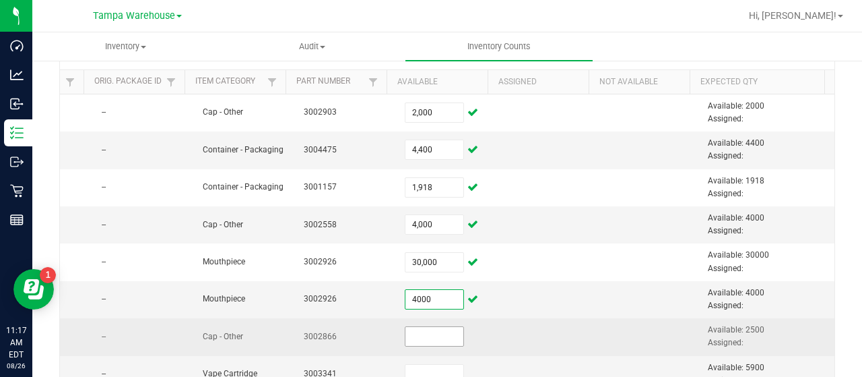
type input "4,000"
click at [407, 334] on input at bounding box center [434, 336] width 58 height 19
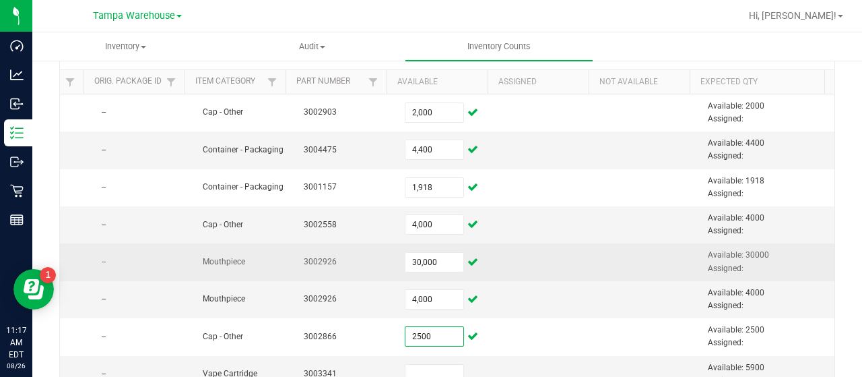
type input "2,500"
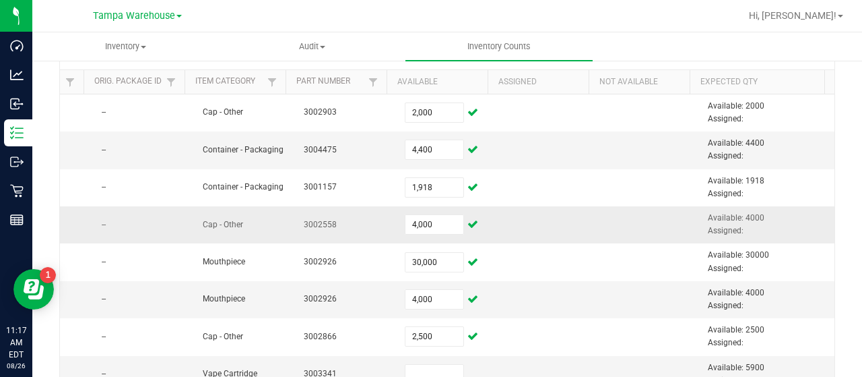
click at [557, 240] on tbody "Lid - v24 FT Kief 1g TPE Seal PL-DML-002-02 2.70100.128701.997982.0 35564 Area …" at bounding box center [76, 342] width 1516 height 497
click at [541, 290] on td at bounding box center [548, 299] width 101 height 37
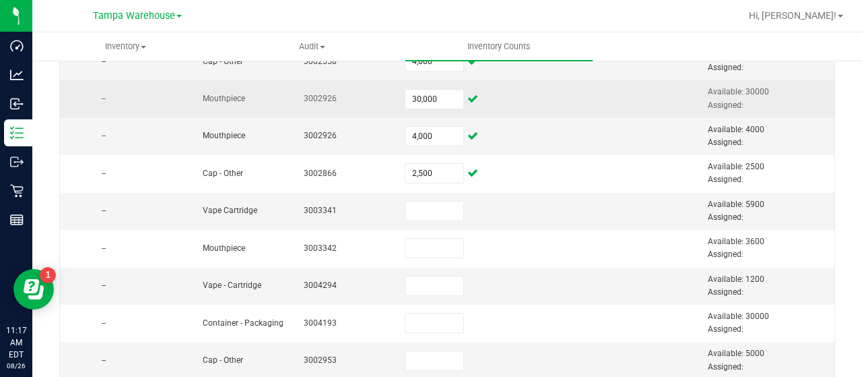
scroll to position [325, 0]
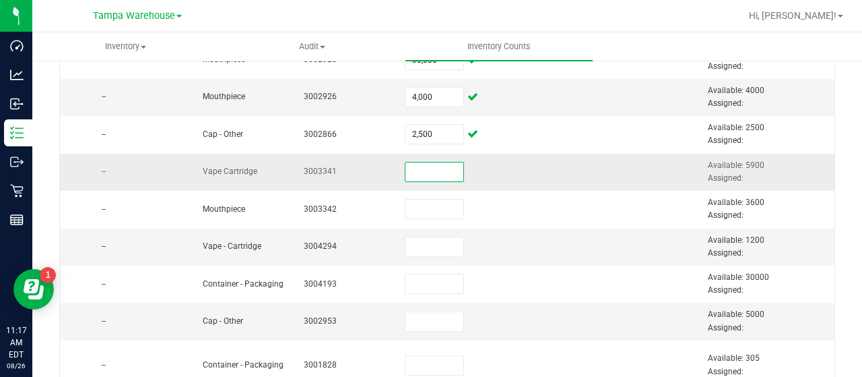
click at [412, 164] on input at bounding box center [434, 171] width 58 height 19
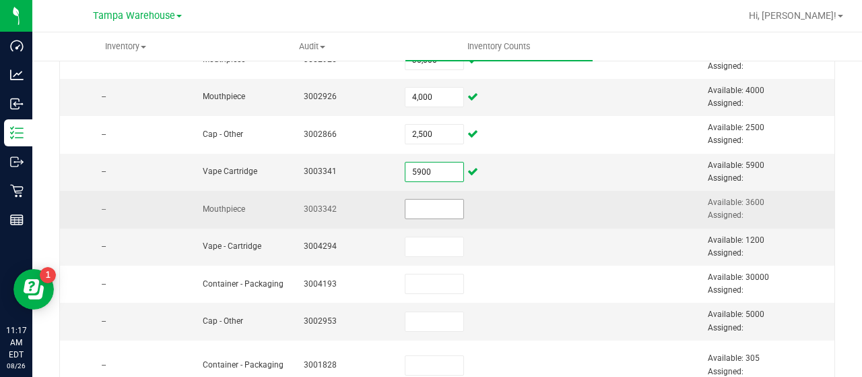
type input "5,900"
click at [405, 207] on input at bounding box center [434, 208] width 58 height 19
type input "2"
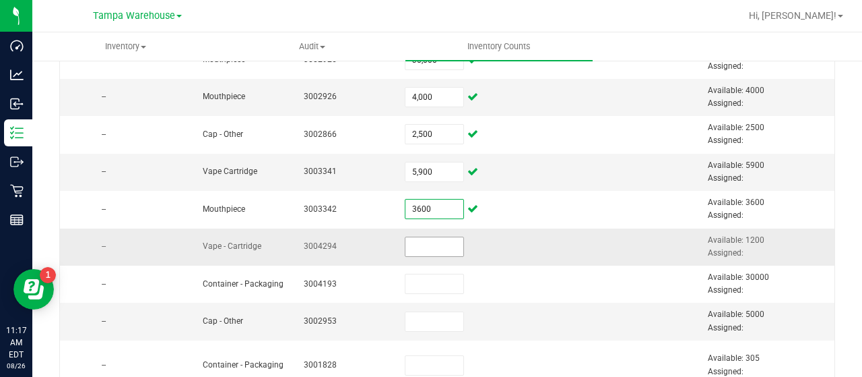
type input "3,600"
click at [419, 242] on input at bounding box center [434, 246] width 58 height 19
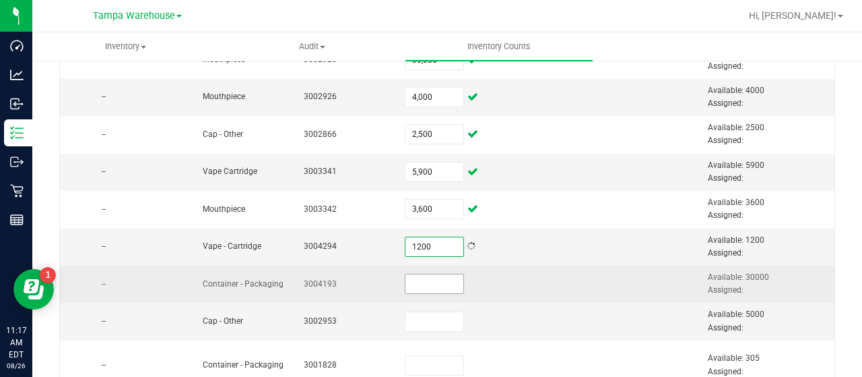
type input "1,200"
click at [410, 275] on input at bounding box center [434, 283] width 58 height 19
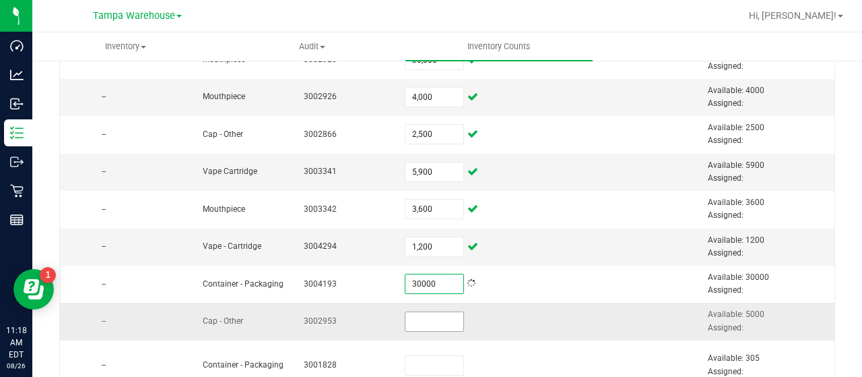
type input "30,000"
click at [410, 317] on input at bounding box center [434, 321] width 58 height 19
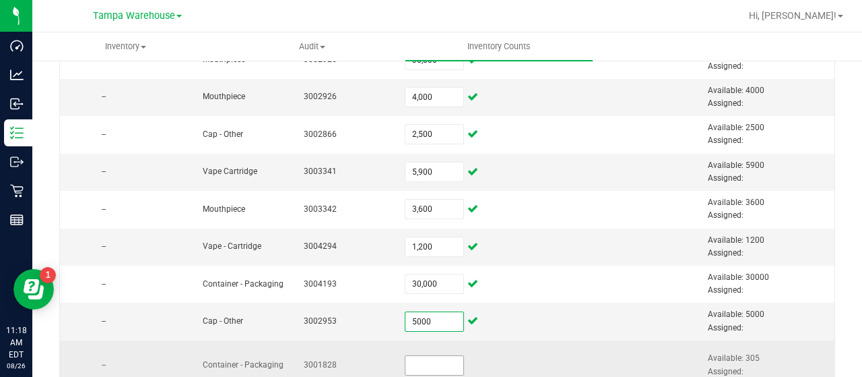
type input "5,000"
click at [405, 361] on input at bounding box center [434, 365] width 58 height 19
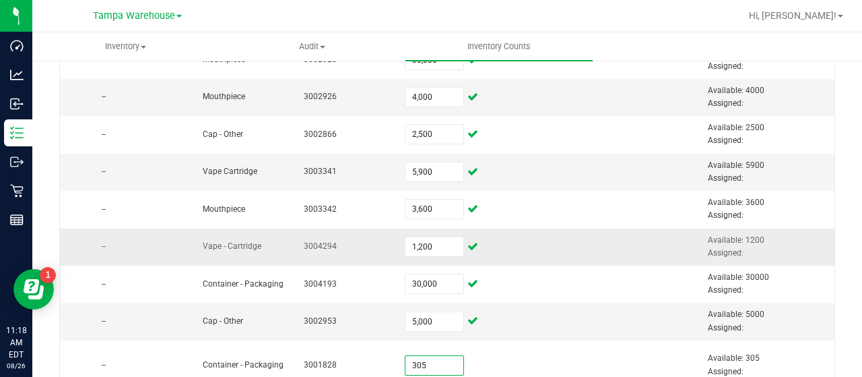
type input "305"
click at [542, 252] on td at bounding box center [548, 246] width 101 height 37
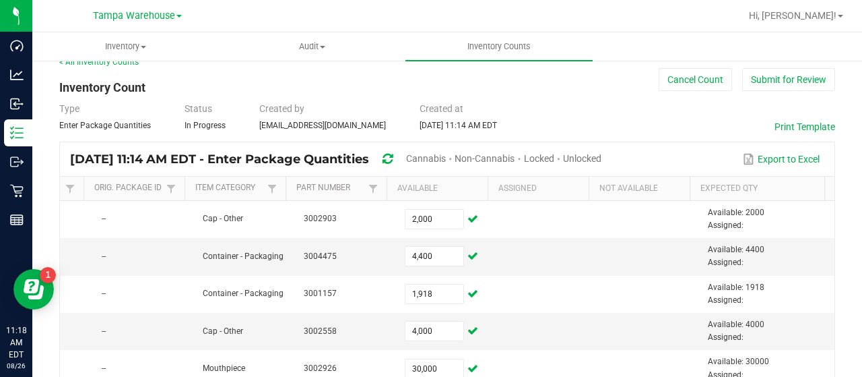
scroll to position [0, 0]
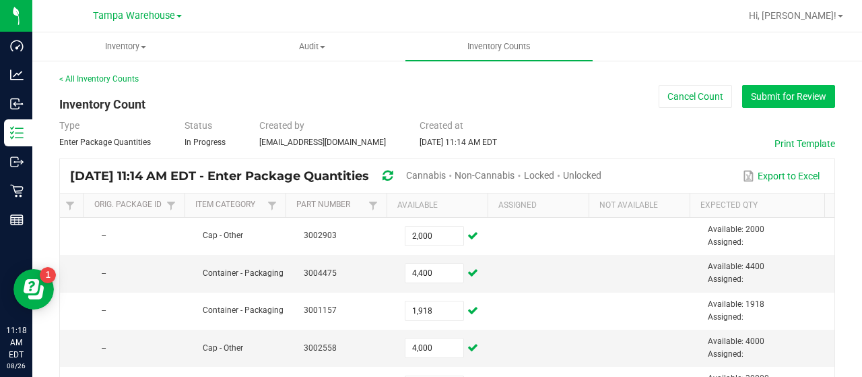
click at [778, 98] on button "Submit for Review" at bounding box center [788, 96] width 93 height 23
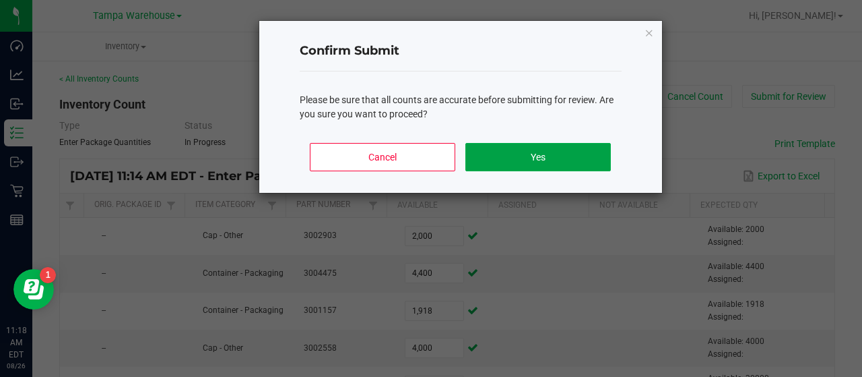
click at [591, 154] on button "Yes" at bounding box center [537, 157] width 145 height 28
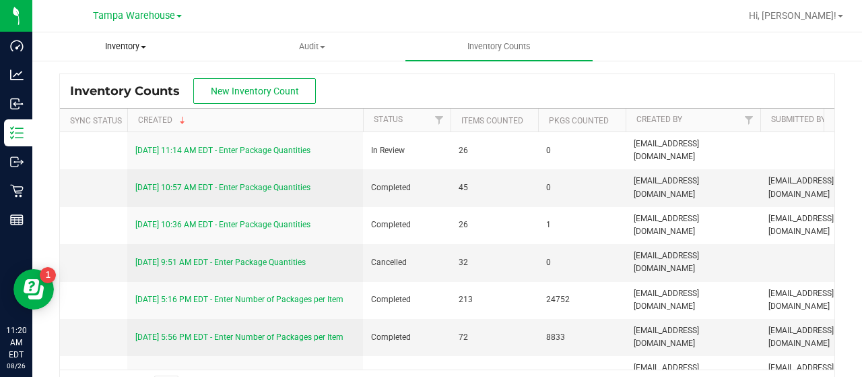
click at [145, 46] on span at bounding box center [143, 47] width 5 height 3
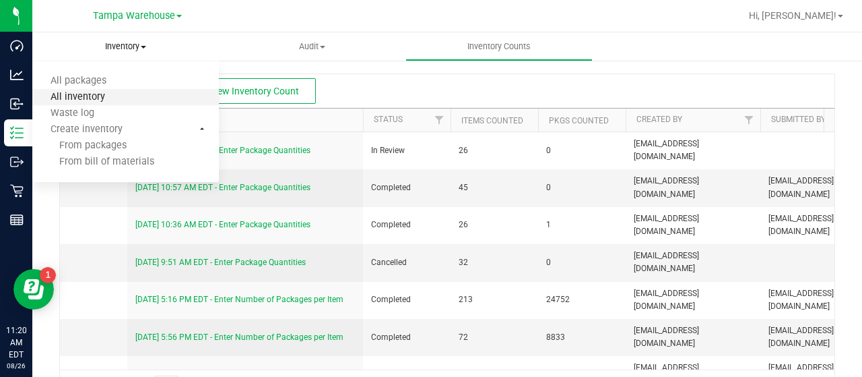
click at [97, 95] on span "All inventory" at bounding box center [77, 97] width 91 height 11
